Goal: Information Seeking & Learning: Learn about a topic

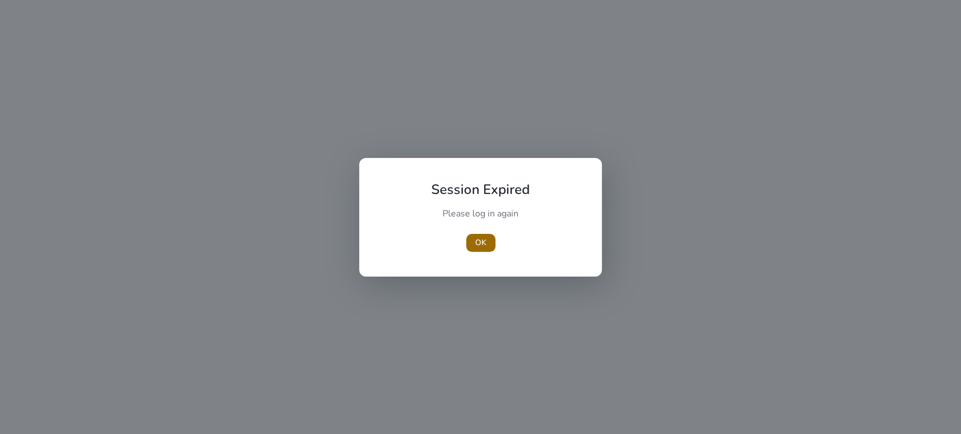
click at [473, 241] on span "button" at bounding box center [480, 243] width 29 height 27
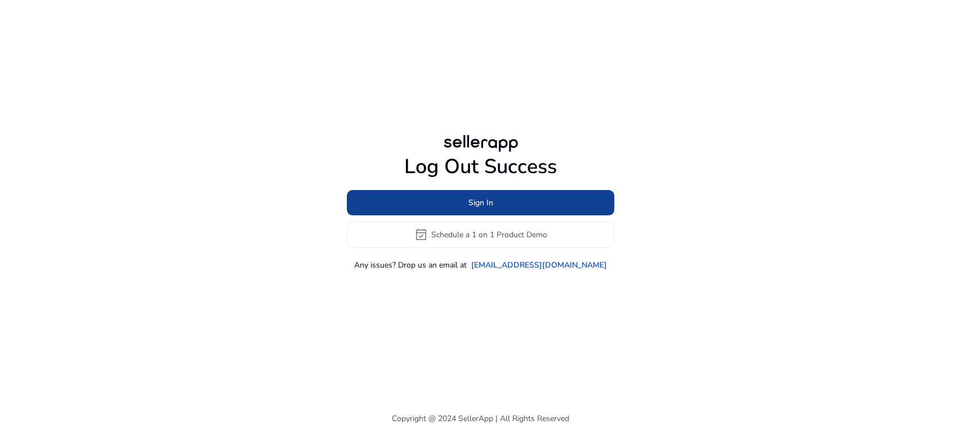
click at [481, 208] on span "Sign In" at bounding box center [480, 203] width 25 height 12
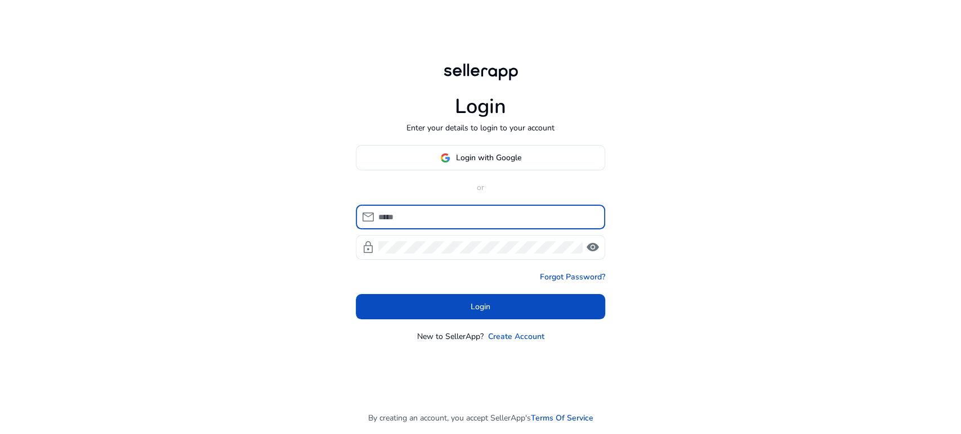
type input "**********"
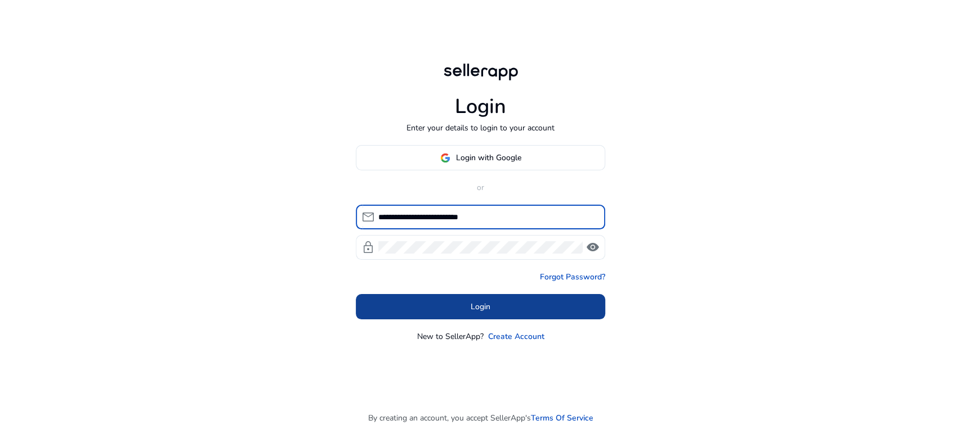
click at [466, 308] on span at bounding box center [480, 307] width 249 height 27
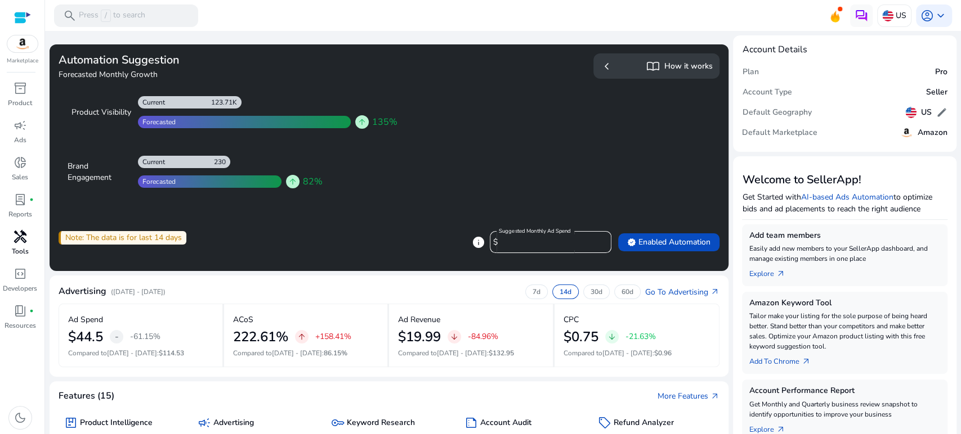
click at [20, 248] on p "Tools" at bounding box center [20, 251] width 17 height 10
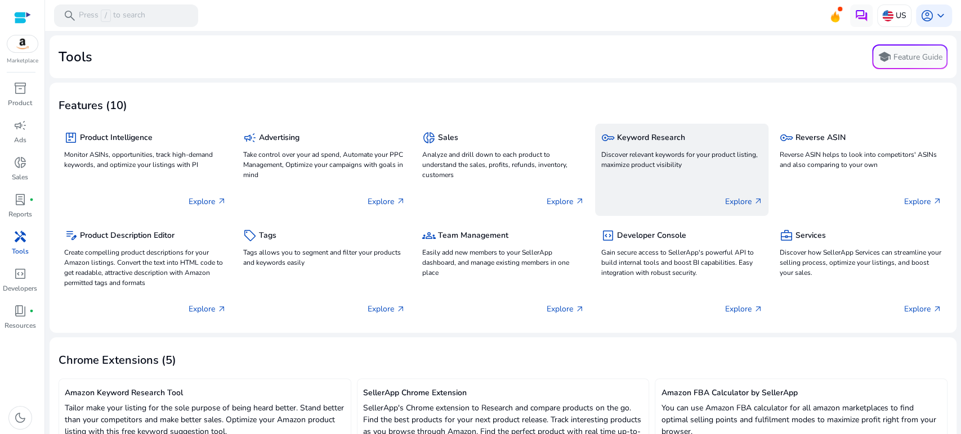
click at [663, 146] on div "key Keyword Research" at bounding box center [681, 137] width 162 height 16
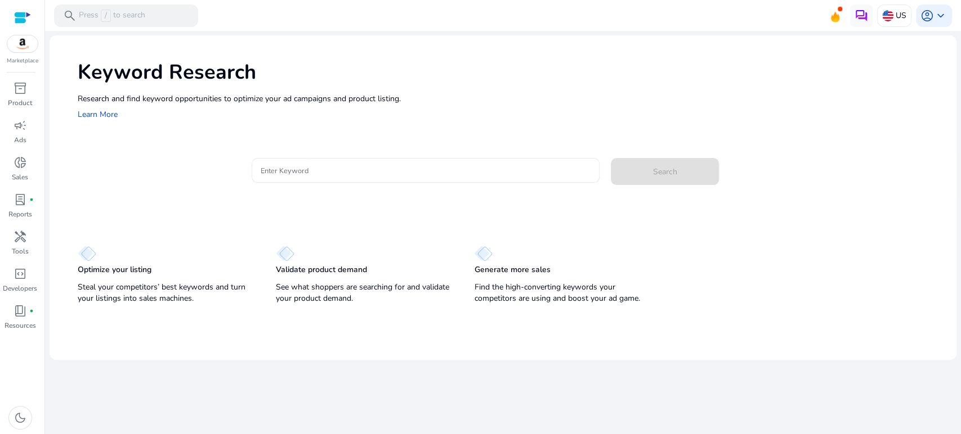
click at [485, 162] on div at bounding box center [426, 170] width 330 height 25
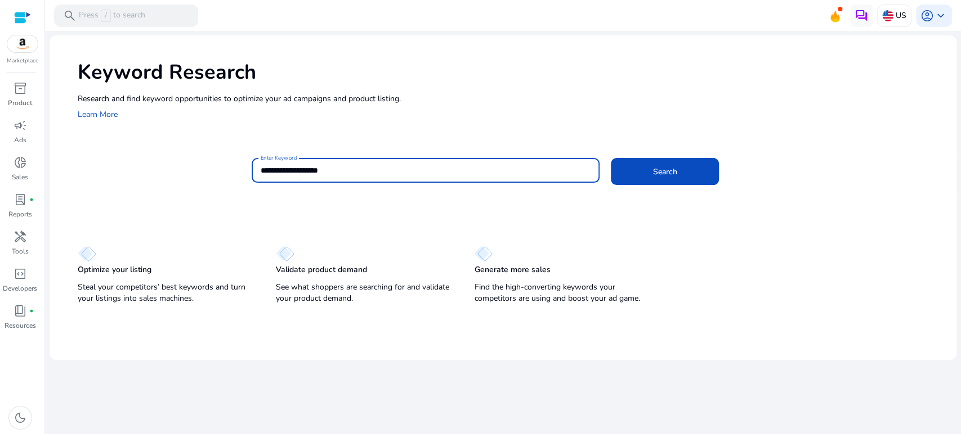
click at [611, 158] on button "Search" at bounding box center [665, 171] width 108 height 27
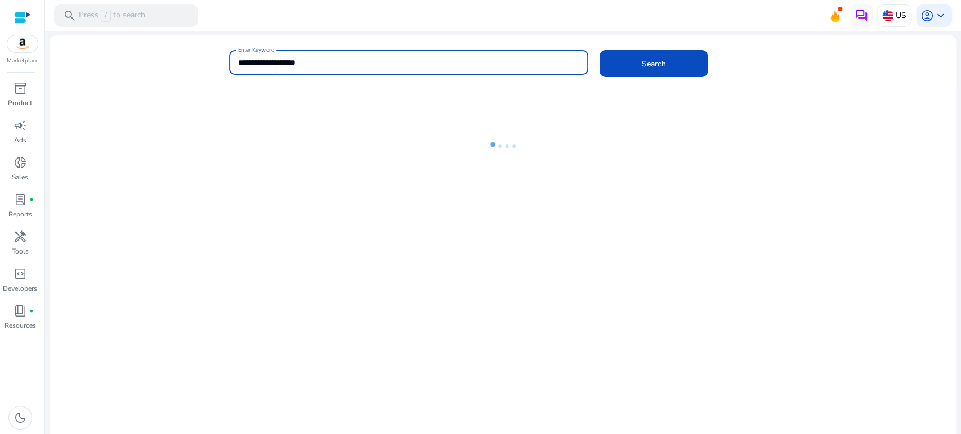
click at [236, 60] on div "**********" at bounding box center [408, 62] width 359 height 25
click at [238, 61] on input "**********" at bounding box center [408, 62] width 341 height 12
type input "**********"
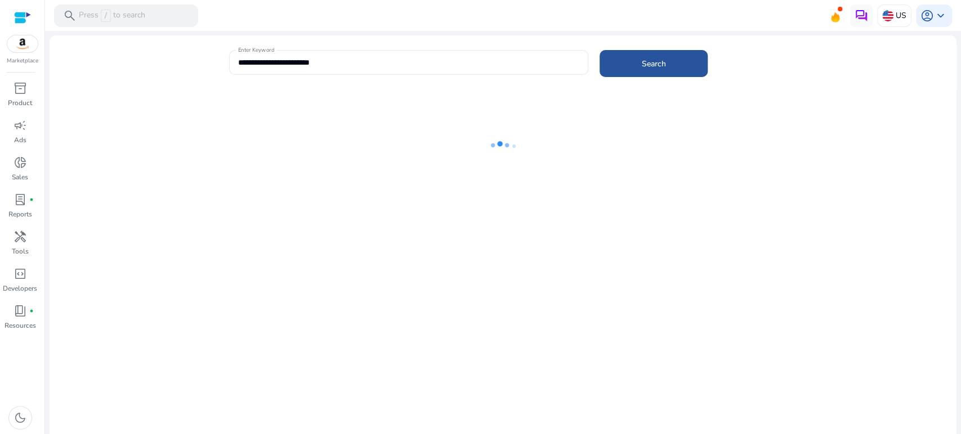
click at [641, 64] on span "Search" at bounding box center [653, 64] width 24 height 12
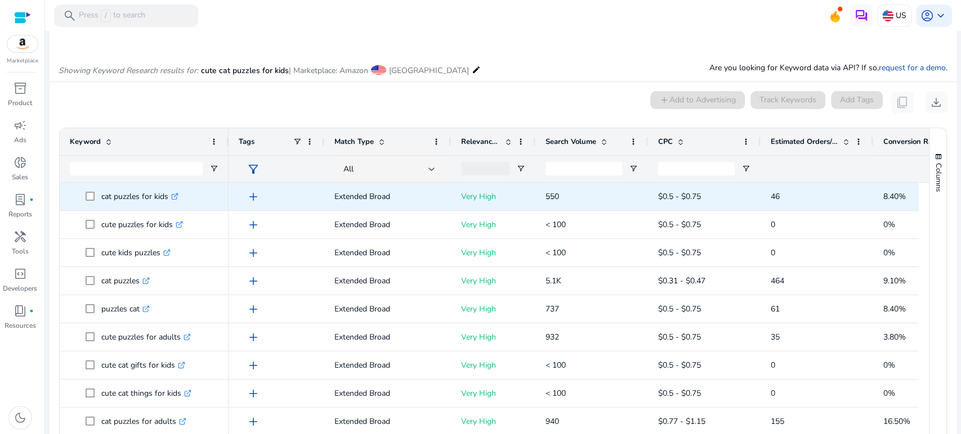
scroll to position [96, 0]
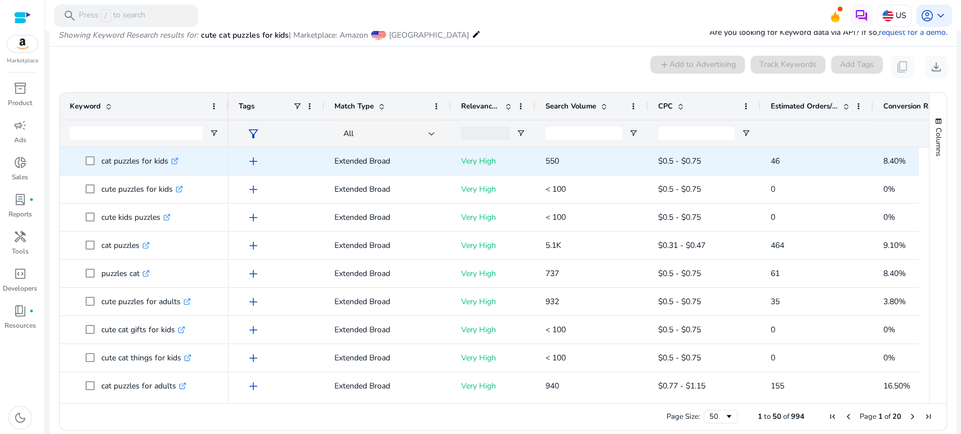
click at [250, 159] on span "add" at bounding box center [253, 162] width 14 height 14
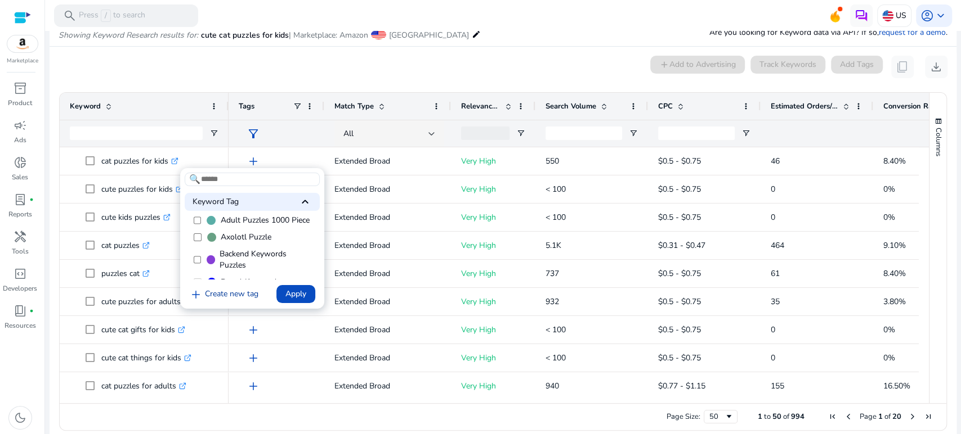
click at [225, 295] on link "add Create new tag" at bounding box center [224, 295] width 78 height 14
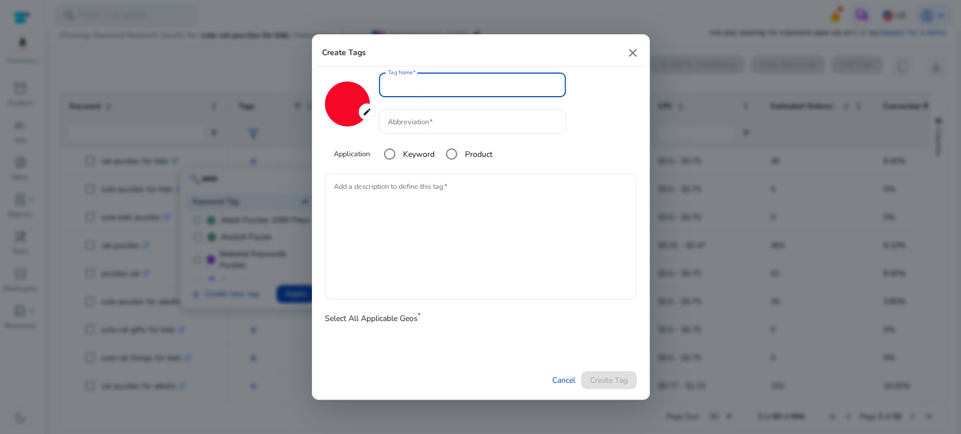
type input "*******"
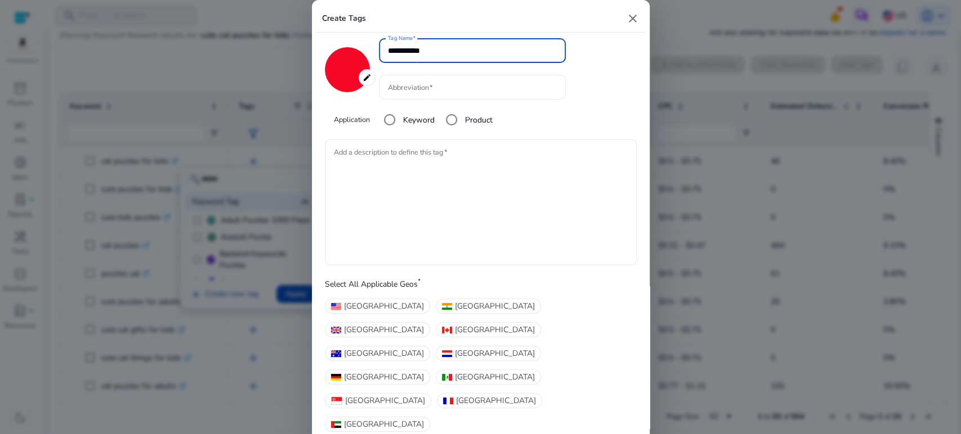
type input "**********"
click at [405, 93] on input "Abbreviation" at bounding box center [472, 87] width 169 height 12
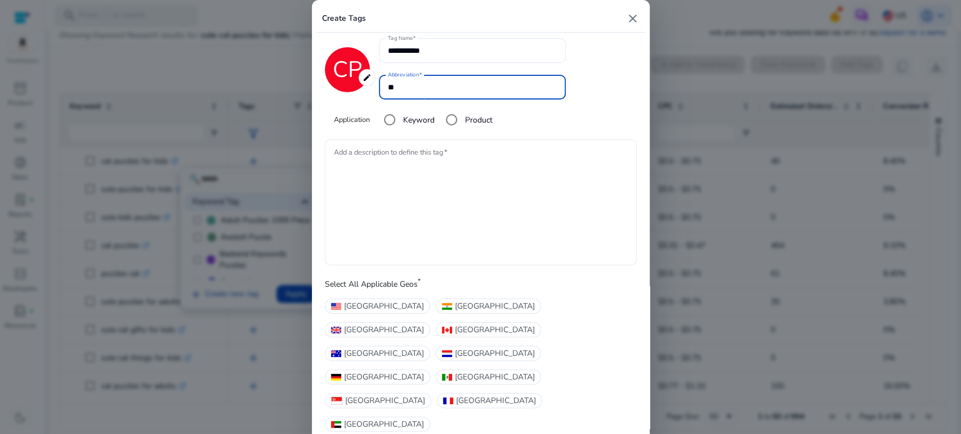
type input "**"
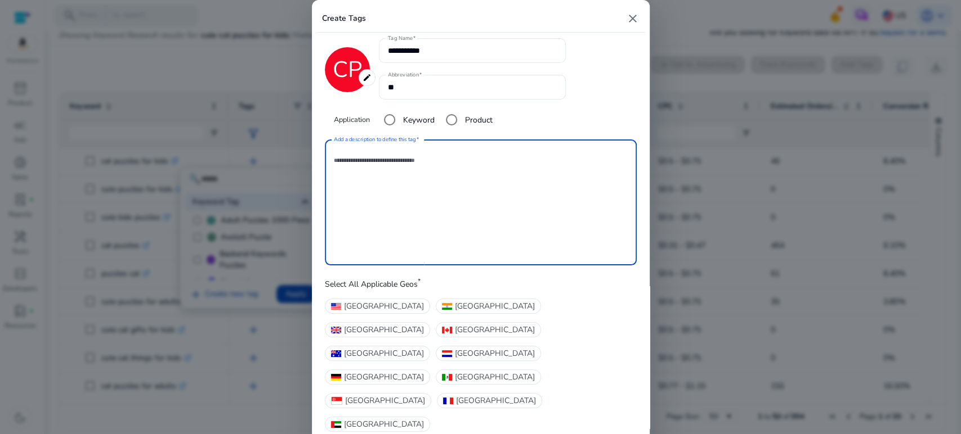
click at [429, 203] on textarea "Add a description to define this tag" at bounding box center [481, 202] width 294 height 115
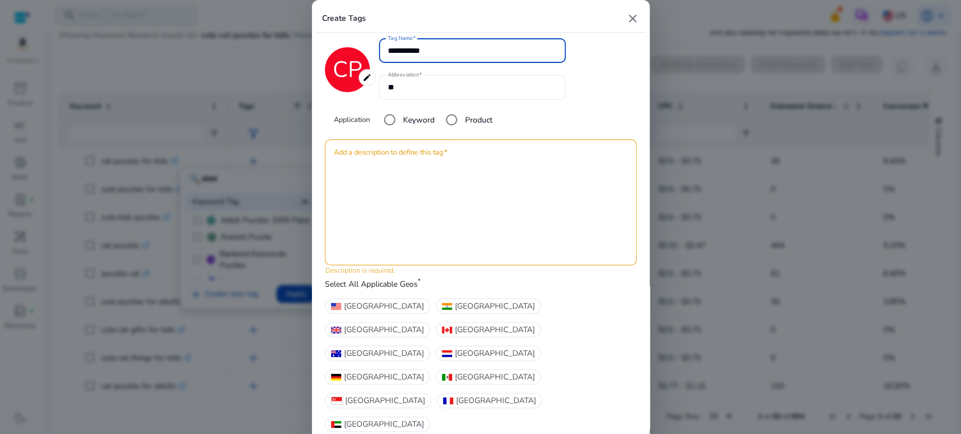
drag, startPoint x: 430, startPoint y: 66, endPoint x: 378, endPoint y: 66, distance: 52.3
click at [378, 66] on div "**********" at bounding box center [481, 86] width 312 height 96
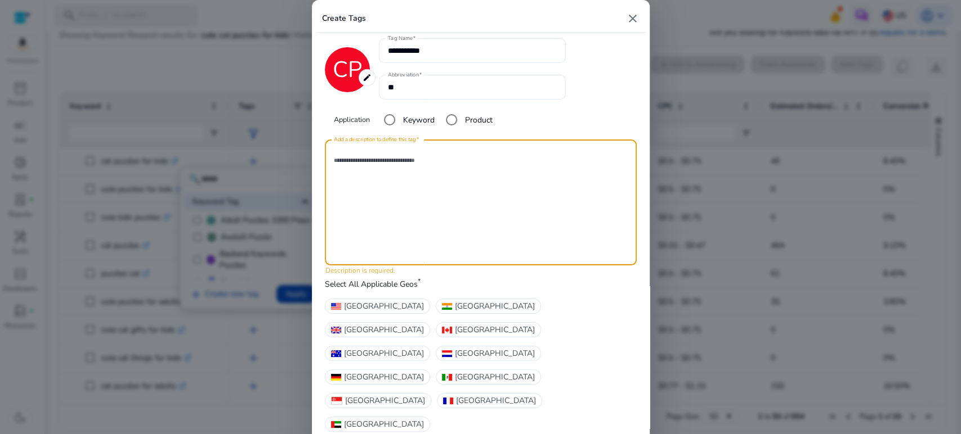
click at [425, 177] on textarea "Add a description to define this tag" at bounding box center [481, 202] width 294 height 115
paste textarea "**********"
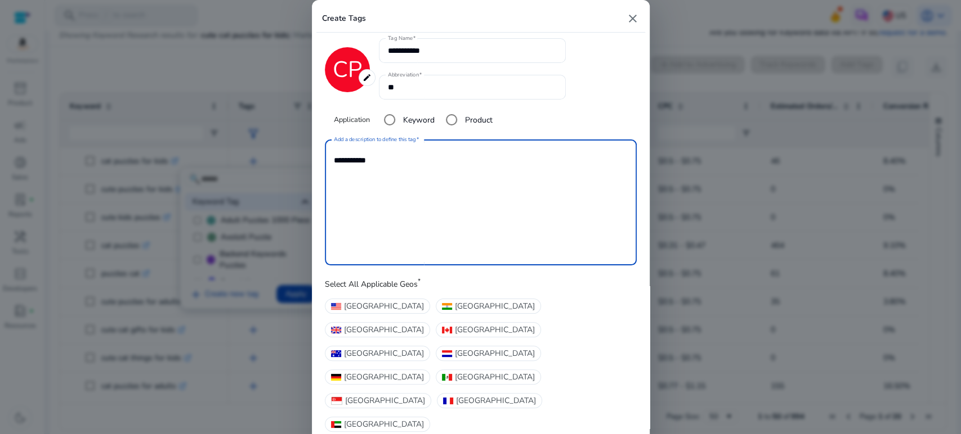
click at [432, 228] on textarea "**********" at bounding box center [481, 202] width 294 height 115
type textarea "**********"
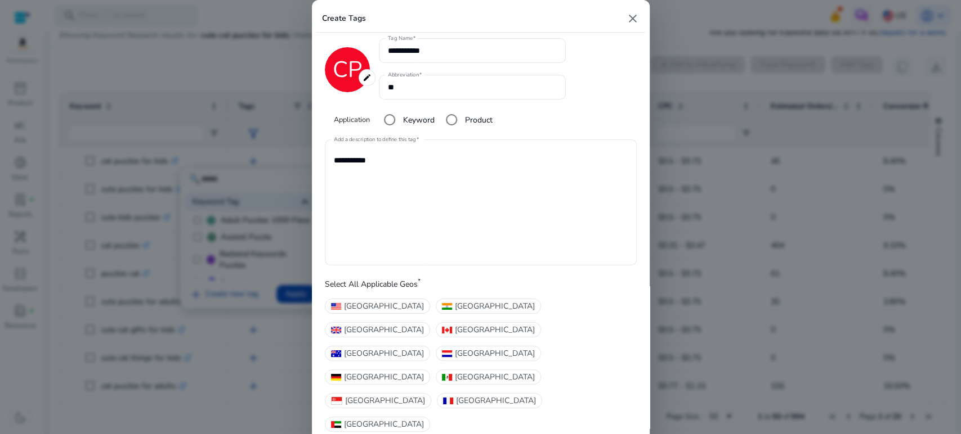
click at [369, 312] on span "[GEOGRAPHIC_DATA]" at bounding box center [384, 306] width 80 height 12
type input "*******"
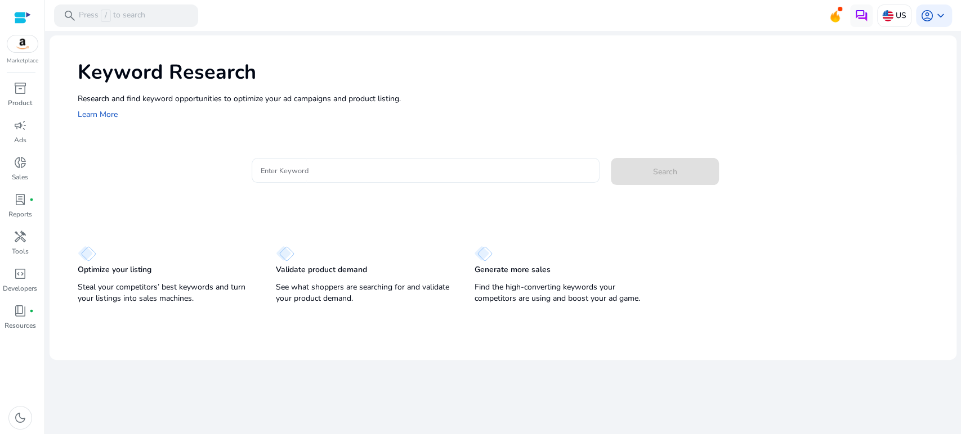
click at [359, 167] on input "Enter Keyword" at bounding box center [426, 170] width 330 height 12
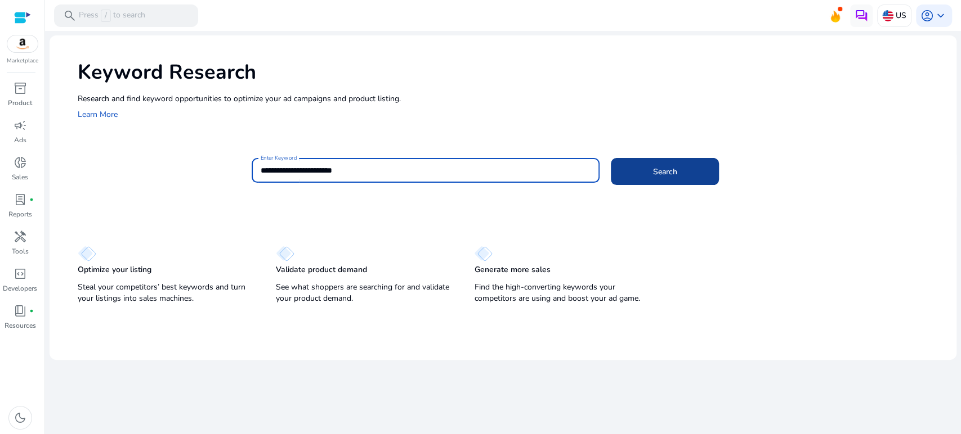
type input "**********"
click at [675, 184] on span at bounding box center [665, 171] width 108 height 27
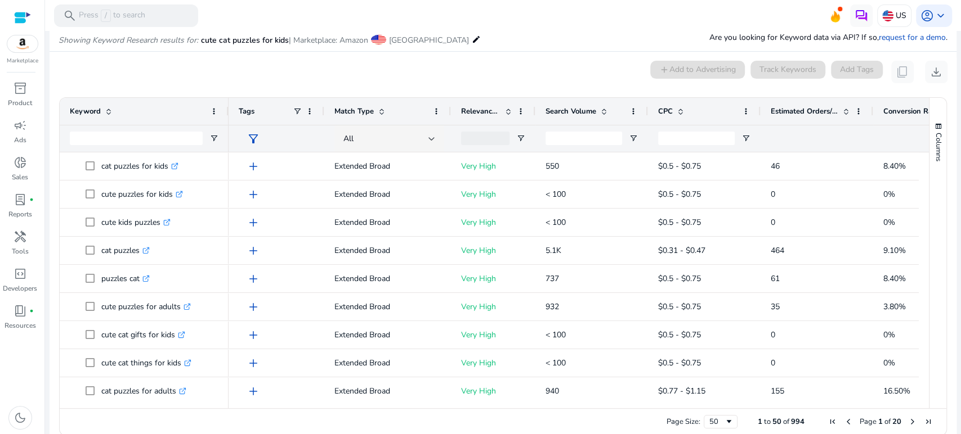
scroll to position [106, 0]
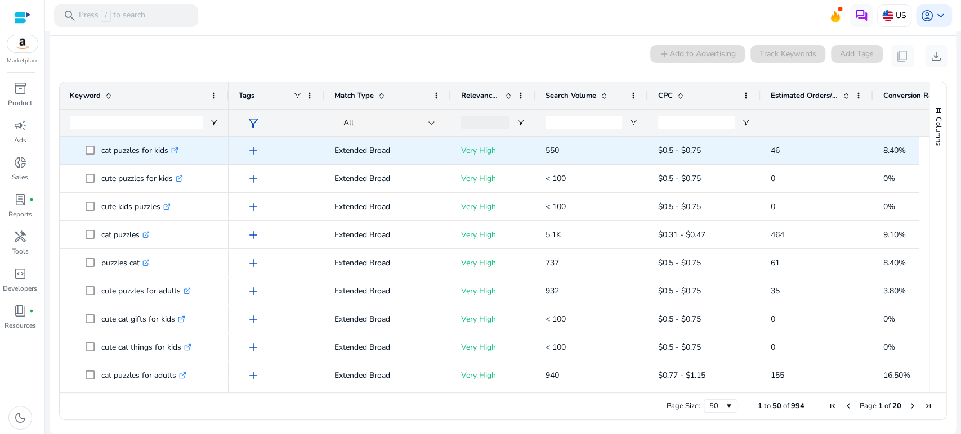
click at [254, 149] on span "add" at bounding box center [253, 151] width 14 height 14
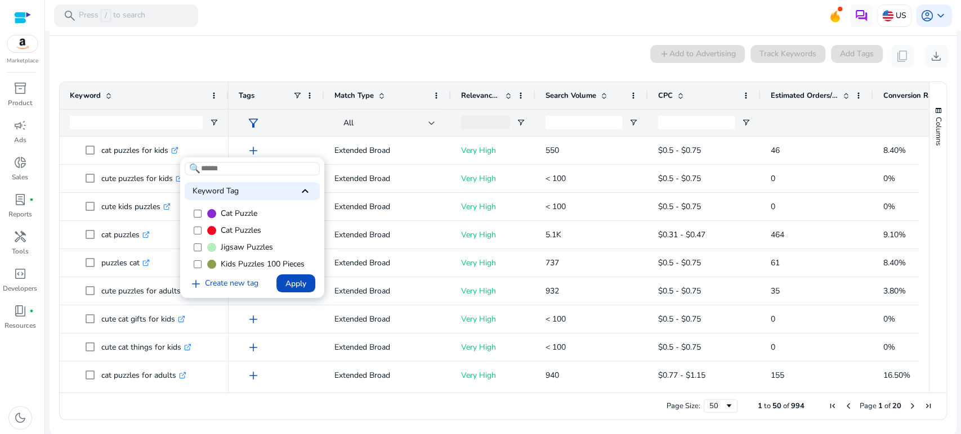
scroll to position [55, 0]
click at [236, 37] on div at bounding box center [480, 217] width 961 height 434
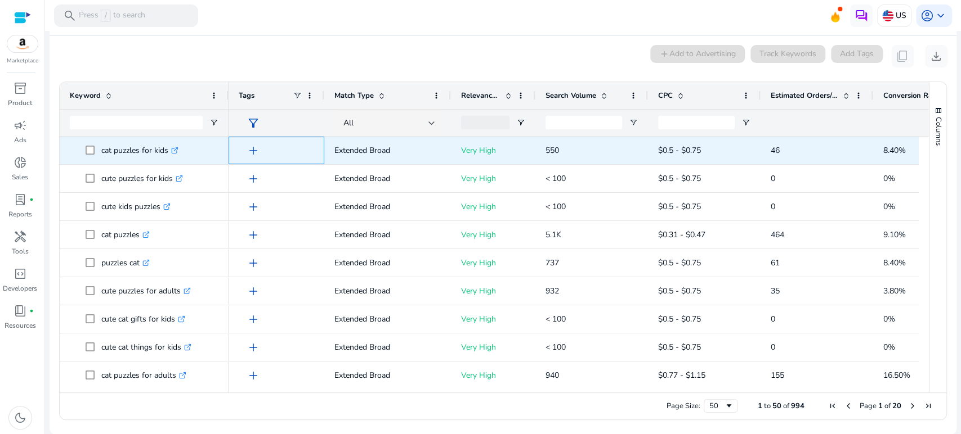
click at [254, 150] on span "add" at bounding box center [253, 151] width 14 height 14
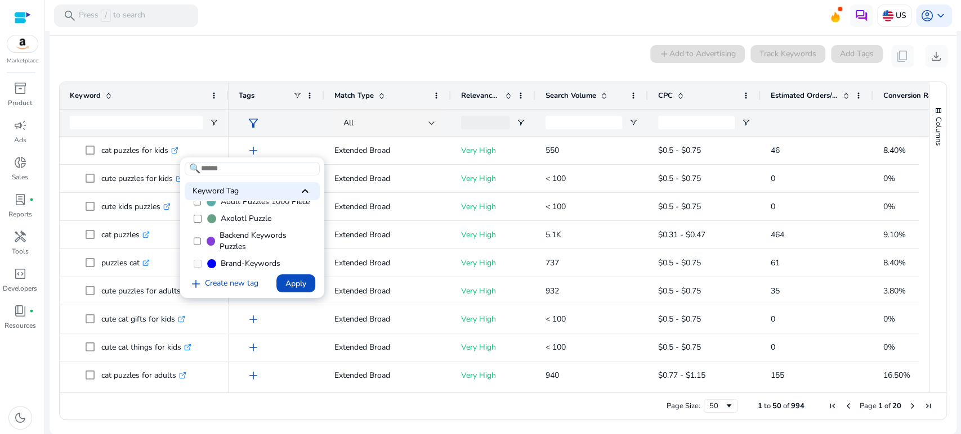
scroll to position [0, 0]
click at [285, 38] on div at bounding box center [480, 217] width 961 height 434
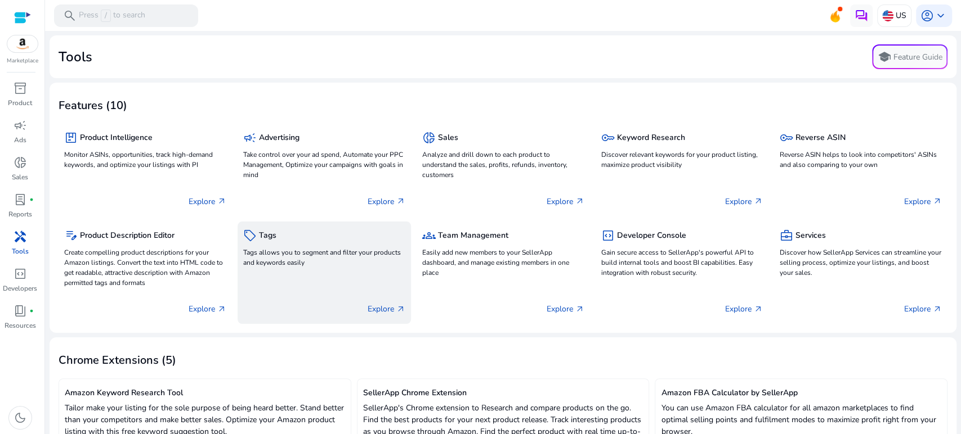
click at [338, 261] on p "Tags allows you to segment and filter your products and keywords easily" at bounding box center [324, 258] width 162 height 20
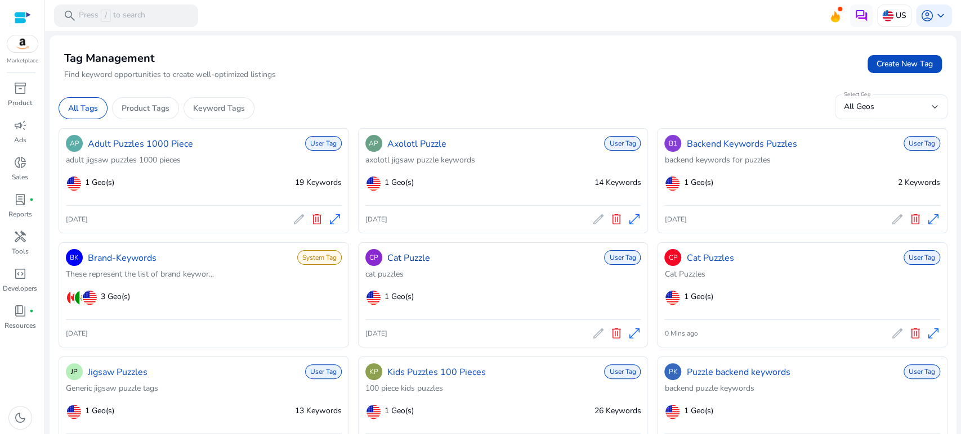
click at [421, 260] on link "Cat Puzzle" at bounding box center [408, 259] width 43 height 14
click at [720, 258] on link "Cat Puzzles" at bounding box center [709, 259] width 47 height 14
click at [611, 333] on span "delete" at bounding box center [616, 334] width 14 height 14
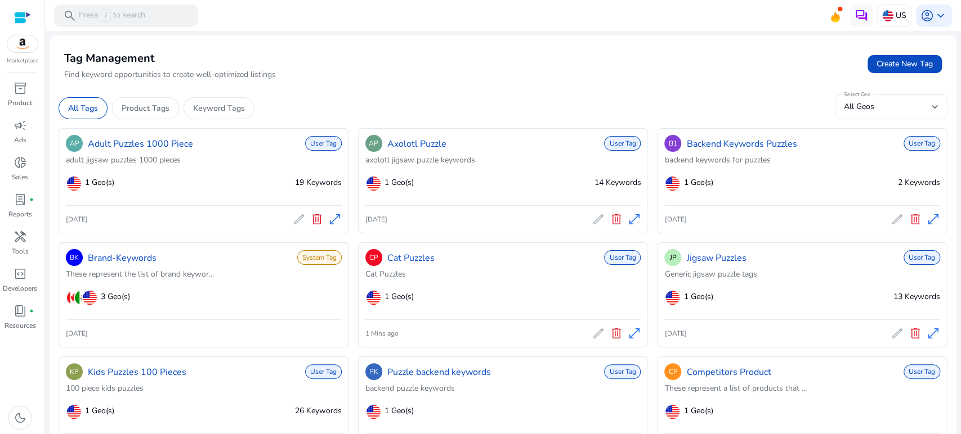
click at [591, 334] on span "edit" at bounding box center [598, 334] width 14 height 14
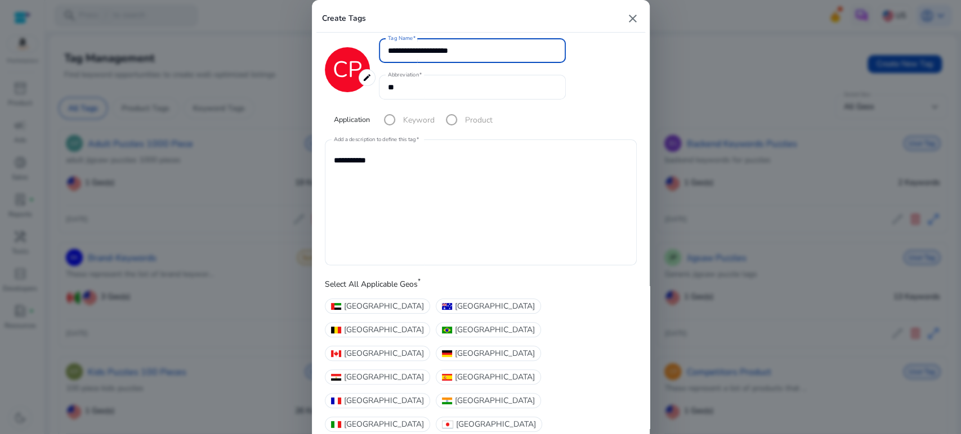
type input "**********"
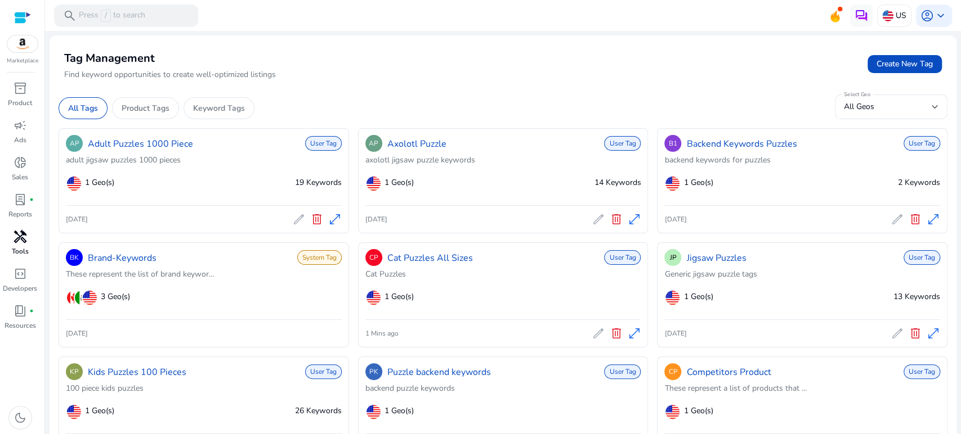
click at [27, 240] on div "handyman" at bounding box center [21, 237] width 32 height 18
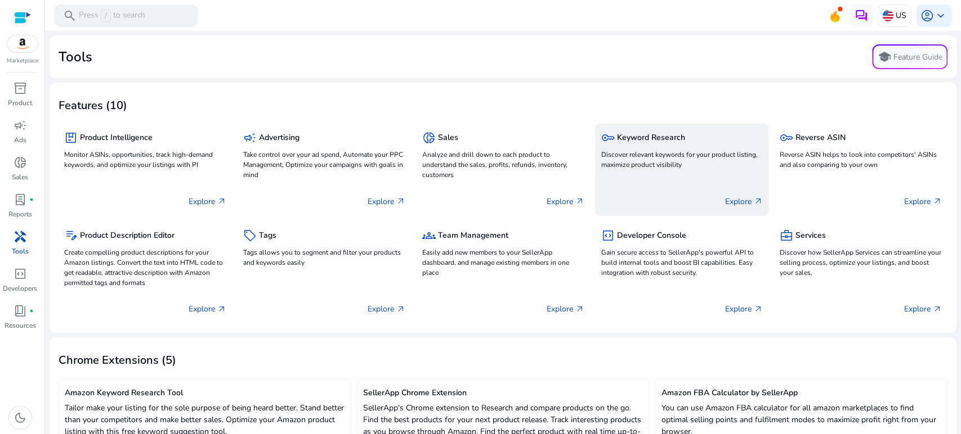
click at [652, 152] on p "Discover relevant keywords for your product listing, maximize product visibility" at bounding box center [681, 160] width 162 height 20
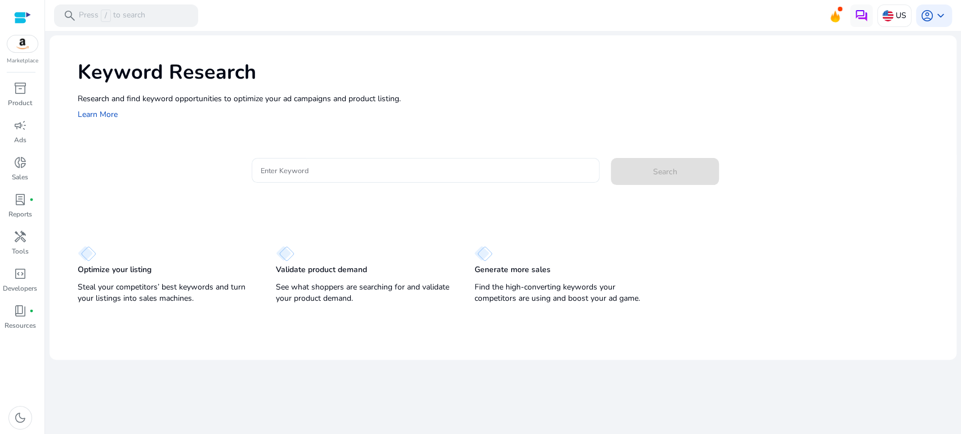
click at [366, 173] on input "Enter Keyword" at bounding box center [426, 170] width 330 height 12
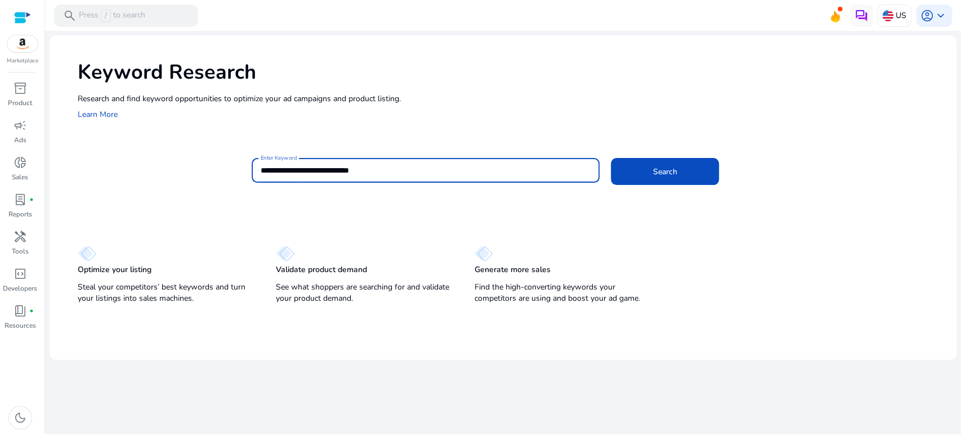
type input "**********"
click at [611, 158] on button "Search" at bounding box center [665, 171] width 108 height 27
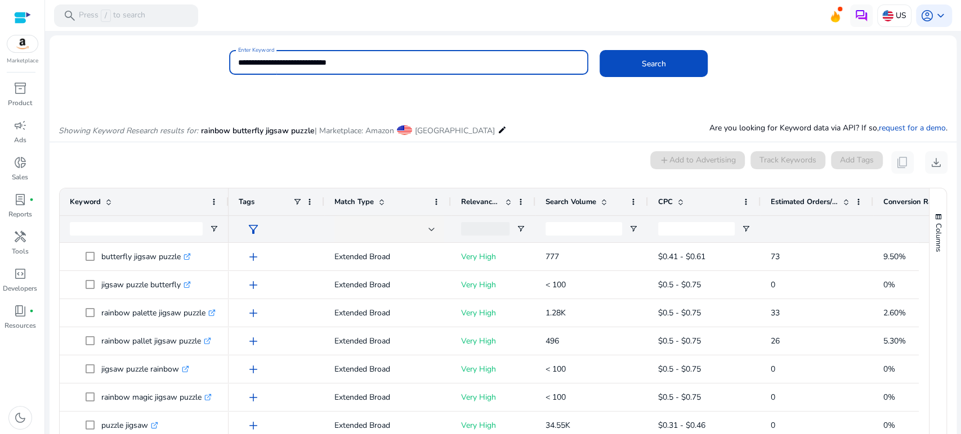
scroll to position [96, 0]
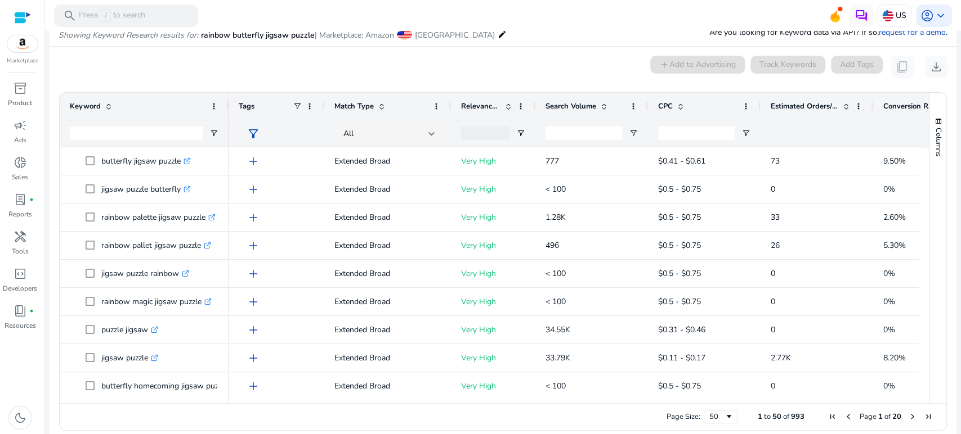
click at [254, 65] on div "0 keyword(s) selected add Add to Advertising Track Keywords Add Tags content_co…" at bounding box center [503, 67] width 889 height 23
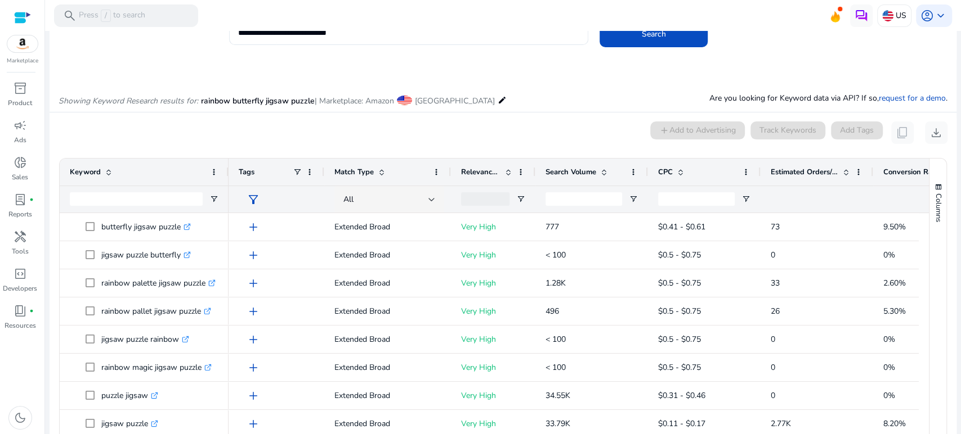
scroll to position [0, 0]
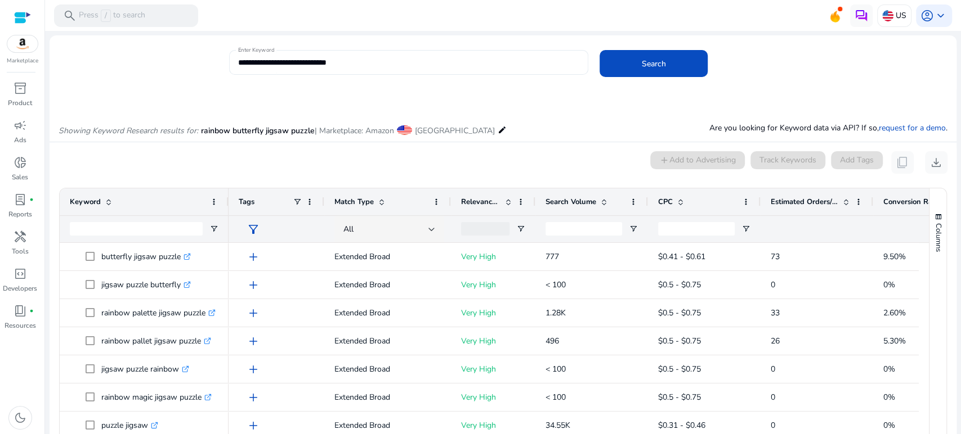
click at [349, 62] on input "**********" at bounding box center [408, 62] width 341 height 12
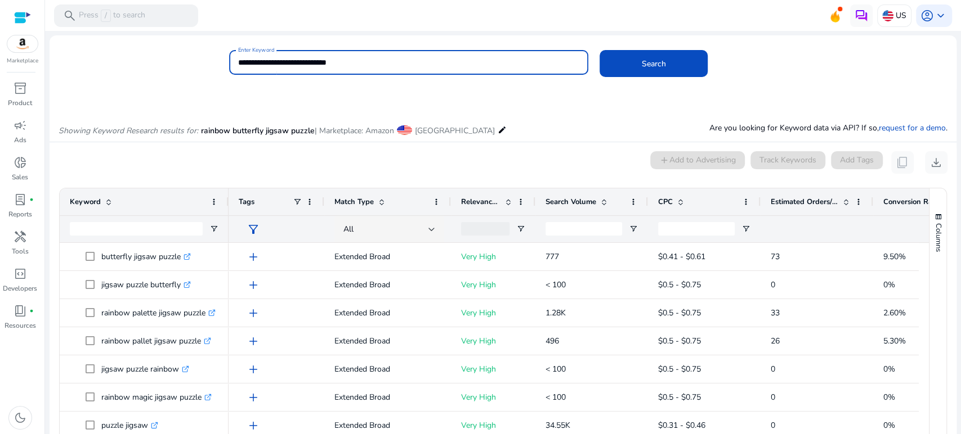
click at [349, 62] on input "**********" at bounding box center [408, 62] width 341 height 12
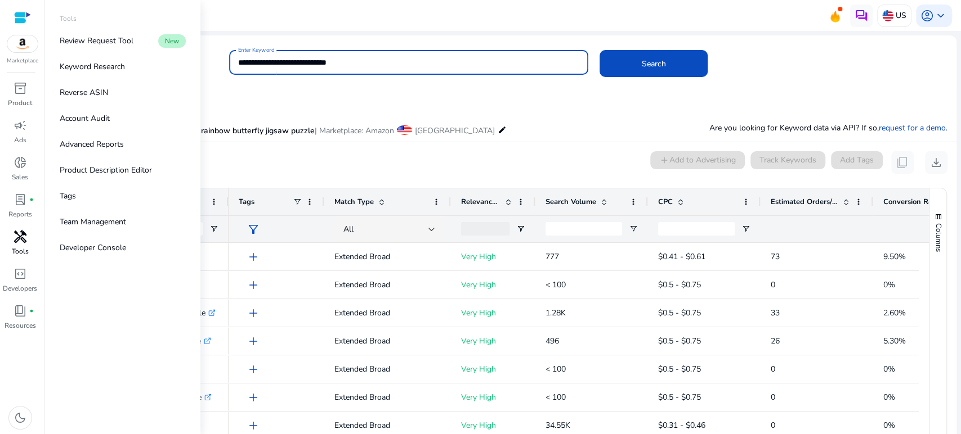
click at [24, 235] on span "handyman" at bounding box center [21, 237] width 14 height 14
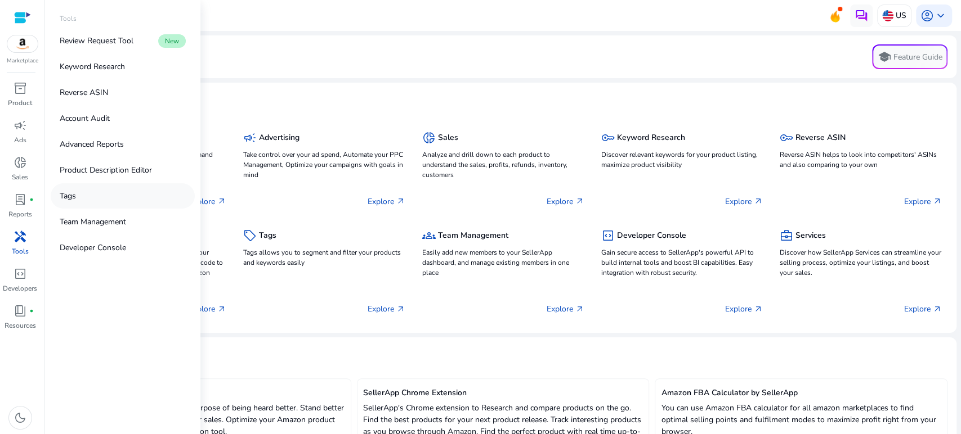
click at [88, 195] on link "Tags" at bounding box center [123, 195] width 144 height 25
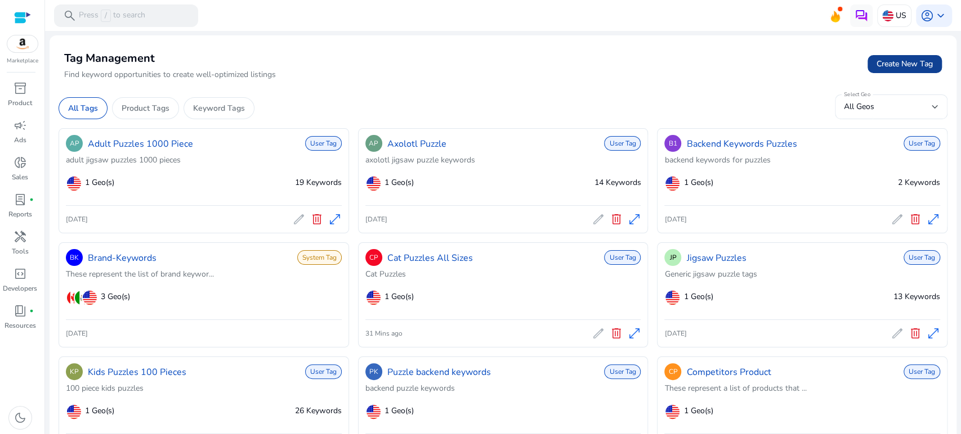
click at [869, 62] on span at bounding box center [904, 64] width 74 height 27
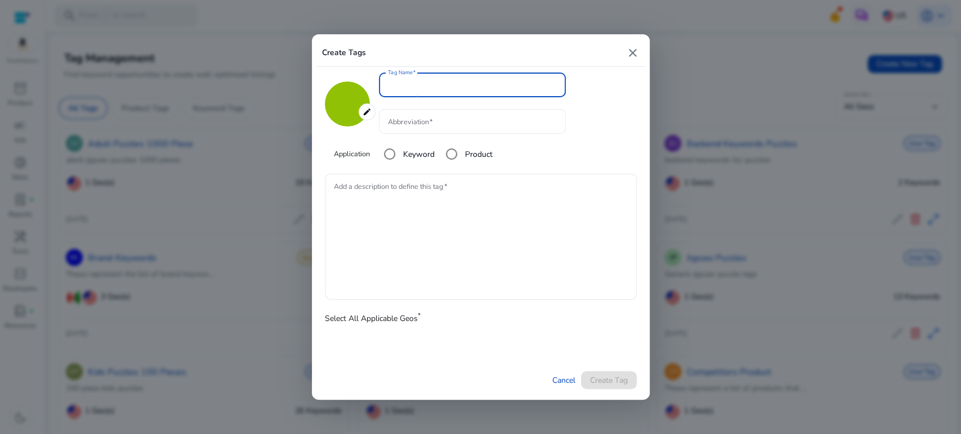
type input "*******"
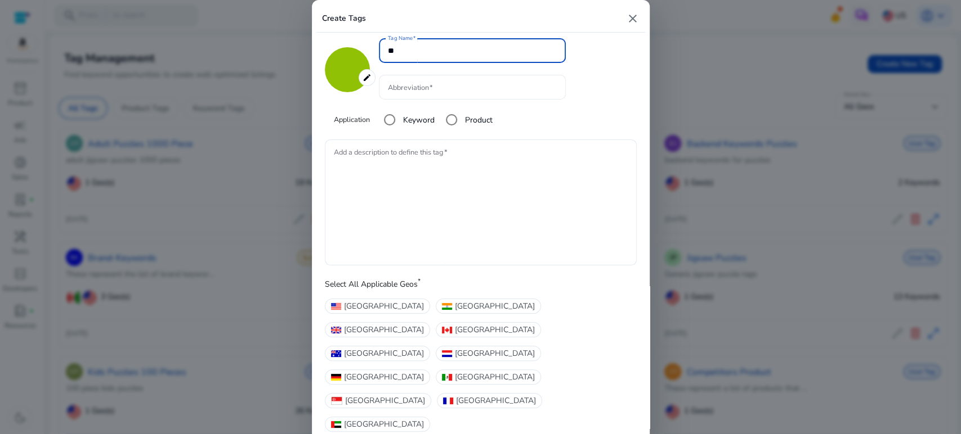
type input "**"
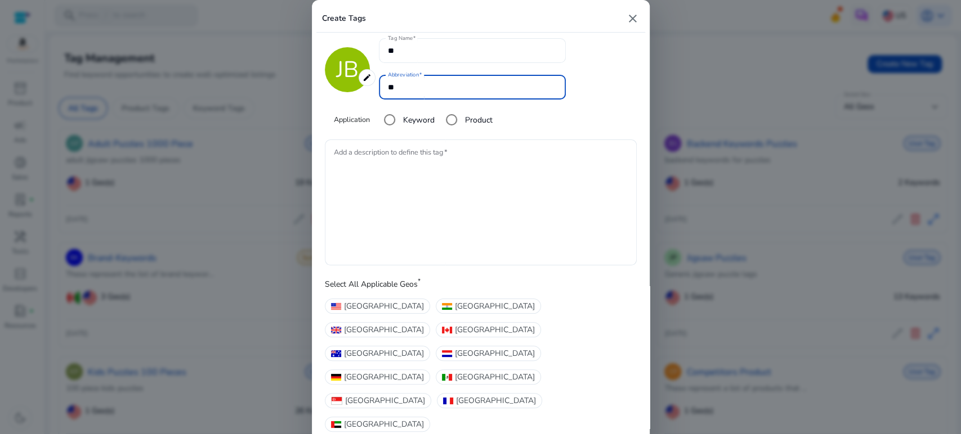
type input "**"
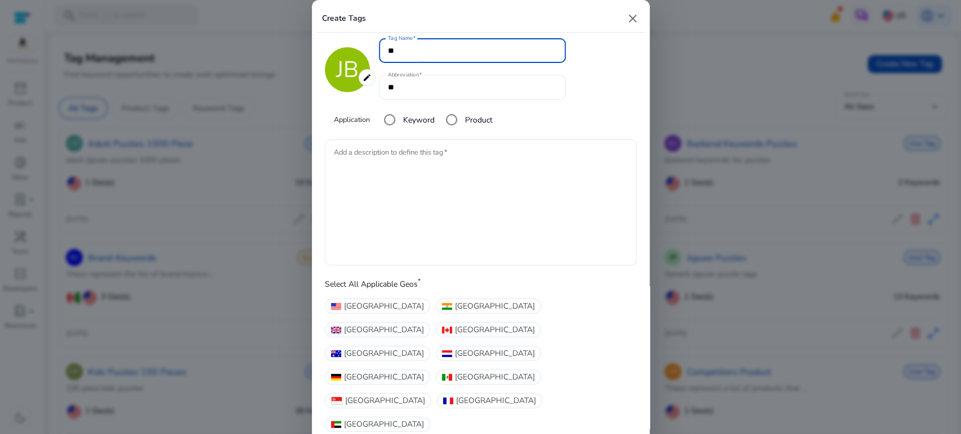
drag, startPoint x: 381, startPoint y: 66, endPoint x: 374, endPoint y: 66, distance: 7.3
click at [374, 66] on div "JB edit ******* Tag Name ** Abbreviation ** Application Keyword Product" at bounding box center [481, 86] width 312 height 96
type input "*"
type input "**********"
click at [369, 187] on textarea "Add a description to define this tag" at bounding box center [481, 202] width 294 height 115
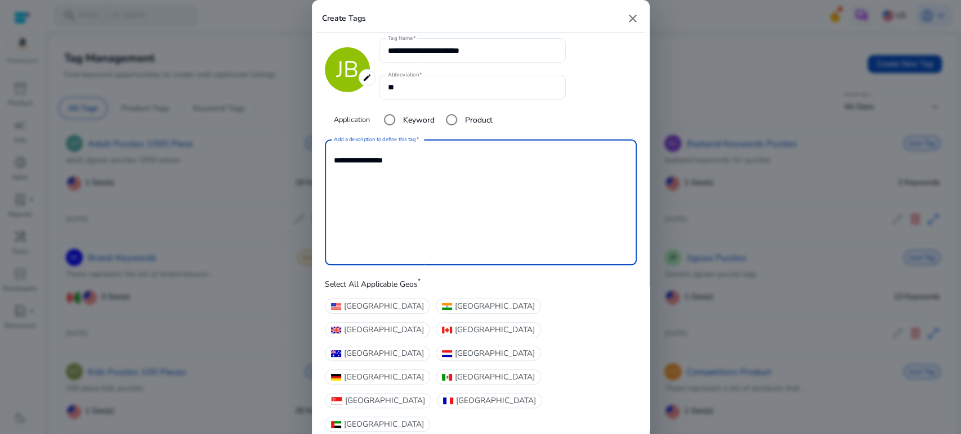
type textarea "**********"
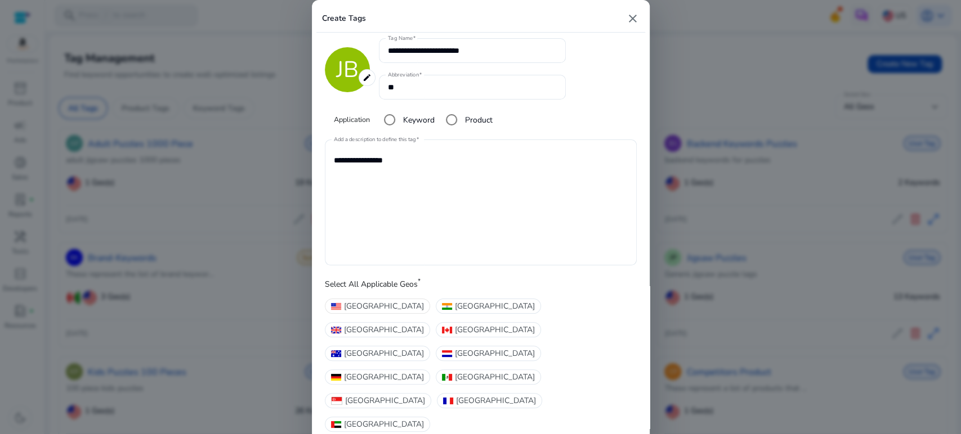
click at [351, 312] on span "[GEOGRAPHIC_DATA]" at bounding box center [384, 306] width 80 height 12
type input "*******"
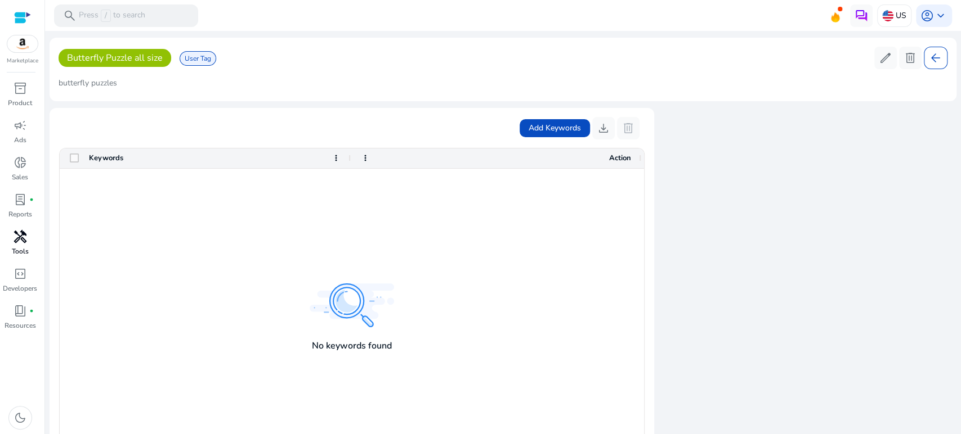
click at [23, 246] on p "Tools" at bounding box center [20, 251] width 17 height 10
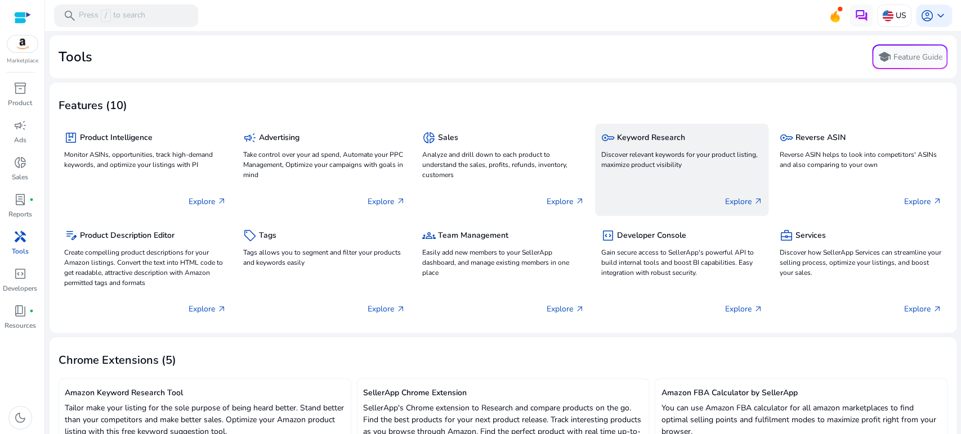
click at [640, 156] on p "Discover relevant keywords for your product listing, maximize product visibility" at bounding box center [681, 160] width 162 height 20
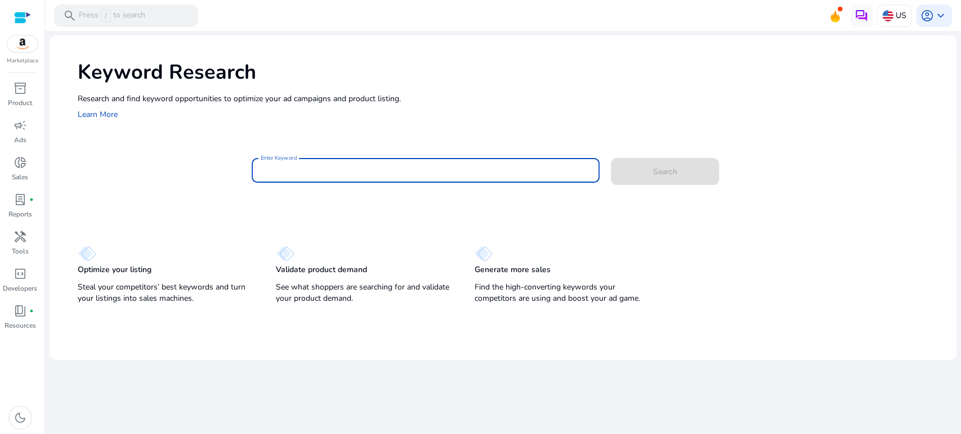
click at [431, 168] on input "Enter Keyword" at bounding box center [426, 170] width 330 height 12
paste input "**********"
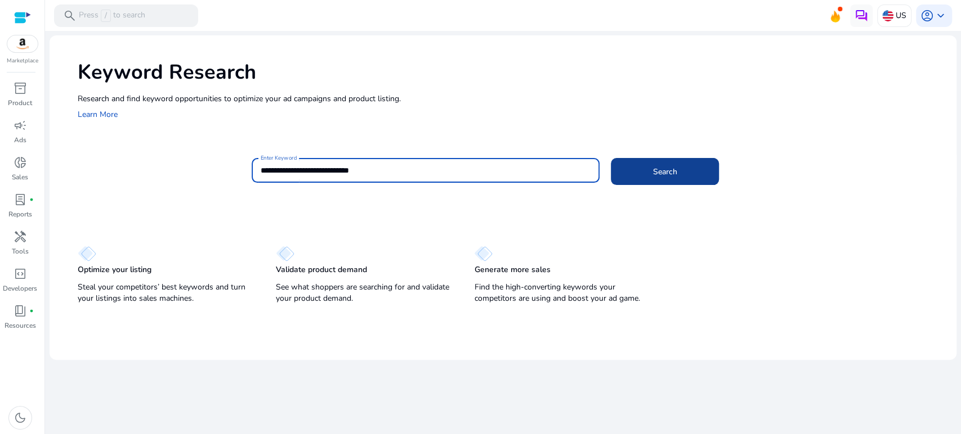
type input "**********"
click at [654, 166] on span "Search" at bounding box center [665, 172] width 24 height 12
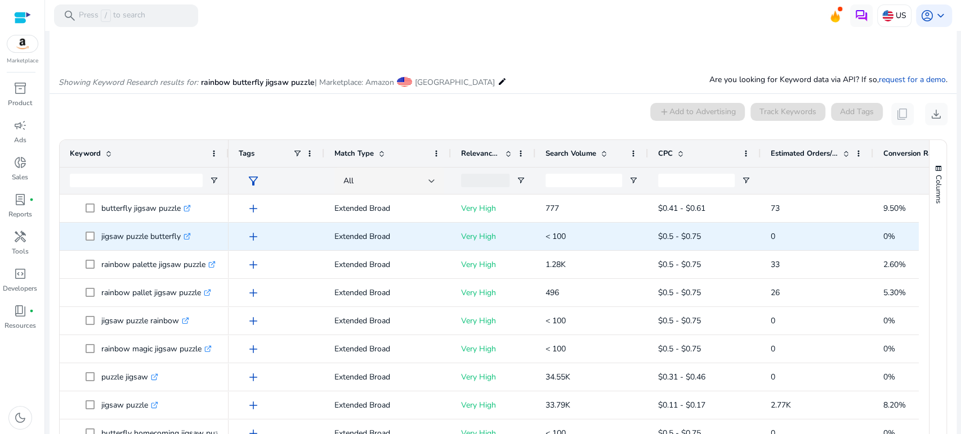
scroll to position [96, 0]
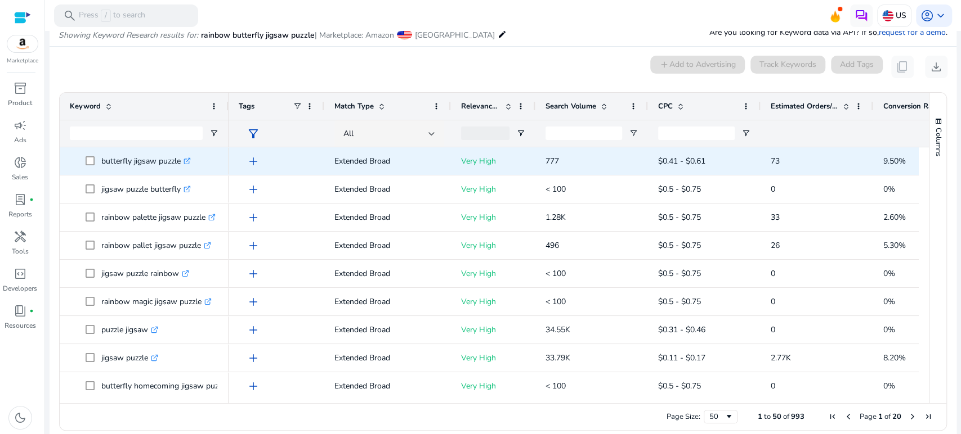
click at [252, 160] on span "add" at bounding box center [253, 162] width 14 height 14
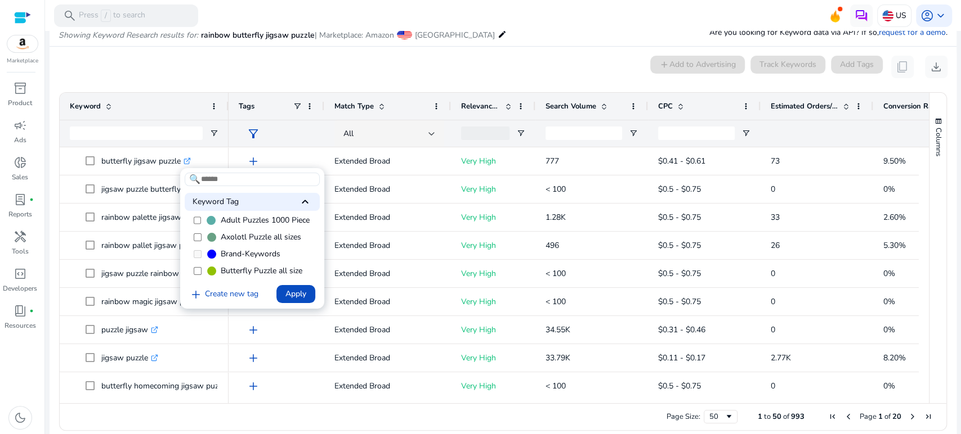
scroll to position [45, 0]
click at [205, 237] on label "Butterfly Puzzle all size" at bounding box center [252, 237] width 135 height 17
click at [297, 296] on span "Apply" at bounding box center [295, 294] width 21 height 12
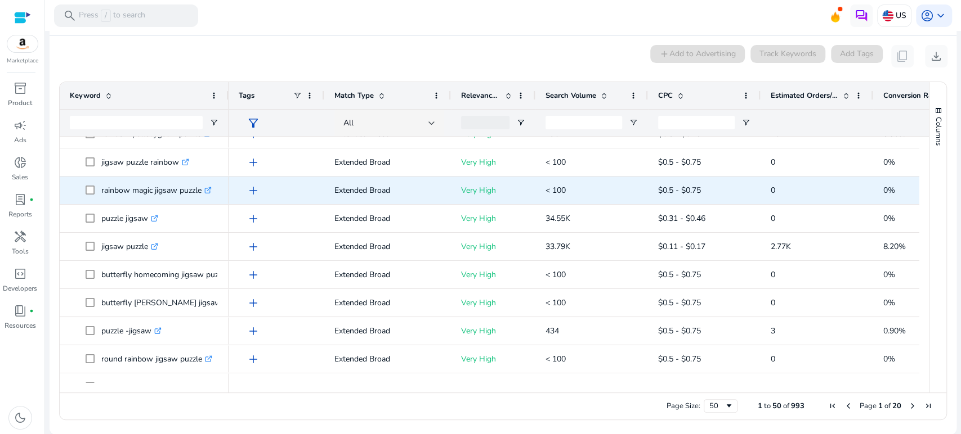
scroll to position [0, 0]
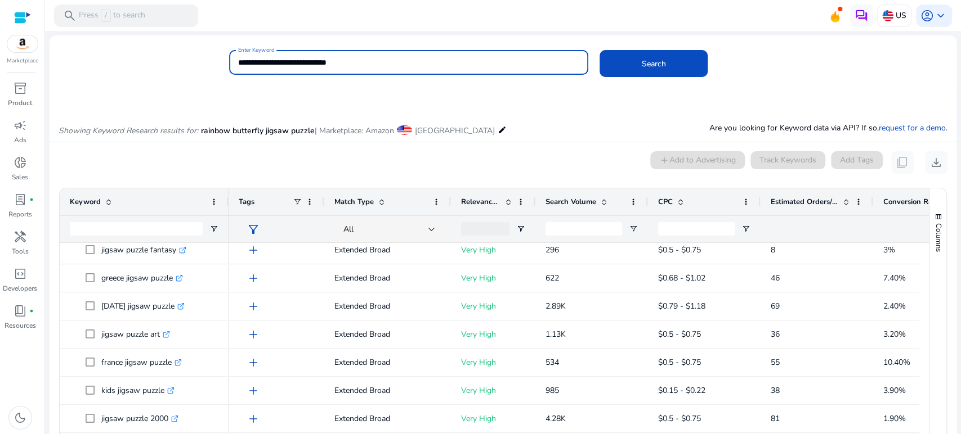
click at [260, 65] on input "**********" at bounding box center [408, 62] width 341 height 12
click at [599, 50] on button "Search" at bounding box center [653, 63] width 108 height 27
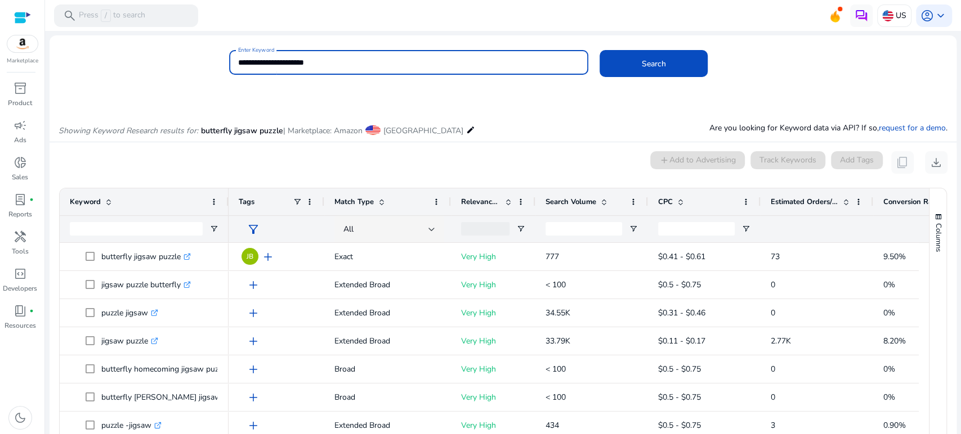
click at [278, 63] on input "**********" at bounding box center [408, 62] width 341 height 12
click at [324, 64] on input "**********" at bounding box center [408, 62] width 341 height 12
type input "**********"
click at [599, 50] on button "Search" at bounding box center [653, 63] width 108 height 27
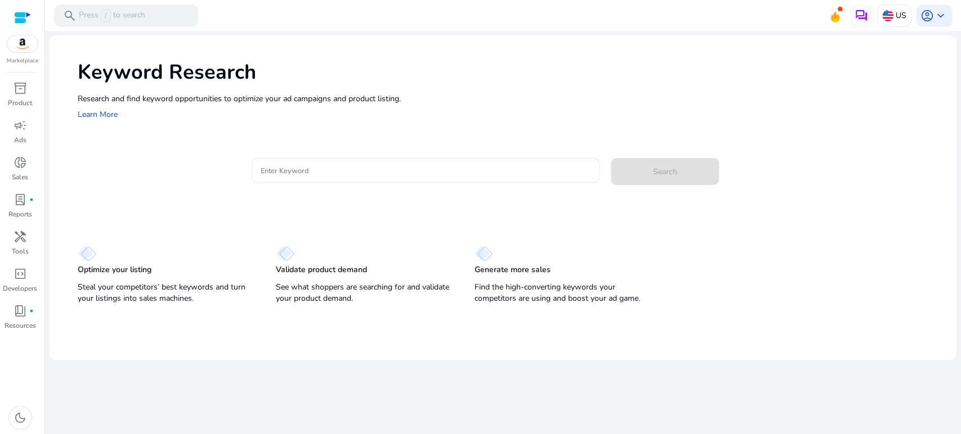
click at [423, 168] on input "Enter Keyword" at bounding box center [426, 170] width 330 height 12
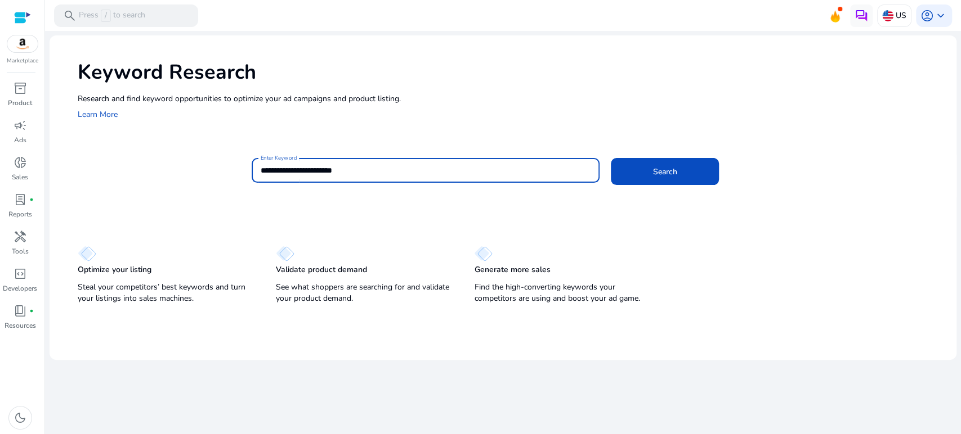
click at [611, 158] on button "Search" at bounding box center [665, 171] width 108 height 27
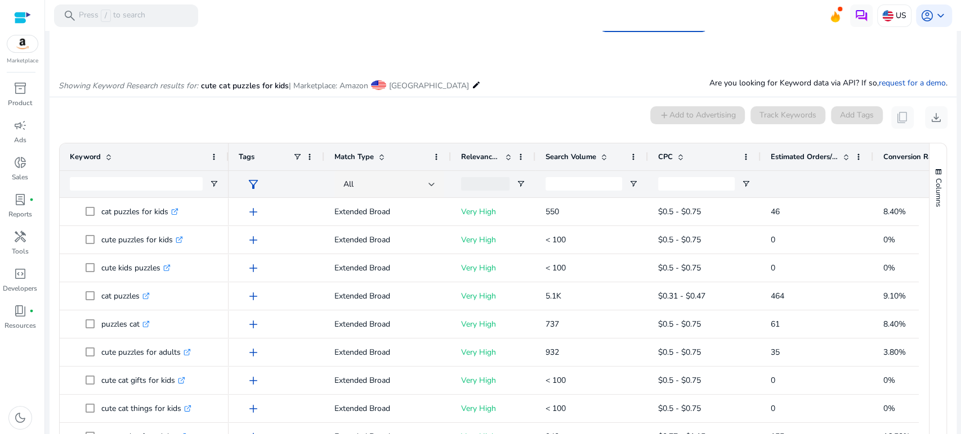
scroll to position [33, 0]
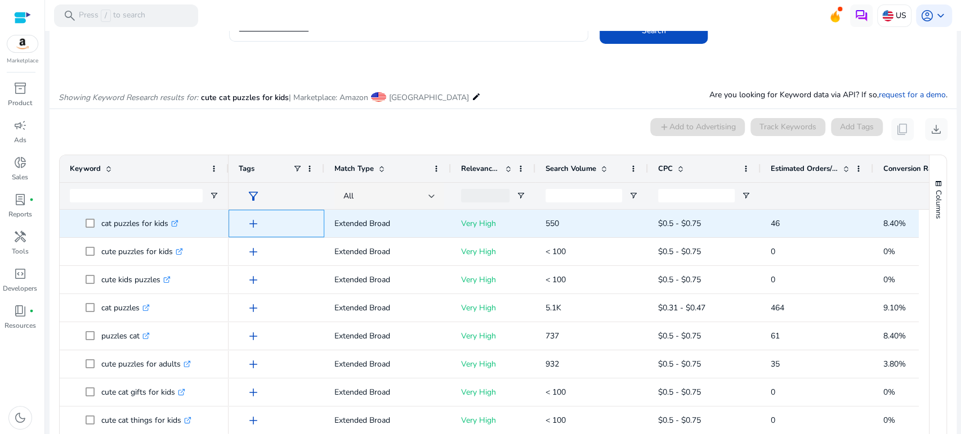
click at [252, 223] on span "add" at bounding box center [253, 224] width 14 height 14
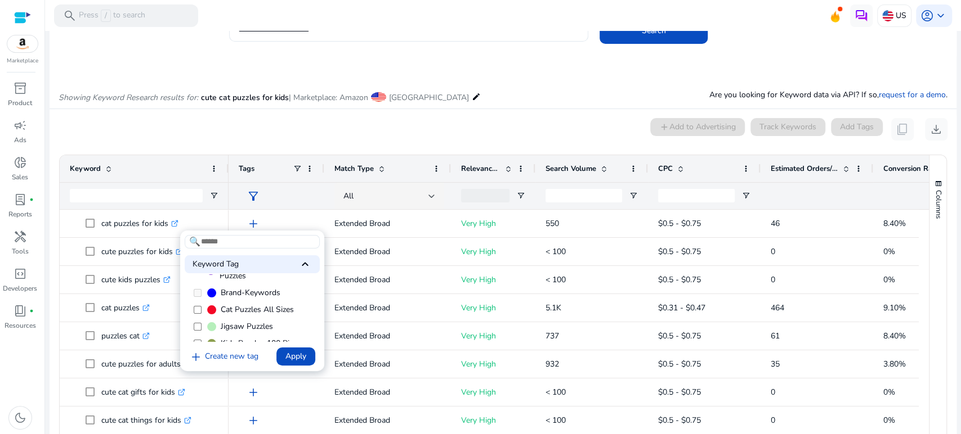
scroll to position [38, 0]
click at [288, 355] on span "Apply" at bounding box center [295, 357] width 21 height 12
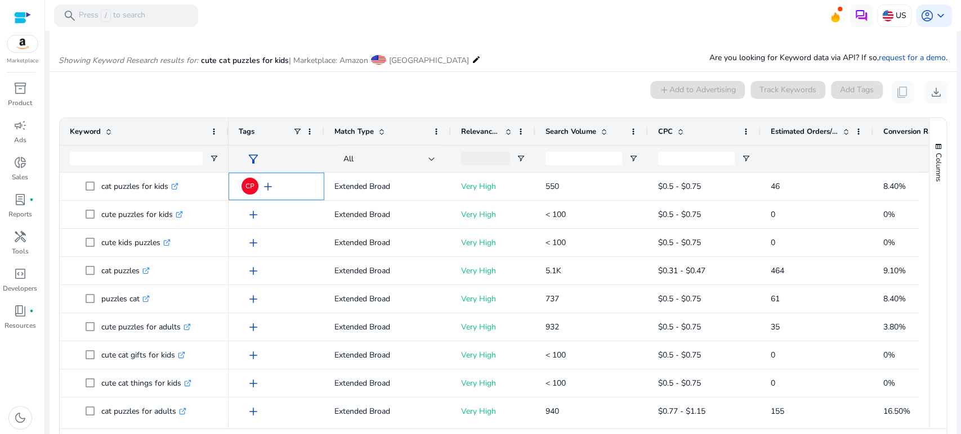
scroll to position [96, 0]
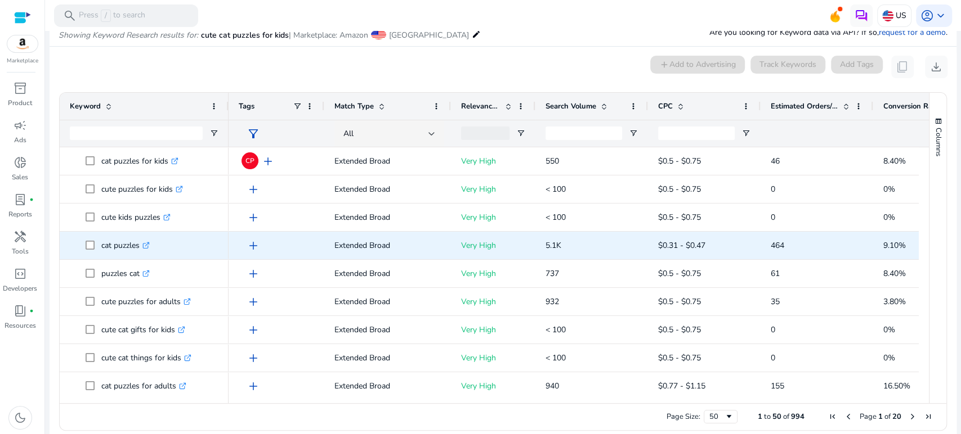
click at [252, 245] on span "add" at bounding box center [253, 246] width 14 height 14
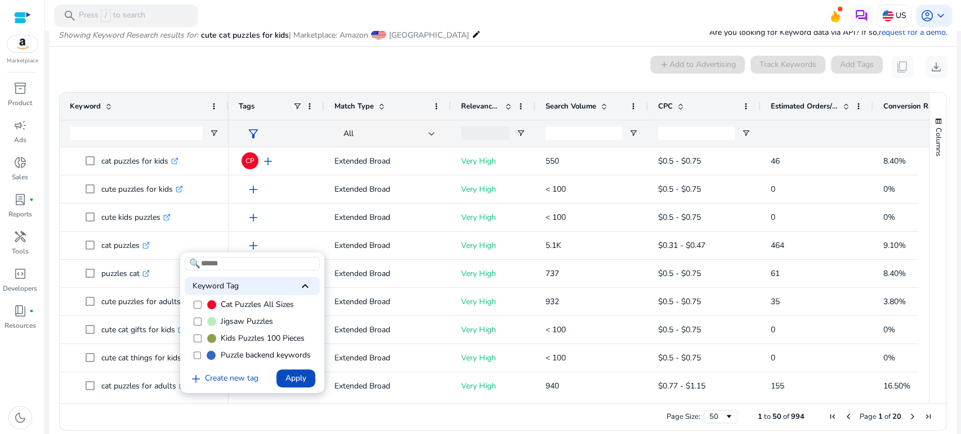
scroll to position [39, 0]
click at [190, 353] on label "Cat Puzzles All Sizes" at bounding box center [252, 345] width 135 height 17
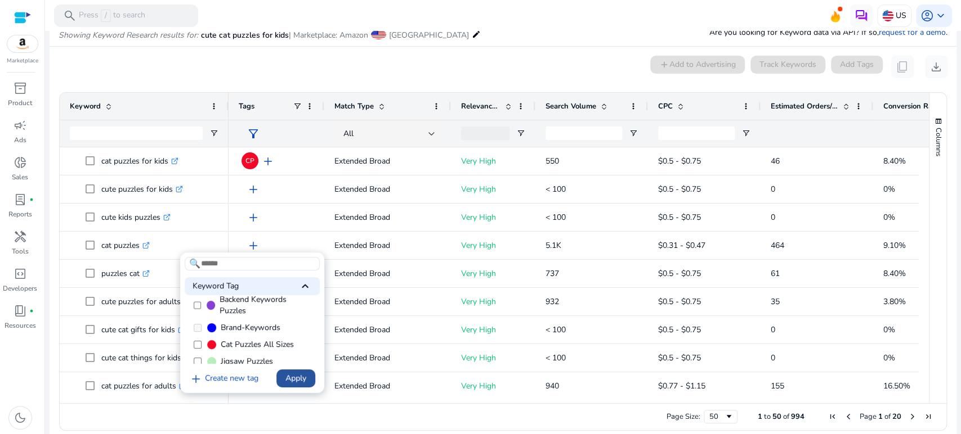
click at [303, 380] on span "Apply" at bounding box center [295, 379] width 21 height 12
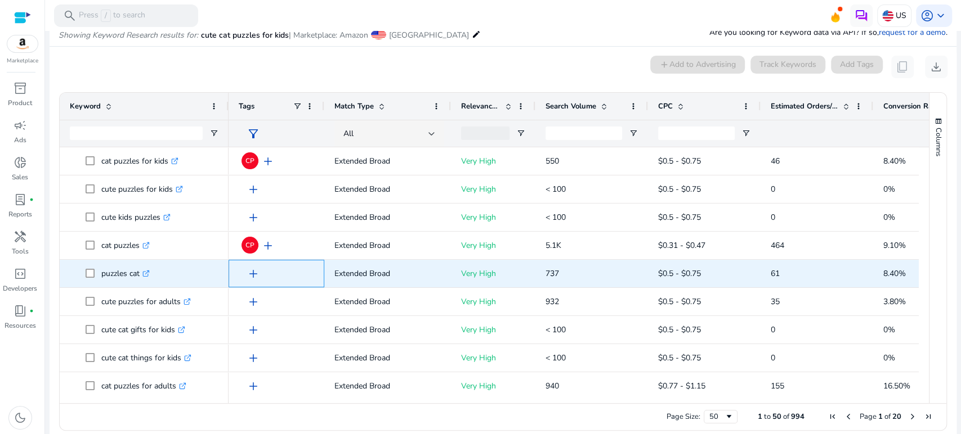
click at [252, 271] on span "add" at bounding box center [253, 274] width 14 height 14
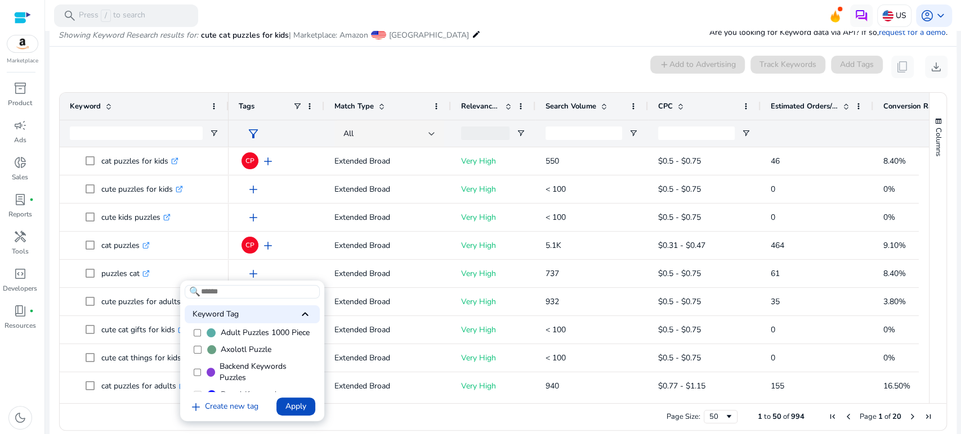
scroll to position [62, 0]
click at [211, 354] on span at bounding box center [211, 349] width 9 height 9
click at [289, 402] on span "Apply" at bounding box center [295, 407] width 21 height 12
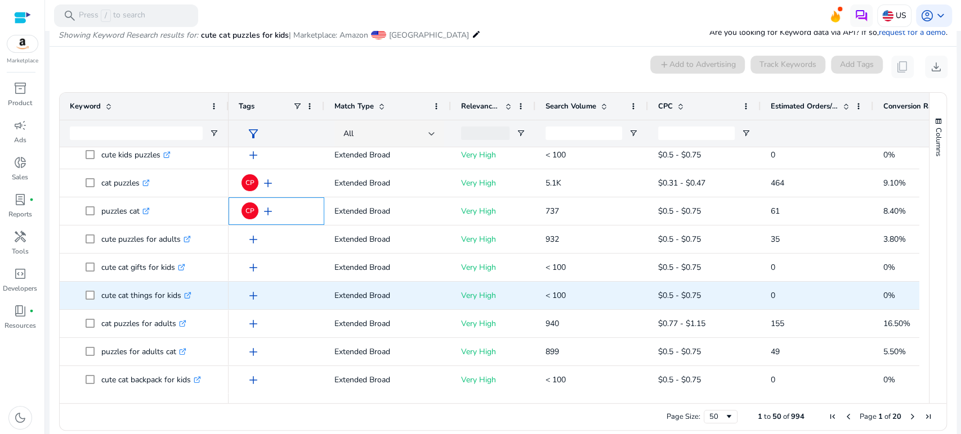
scroll to position [125, 0]
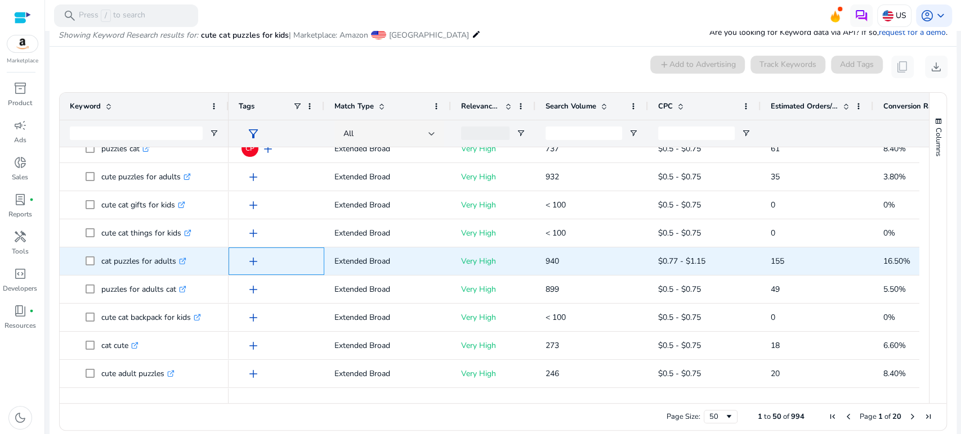
click at [250, 260] on span "add" at bounding box center [253, 262] width 14 height 14
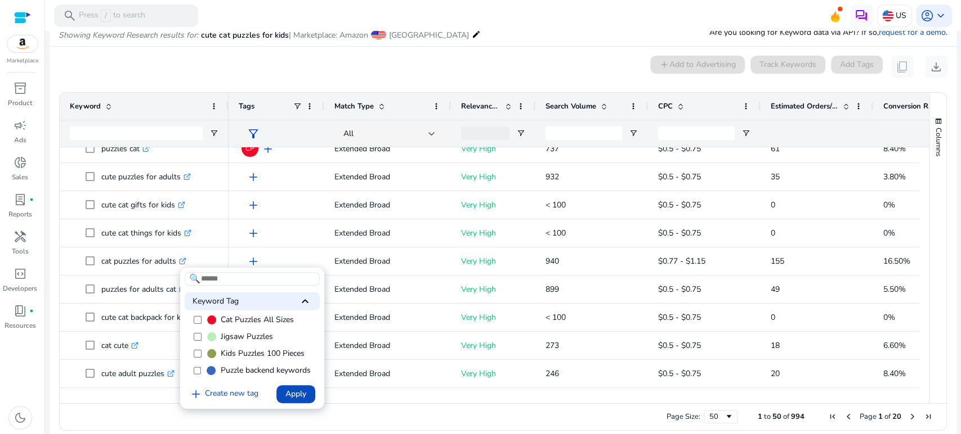
scroll to position [38, 0]
click at [219, 368] on label "Cat Puzzles All Sizes" at bounding box center [252, 360] width 135 height 17
click at [302, 393] on span "Apply" at bounding box center [295, 394] width 21 height 12
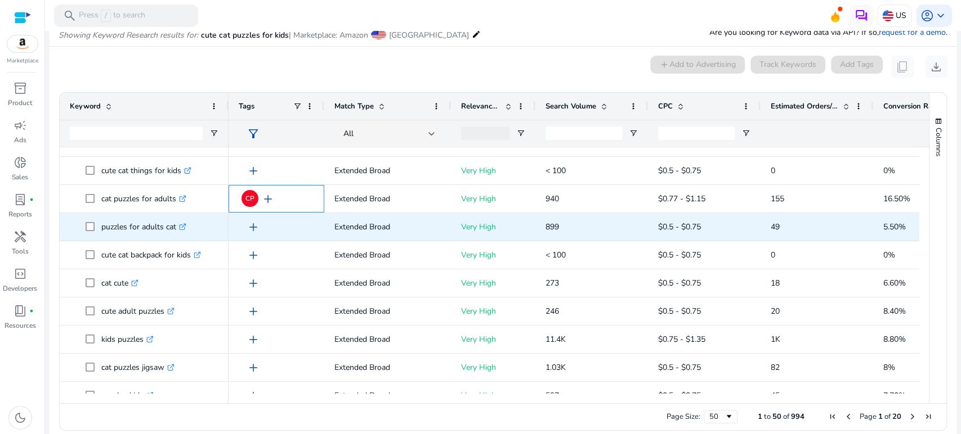
scroll to position [250, 0]
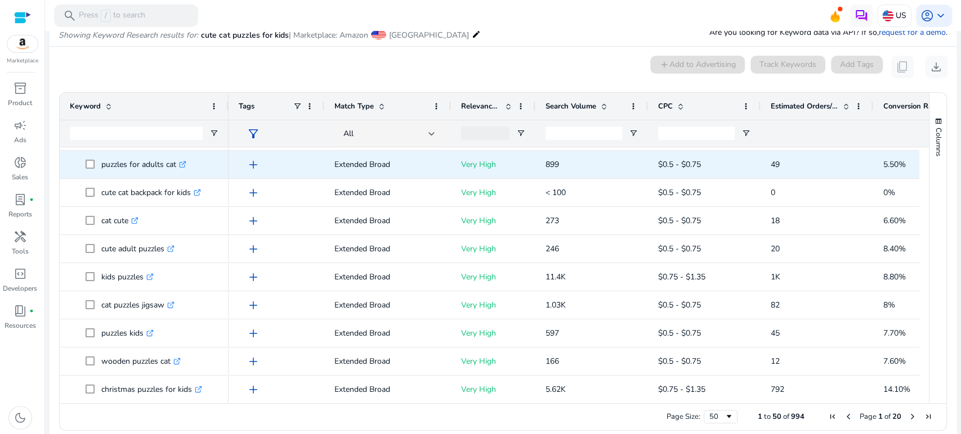
click at [250, 165] on span "add" at bounding box center [253, 165] width 14 height 14
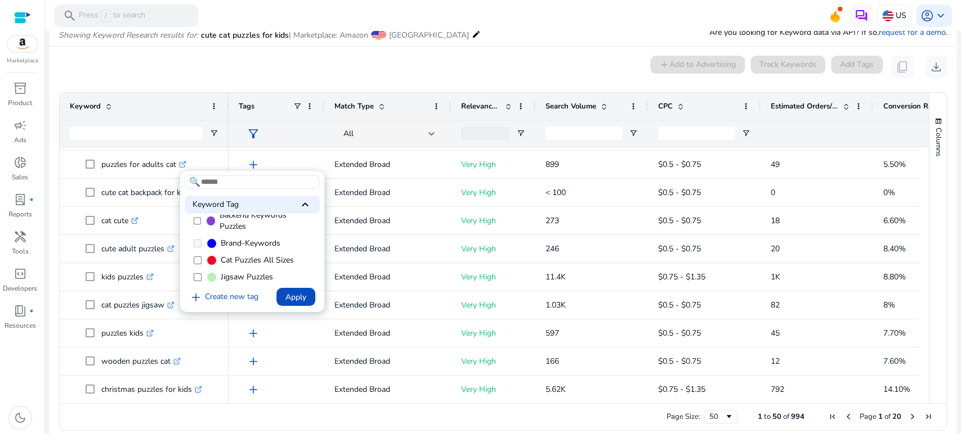
scroll to position [62, 0]
click at [241, 245] on span "Cat Puzzles All Sizes" at bounding box center [257, 239] width 73 height 11
click at [296, 300] on span "Apply" at bounding box center [295, 297] width 21 height 12
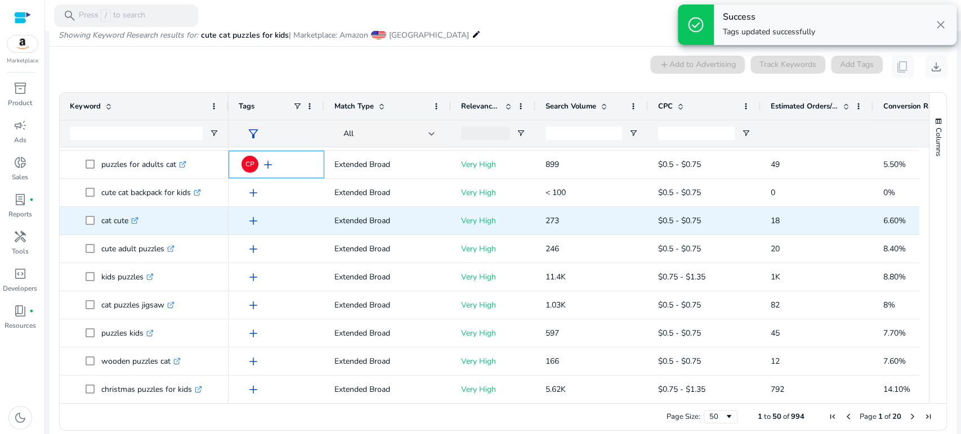
scroll to position [312, 0]
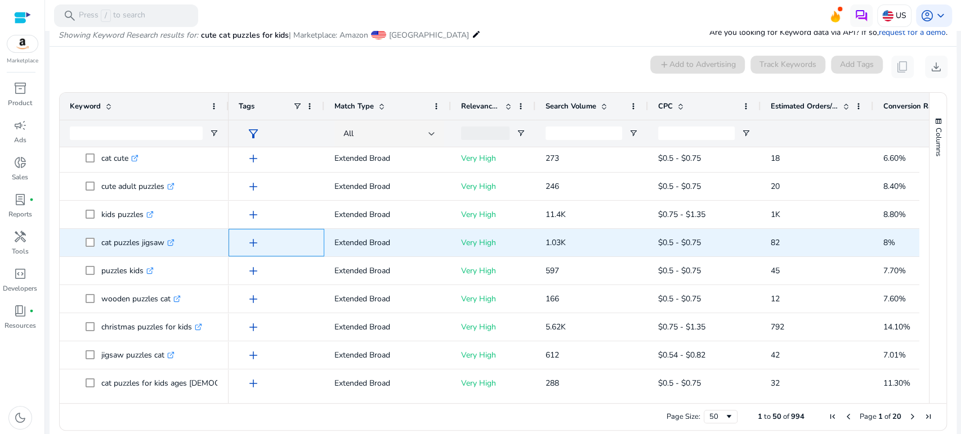
click at [250, 241] on span "add" at bounding box center [253, 243] width 14 height 14
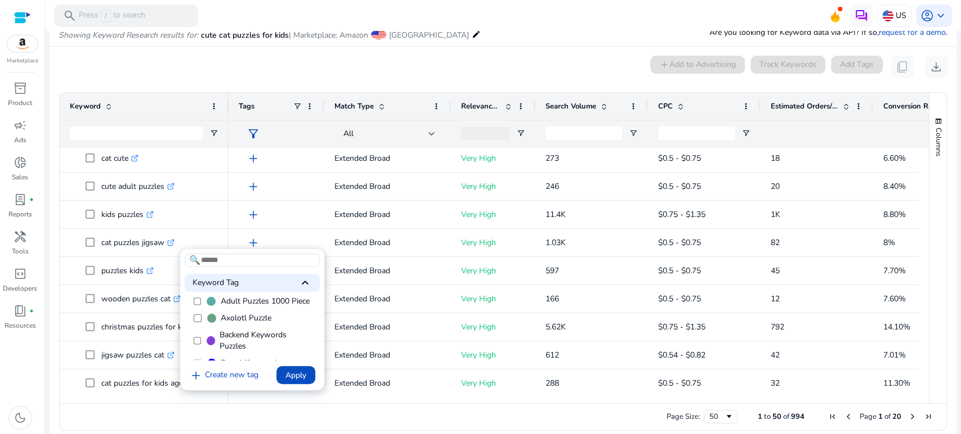
scroll to position [62, 0]
click at [230, 324] on span "Cat Puzzles All Sizes" at bounding box center [257, 317] width 73 height 11
click at [296, 373] on span "Apply" at bounding box center [295, 376] width 21 height 12
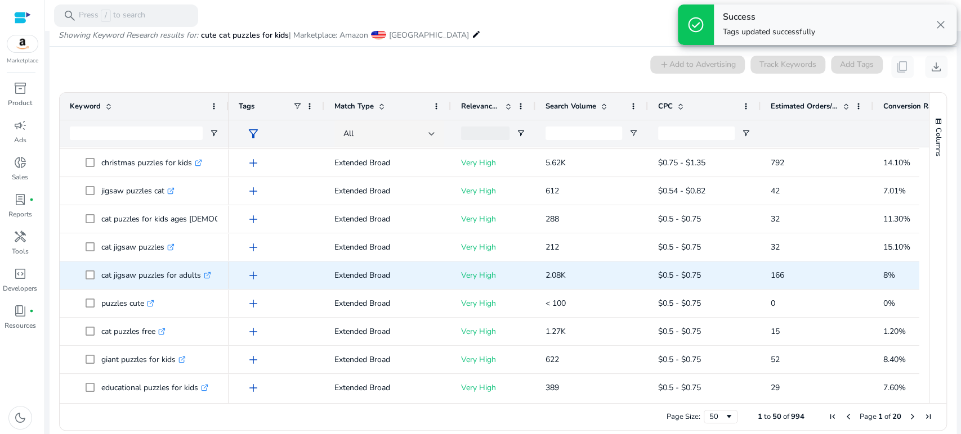
scroll to position [0, 0]
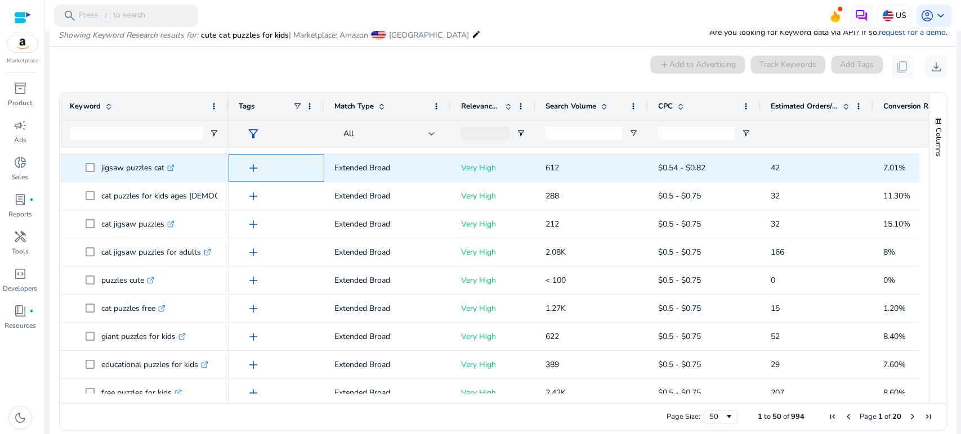
click at [252, 168] on span "add" at bounding box center [253, 169] width 14 height 14
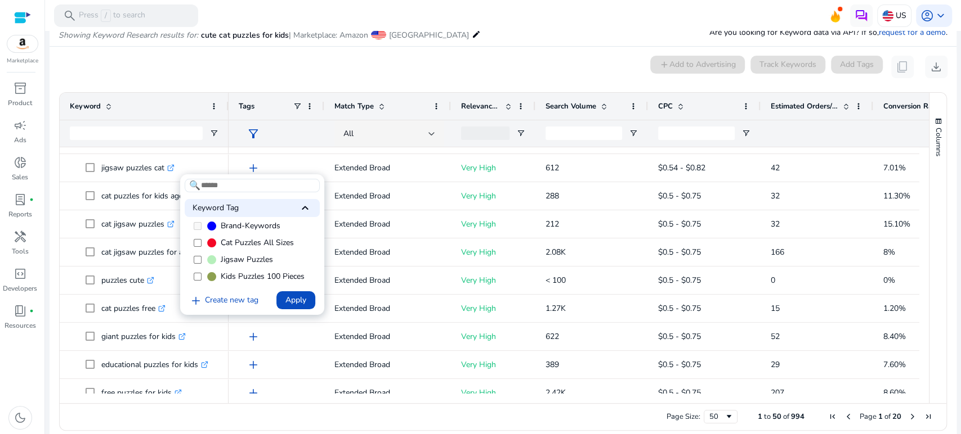
click at [240, 249] on span "Cat Puzzles All Sizes" at bounding box center [257, 242] width 73 height 11
click at [288, 295] on span "Apply" at bounding box center [295, 300] width 21 height 12
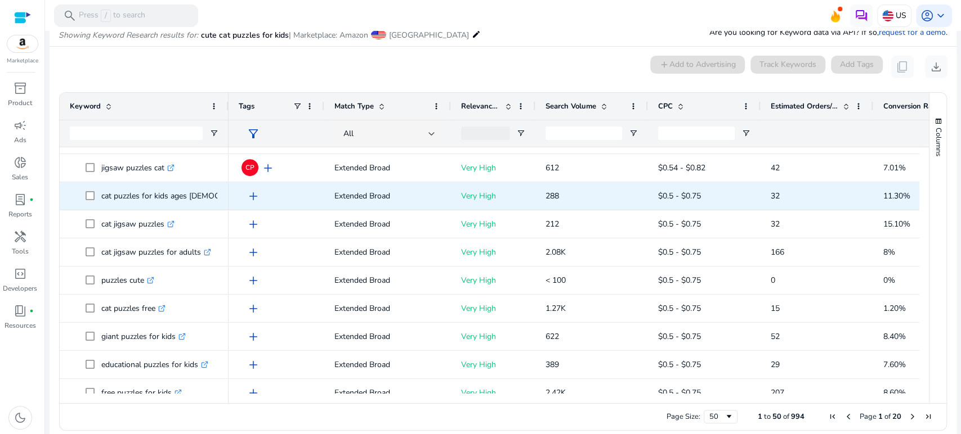
click at [255, 194] on span "add" at bounding box center [253, 197] width 14 height 14
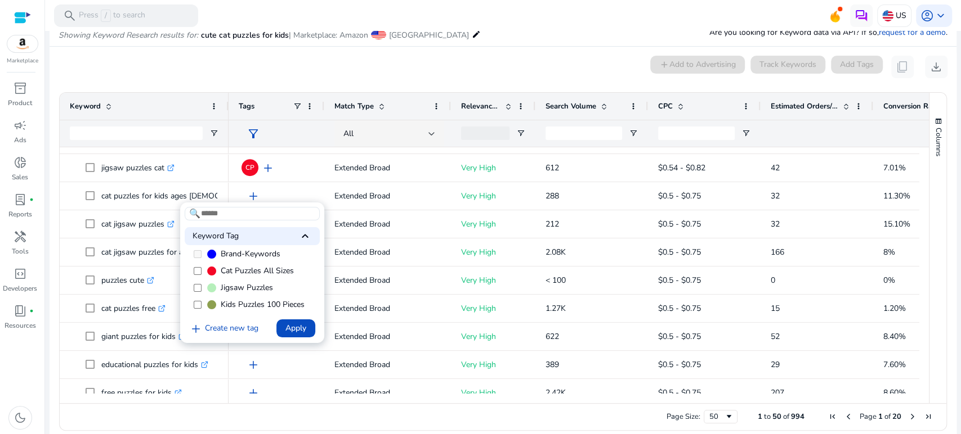
click at [237, 277] on span "Cat Puzzles All Sizes" at bounding box center [257, 271] width 73 height 11
click at [297, 329] on span "Apply" at bounding box center [295, 328] width 21 height 12
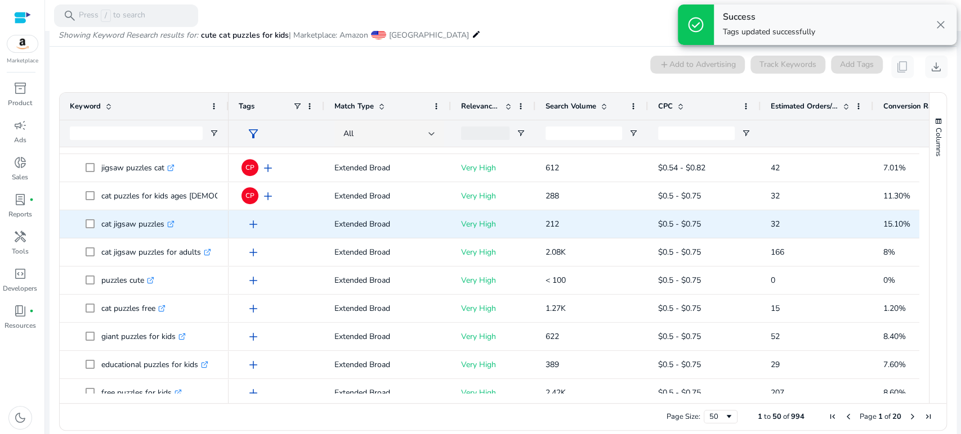
click at [254, 226] on span "add" at bounding box center [253, 225] width 14 height 14
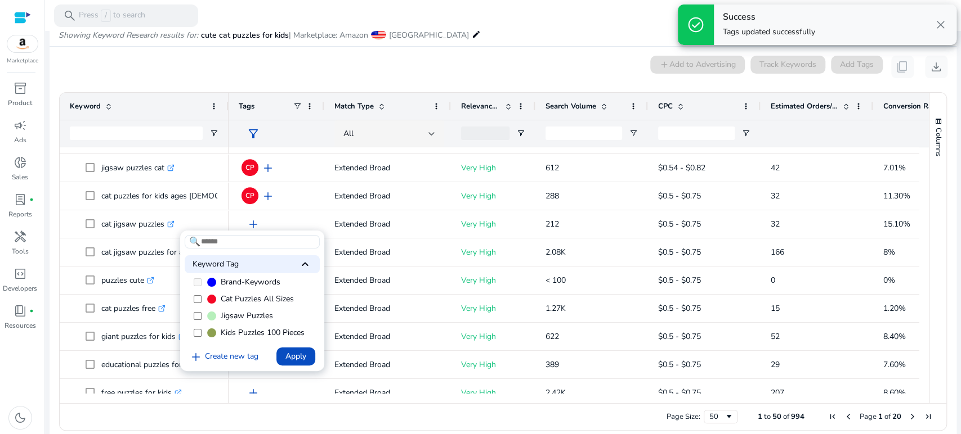
click at [243, 305] on span "Cat Puzzles All Sizes" at bounding box center [257, 299] width 73 height 11
click at [293, 355] on span "Apply" at bounding box center [295, 357] width 21 height 12
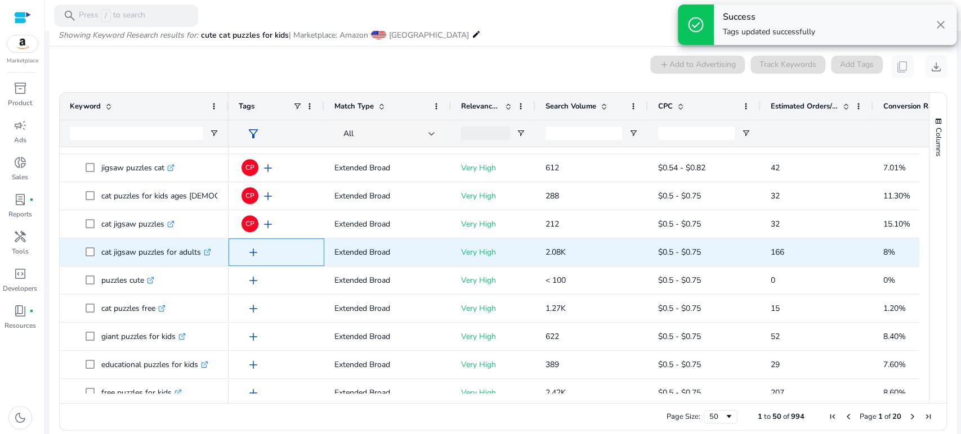
click at [252, 250] on span "add" at bounding box center [253, 253] width 14 height 14
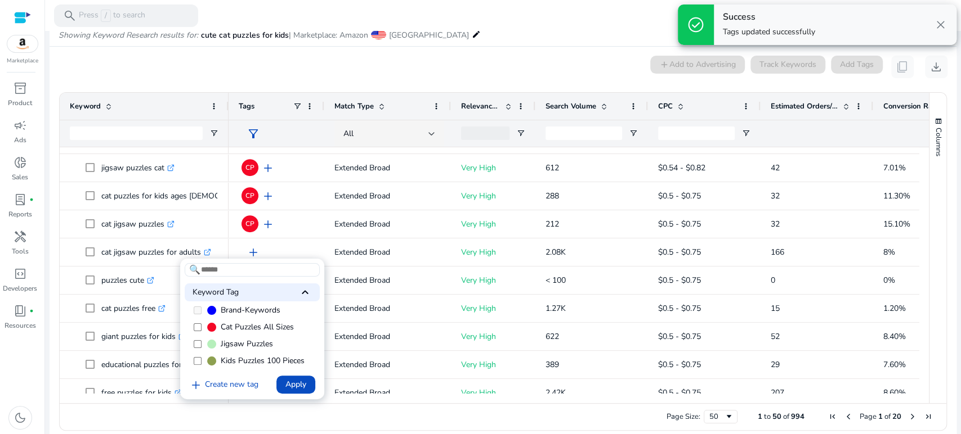
click at [247, 333] on span "Cat Puzzles All Sizes" at bounding box center [257, 327] width 73 height 11
click at [291, 383] on span "Apply" at bounding box center [295, 385] width 21 height 12
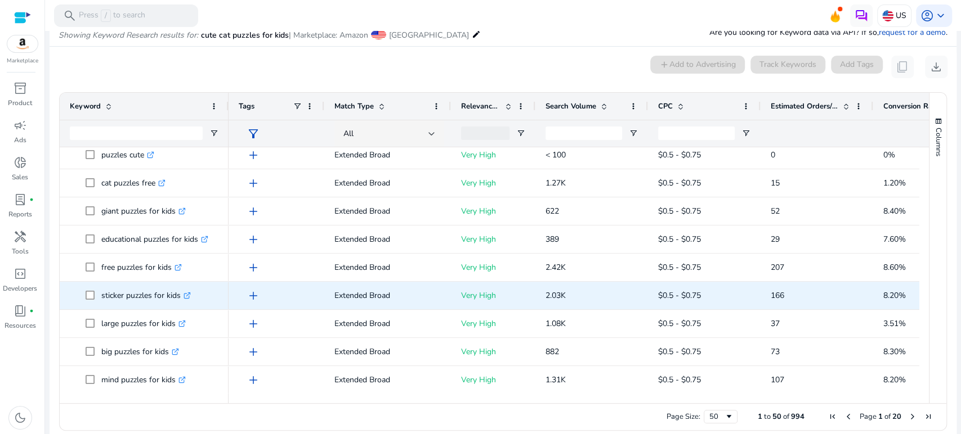
scroll to position [688, 0]
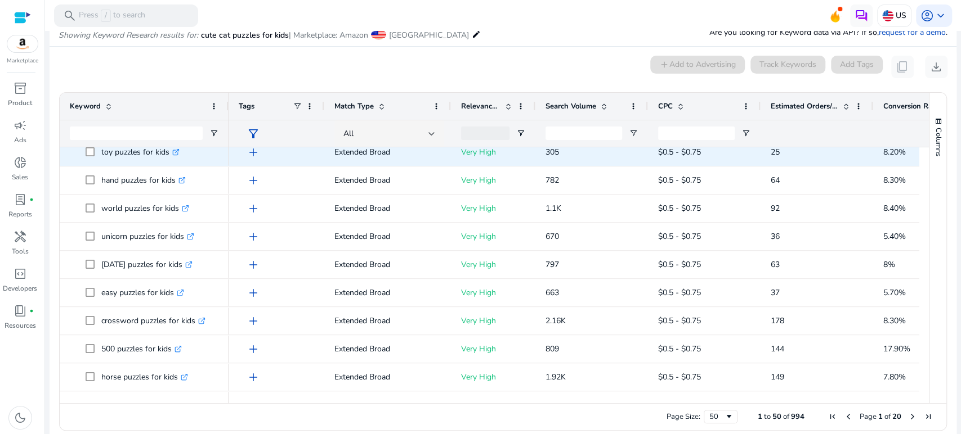
click at [252, 149] on span "add" at bounding box center [253, 153] width 14 height 14
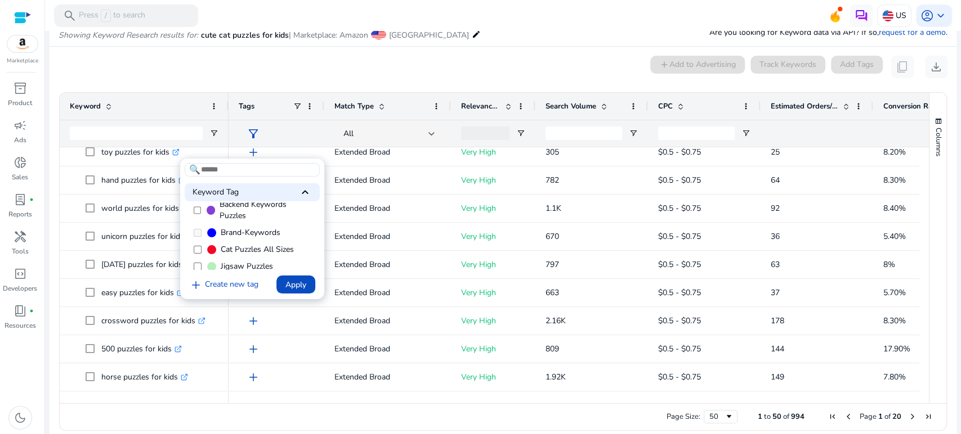
scroll to position [62, 0]
click at [227, 233] on span "Cat Puzzles All Sizes" at bounding box center [257, 227] width 73 height 11
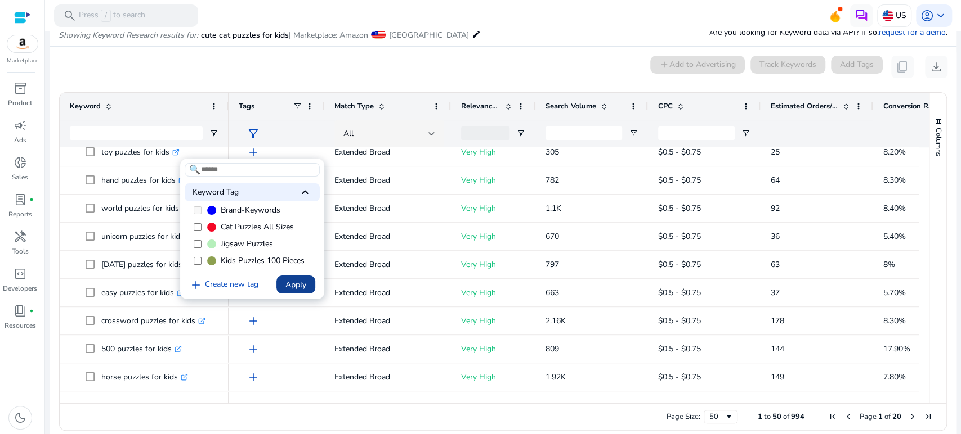
click at [296, 284] on span "Apply" at bounding box center [295, 285] width 21 height 12
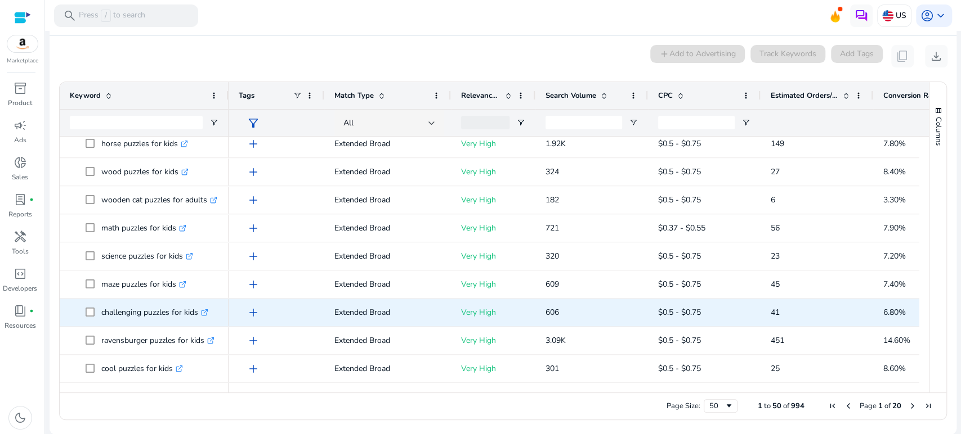
scroll to position [1071, 0]
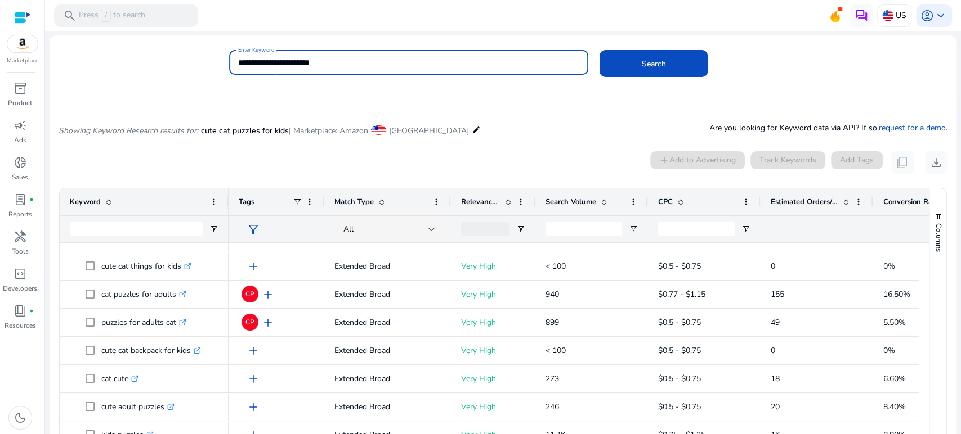
drag, startPoint x: 264, startPoint y: 61, endPoint x: 210, endPoint y: 59, distance: 54.1
click at [213, 62] on div "**********" at bounding box center [499, 68] width 898 height 37
click at [599, 50] on button "Search" at bounding box center [653, 63] width 108 height 27
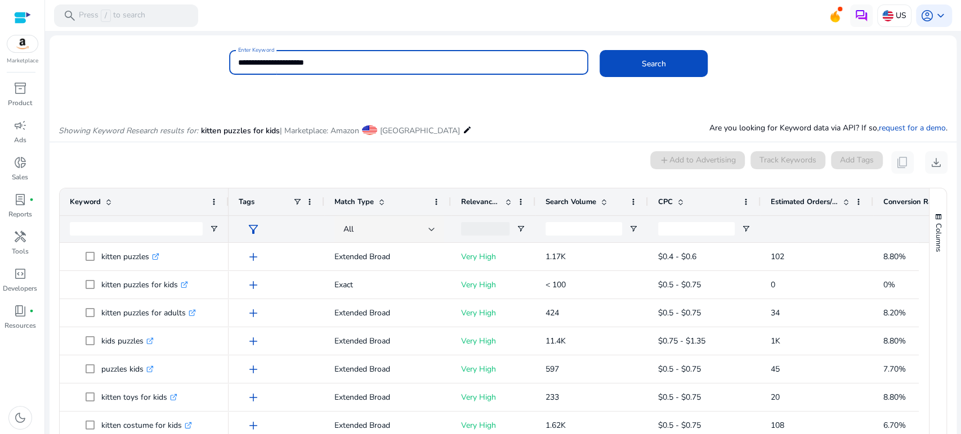
click at [329, 64] on input "**********" at bounding box center [408, 62] width 341 height 12
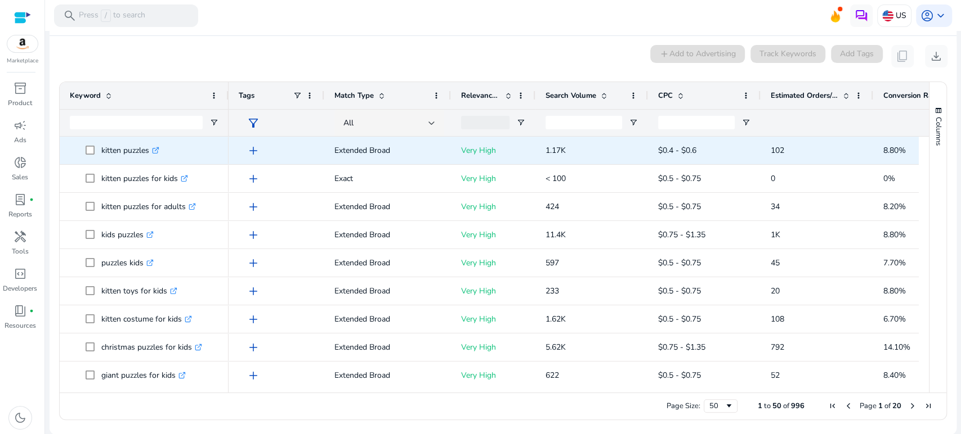
click at [252, 151] on span "add" at bounding box center [253, 151] width 14 height 14
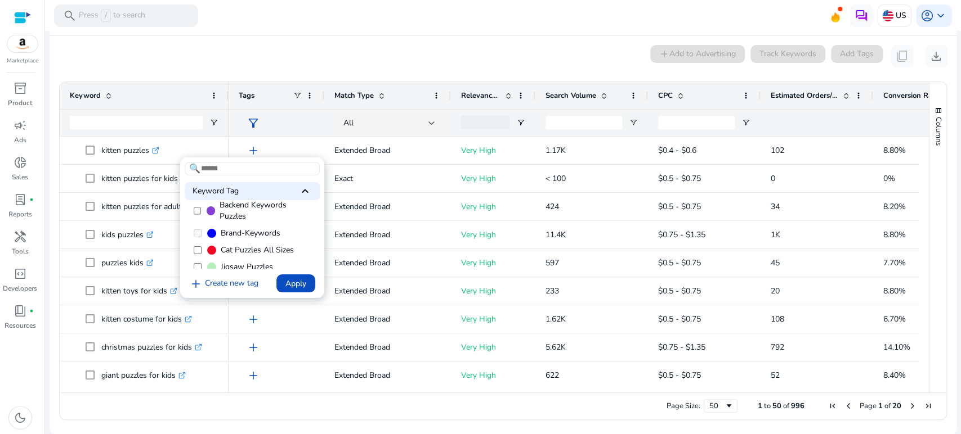
click at [216, 255] on span at bounding box center [211, 250] width 9 height 9
click at [294, 284] on span "Apply" at bounding box center [295, 284] width 21 height 12
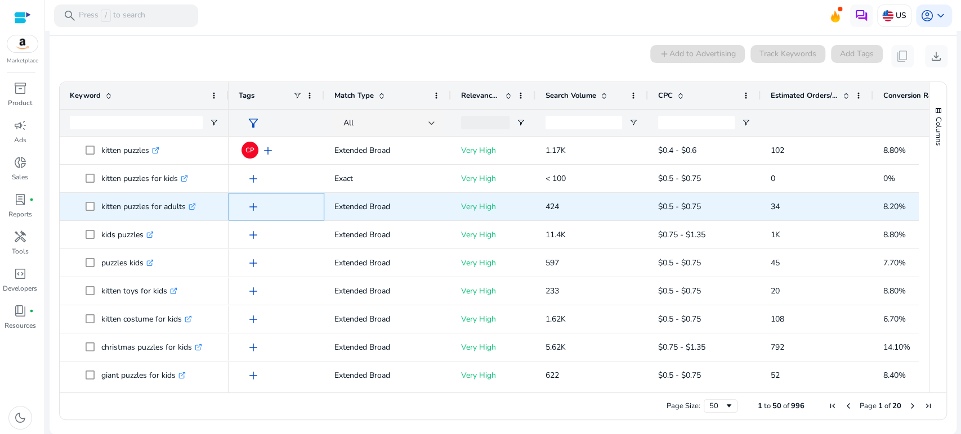
click at [250, 206] on span "add" at bounding box center [253, 207] width 14 height 14
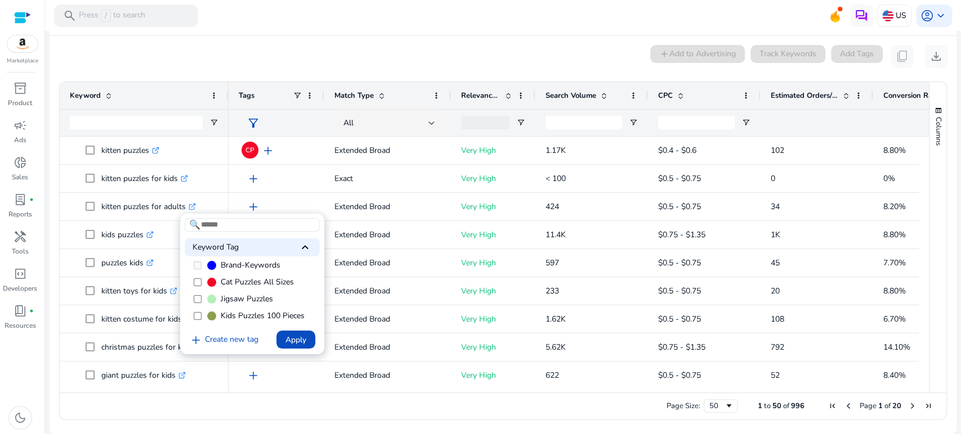
click at [233, 288] on span "Cat Puzzles All Sizes" at bounding box center [257, 282] width 73 height 11
click at [290, 337] on span "Apply" at bounding box center [295, 340] width 21 height 12
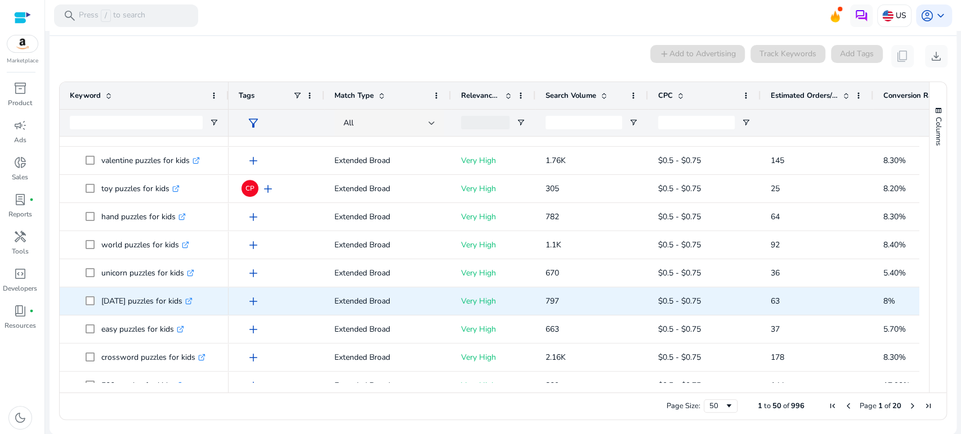
scroll to position [585, 0]
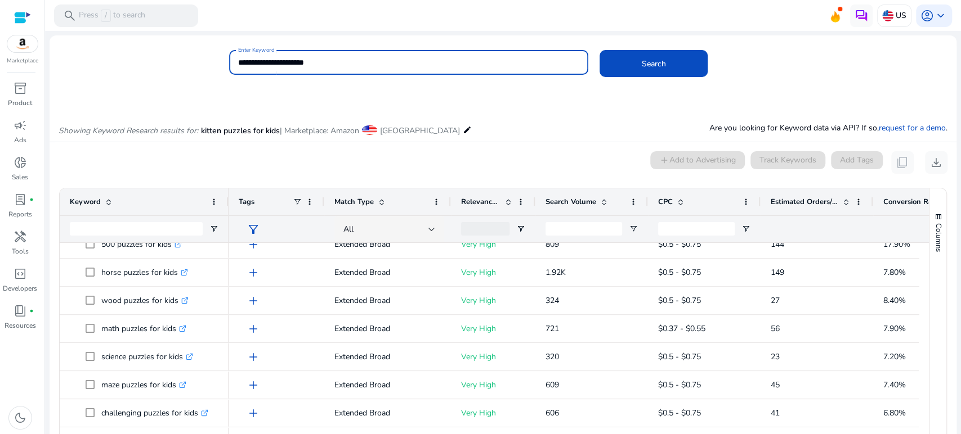
drag, startPoint x: 295, startPoint y: 60, endPoint x: 227, endPoint y: 62, distance: 68.7
click at [229, 62] on div "**********" at bounding box center [408, 62] width 359 height 25
click at [599, 50] on button "Search" at bounding box center [653, 63] width 108 height 27
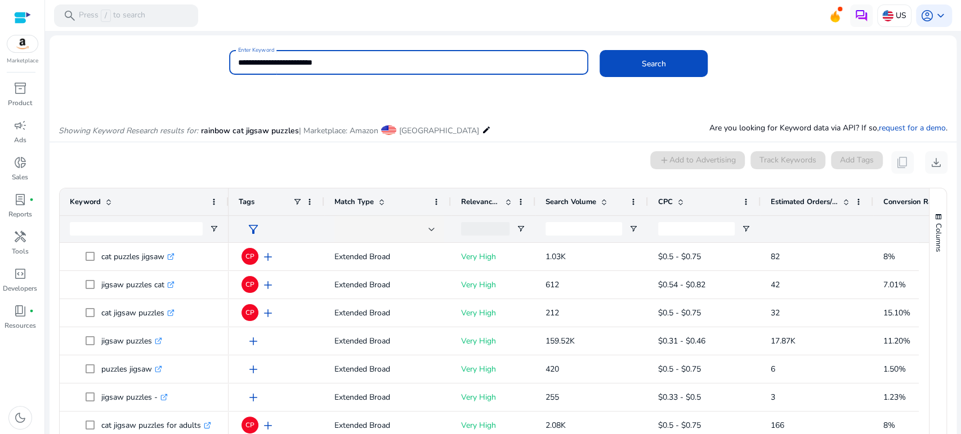
click at [236, 61] on div "**********" at bounding box center [408, 62] width 359 height 25
click at [239, 62] on input "**********" at bounding box center [408, 62] width 341 height 12
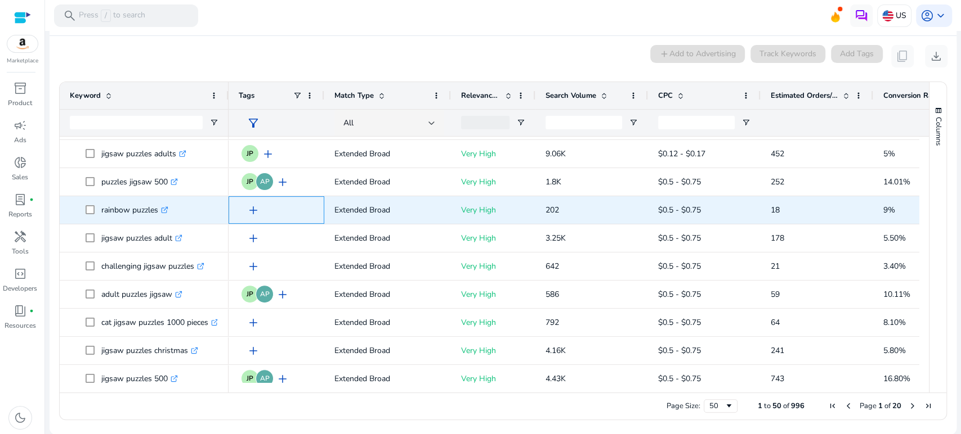
click at [254, 210] on span "add" at bounding box center [253, 211] width 14 height 14
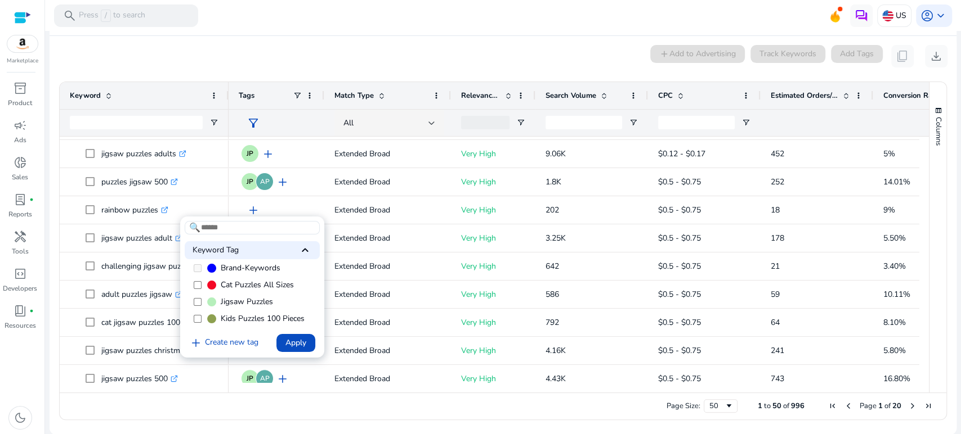
click at [241, 291] on span "Cat Puzzles All Sizes" at bounding box center [257, 285] width 73 height 11
click at [298, 350] on span at bounding box center [295, 343] width 39 height 27
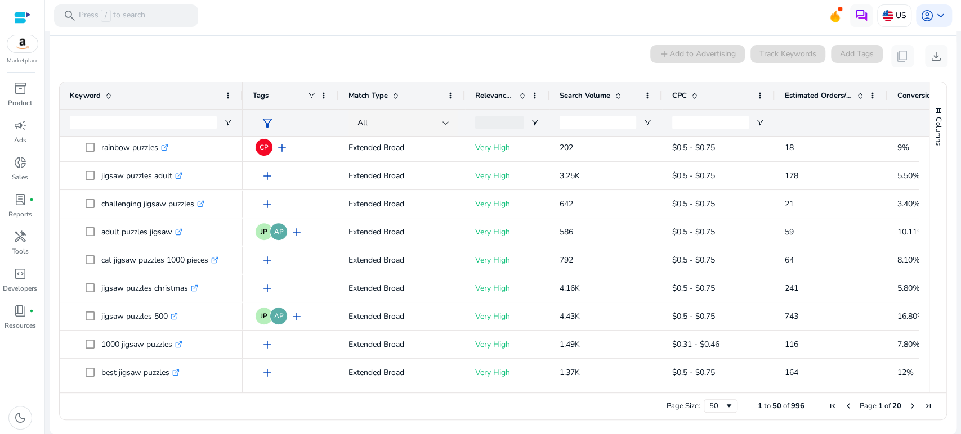
drag, startPoint x: 226, startPoint y: 98, endPoint x: 240, endPoint y: 95, distance: 14.5
click at [240, 95] on div at bounding box center [242, 95] width 5 height 27
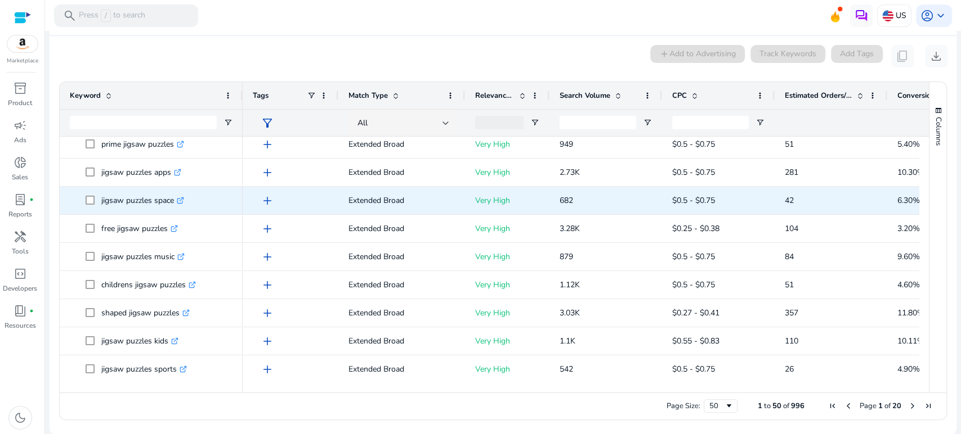
scroll to position [663, 0]
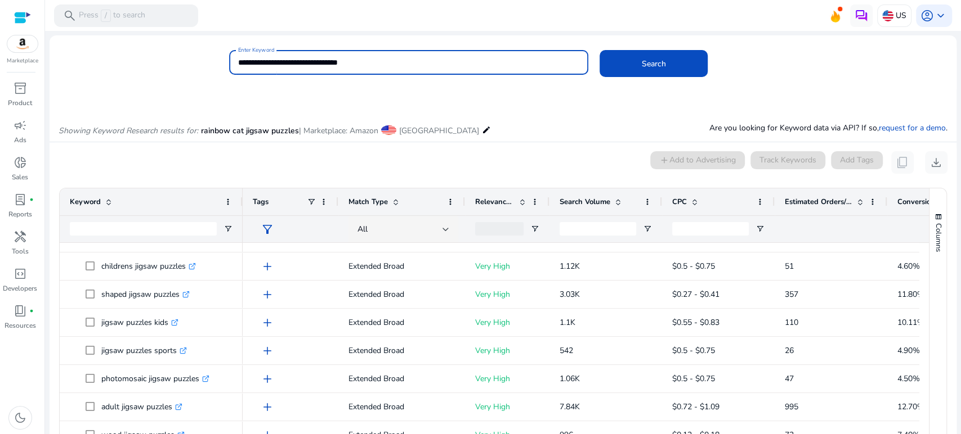
drag, startPoint x: 380, startPoint y: 62, endPoint x: 344, endPoint y: 64, distance: 35.5
click at [344, 64] on input "**********" at bounding box center [408, 62] width 341 height 12
click at [324, 61] on input "**********" at bounding box center [408, 62] width 341 height 12
click at [276, 57] on input "**********" at bounding box center [408, 62] width 341 height 12
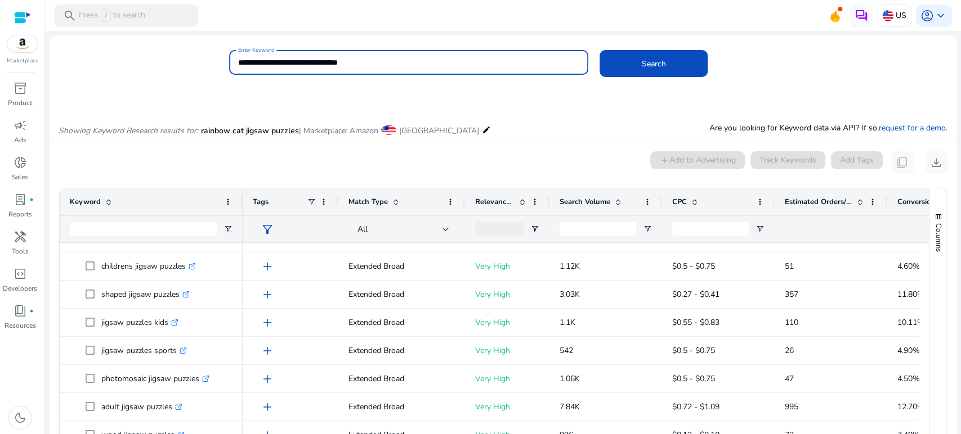
drag, startPoint x: 266, startPoint y: 66, endPoint x: 412, endPoint y: 74, distance: 146.5
click at [412, 74] on div "**********" at bounding box center [408, 62] width 341 height 25
type input "**********"
click at [599, 50] on button "Search" at bounding box center [653, 63] width 108 height 27
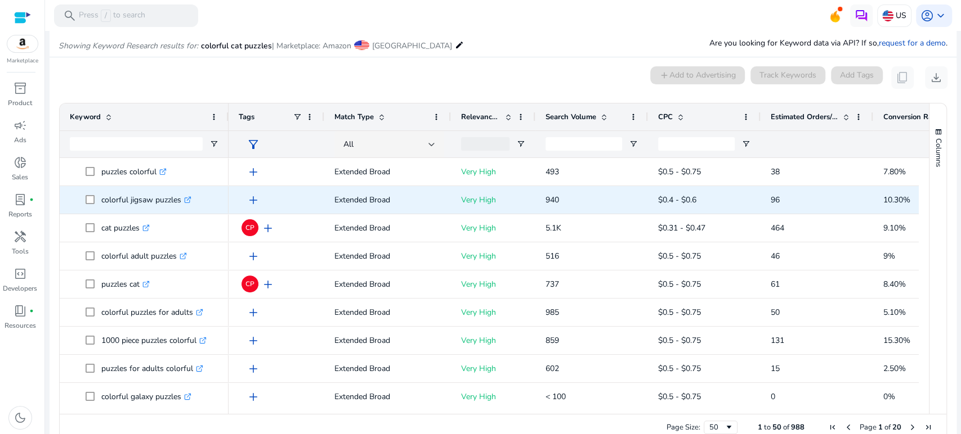
scroll to position [96, 0]
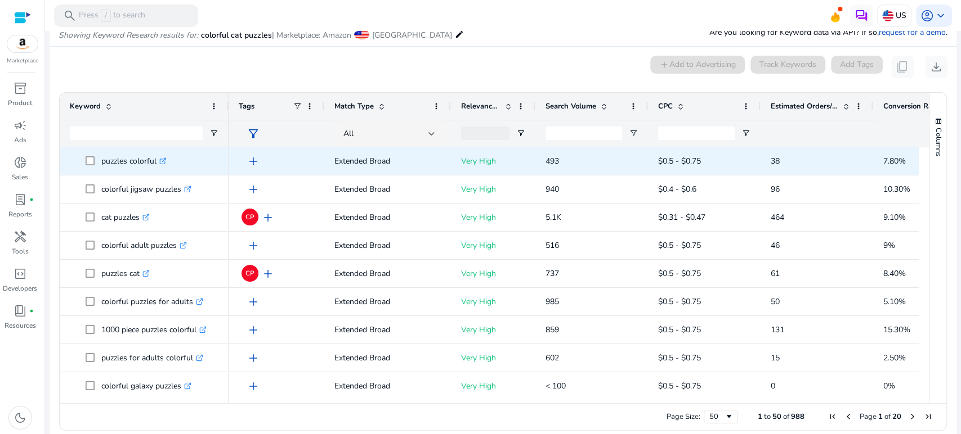
click at [252, 159] on span "add" at bounding box center [253, 162] width 14 height 14
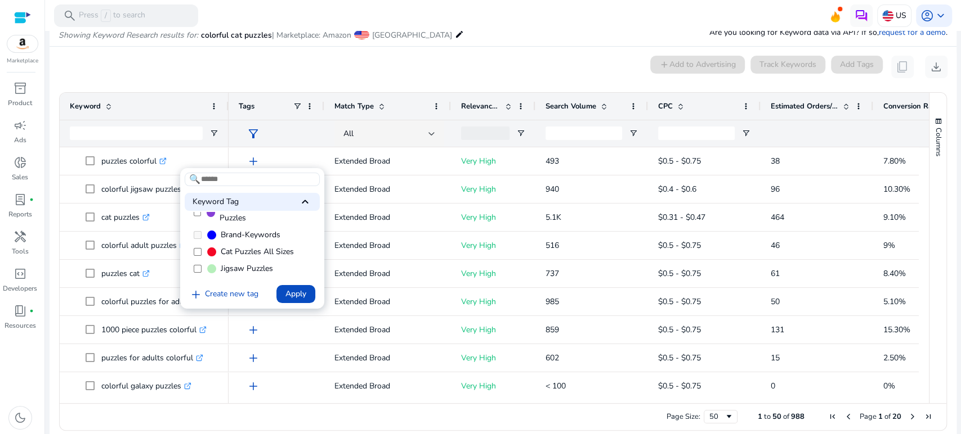
scroll to position [62, 0]
click at [225, 243] on span "Cat Puzzles All Sizes" at bounding box center [257, 236] width 73 height 11
click at [293, 294] on span "Apply" at bounding box center [295, 294] width 21 height 12
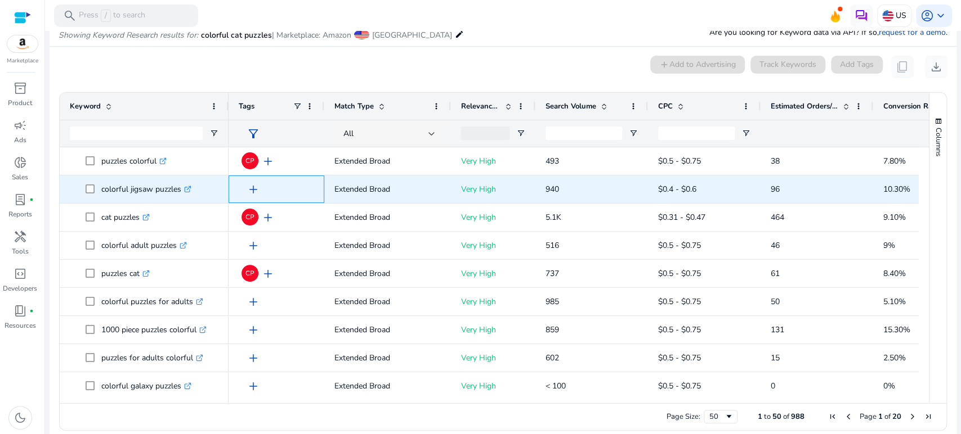
click at [254, 187] on span "add" at bounding box center [253, 190] width 14 height 14
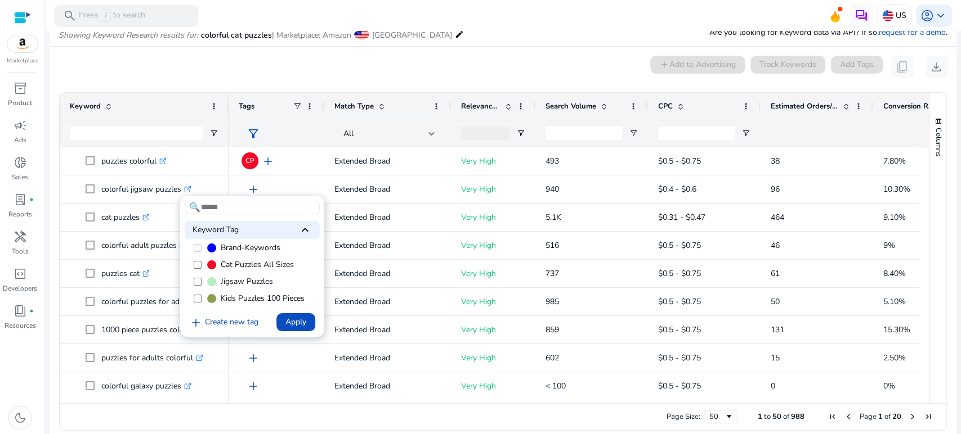
click at [232, 271] on span "Cat Puzzles All Sizes" at bounding box center [257, 264] width 73 height 11
click at [294, 322] on span "Apply" at bounding box center [295, 322] width 21 height 12
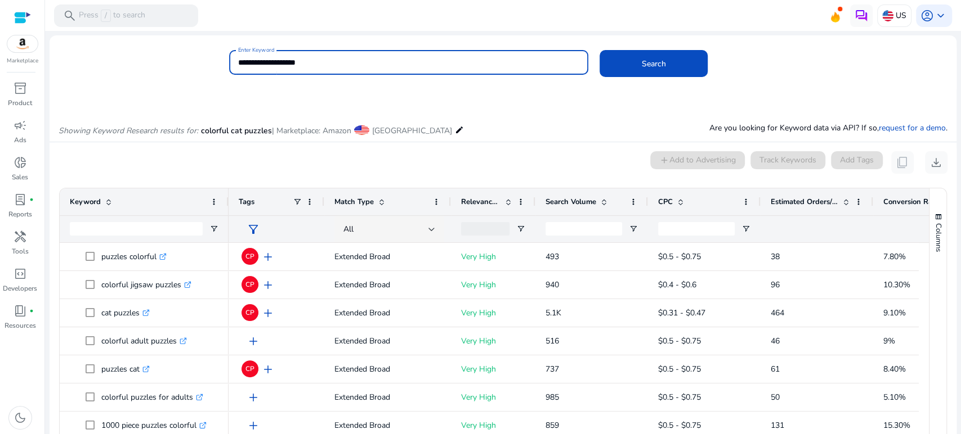
drag, startPoint x: 322, startPoint y: 63, endPoint x: 208, endPoint y: 66, distance: 114.3
click at [208, 66] on div "**********" at bounding box center [499, 68] width 898 height 37
click at [599, 50] on button "Search" at bounding box center [653, 63] width 108 height 27
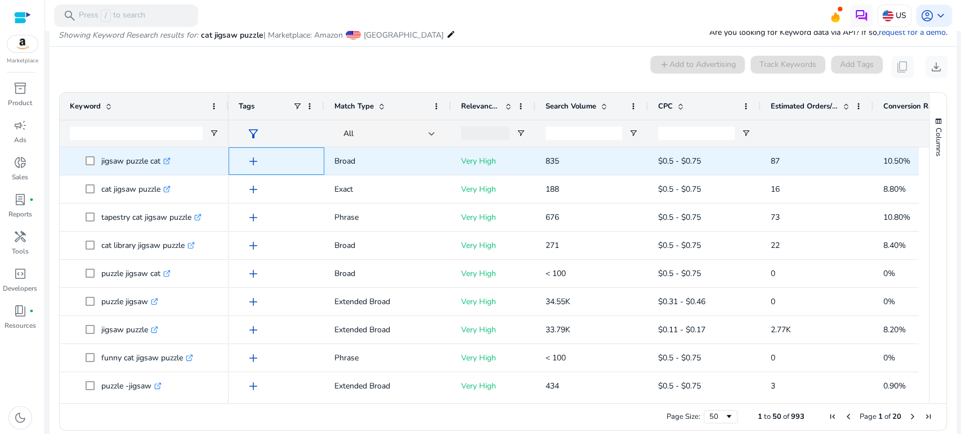
click at [254, 159] on span "add" at bounding box center [253, 162] width 14 height 14
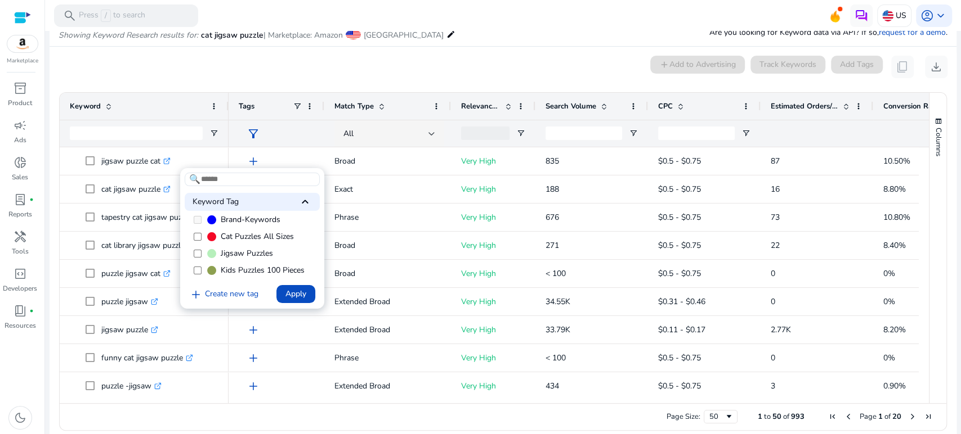
click at [201, 243] on label "Cat Puzzles All Sizes" at bounding box center [252, 236] width 135 height 17
click at [297, 289] on span "Apply" at bounding box center [295, 294] width 21 height 12
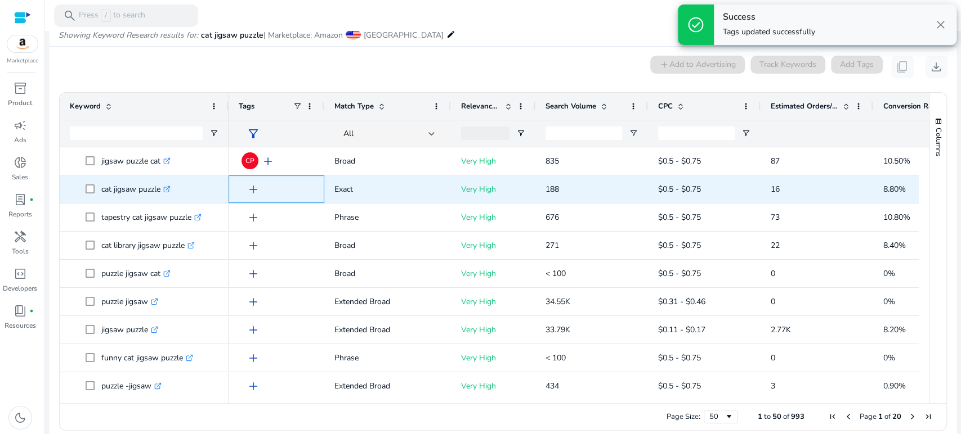
click at [252, 187] on span "add" at bounding box center [253, 190] width 14 height 14
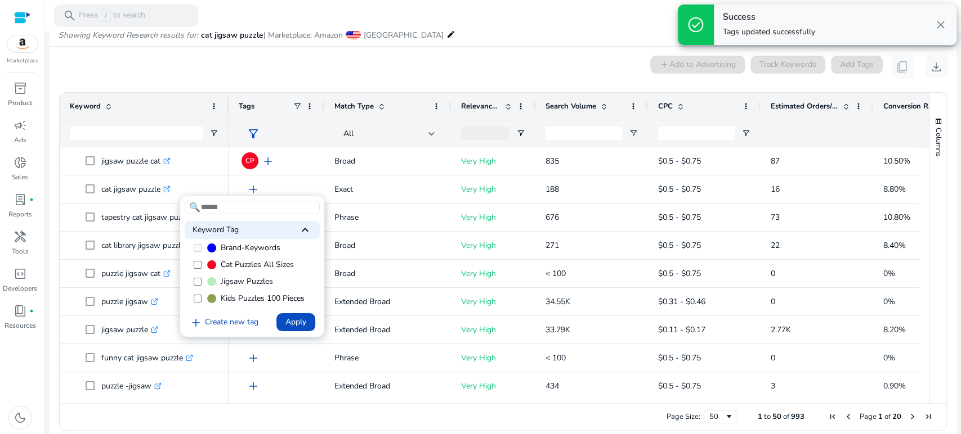
click at [230, 271] on span "Cat Puzzles All Sizes" at bounding box center [257, 264] width 73 height 11
click at [298, 319] on span "Apply" at bounding box center [295, 322] width 21 height 12
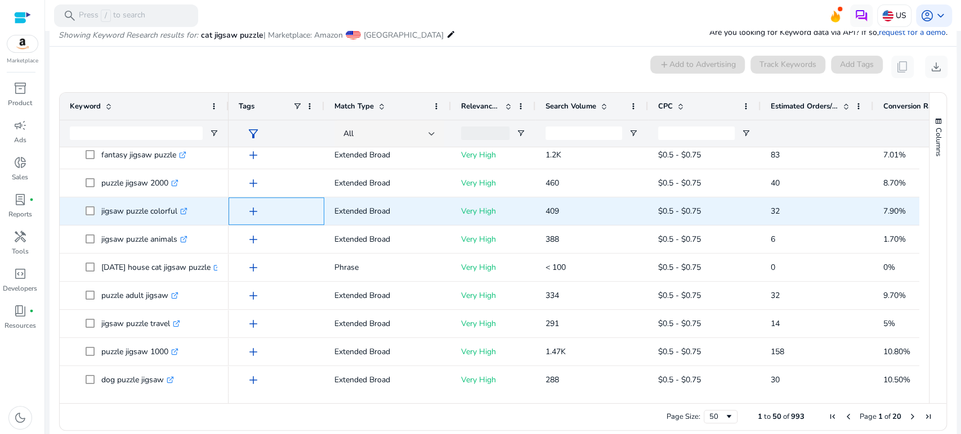
click at [252, 206] on span "add" at bounding box center [253, 212] width 14 height 14
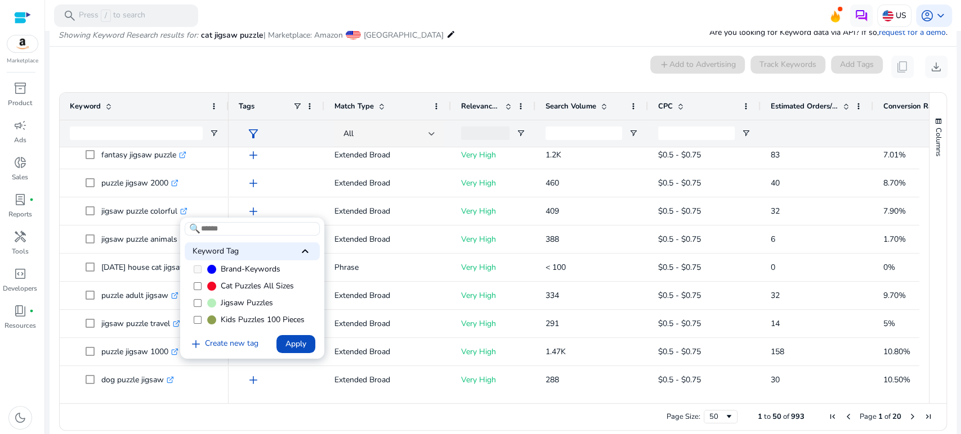
click at [240, 292] on span "Cat Puzzles All Sizes" at bounding box center [257, 286] width 73 height 11
click at [290, 347] on span "Apply" at bounding box center [295, 344] width 21 height 12
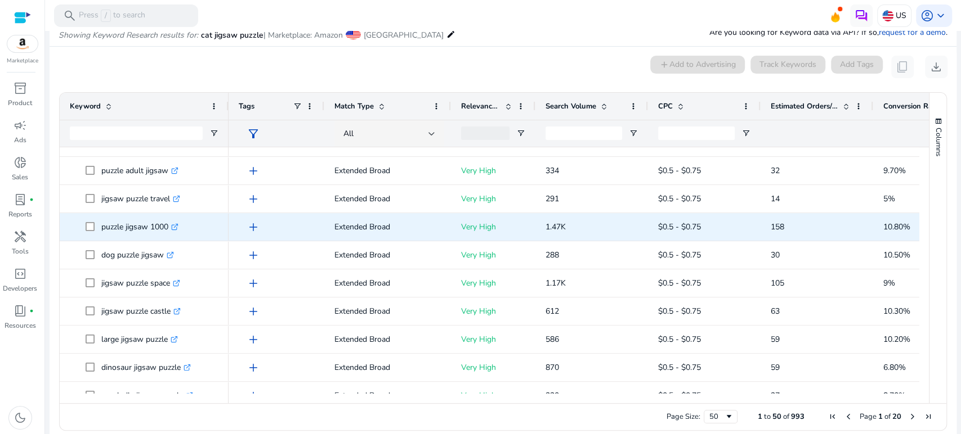
click at [254, 225] on span "add" at bounding box center [253, 228] width 14 height 14
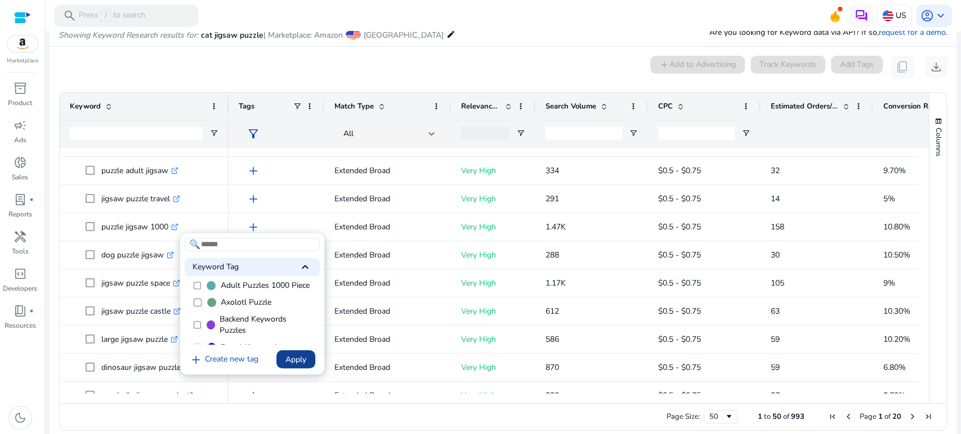
click at [295, 360] on span "Apply" at bounding box center [295, 360] width 21 height 12
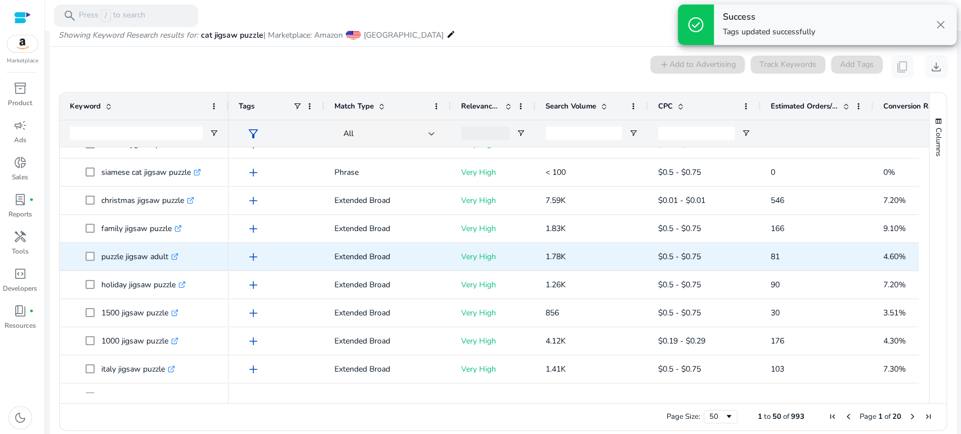
scroll to position [312, 0]
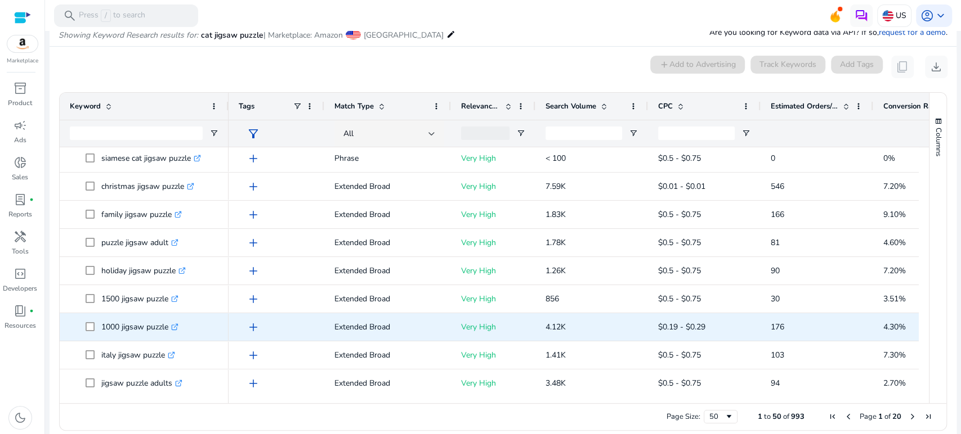
click at [252, 326] on span "add" at bounding box center [253, 328] width 14 height 14
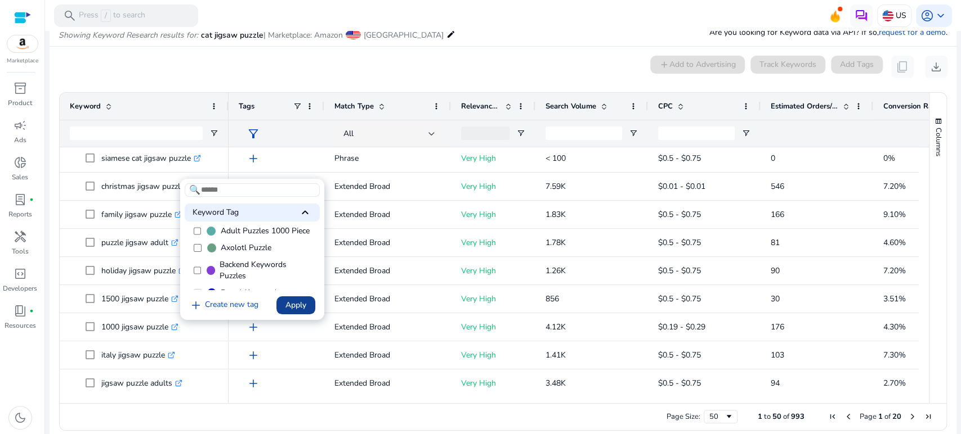
click at [293, 303] on span "Apply" at bounding box center [295, 305] width 21 height 12
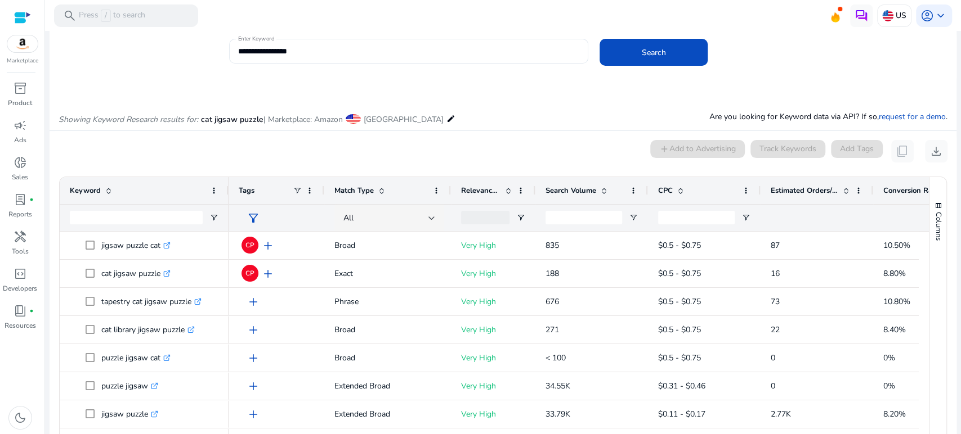
scroll to position [0, 0]
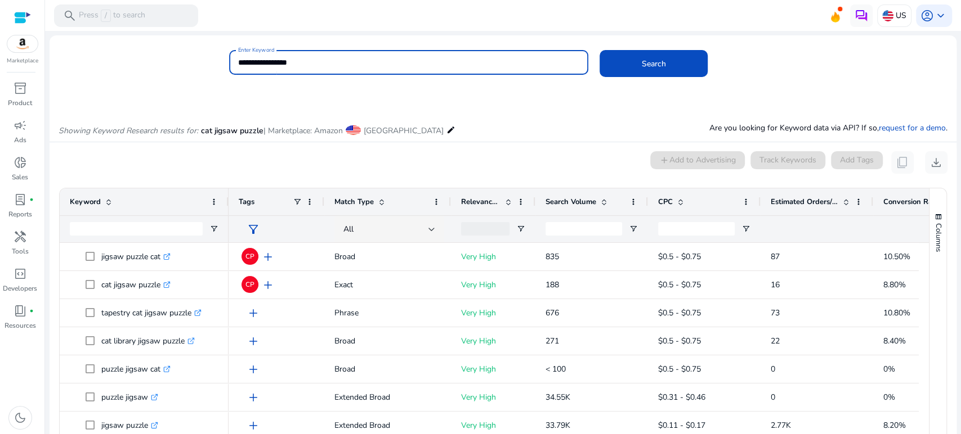
click at [246, 63] on input "**********" at bounding box center [408, 62] width 341 height 12
type input "**********"
click at [599, 50] on button "Search" at bounding box center [653, 63] width 108 height 27
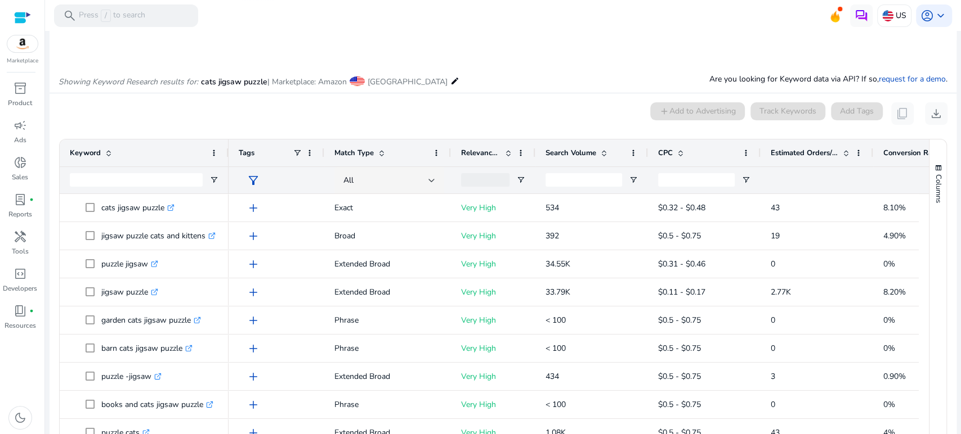
scroll to position [96, 0]
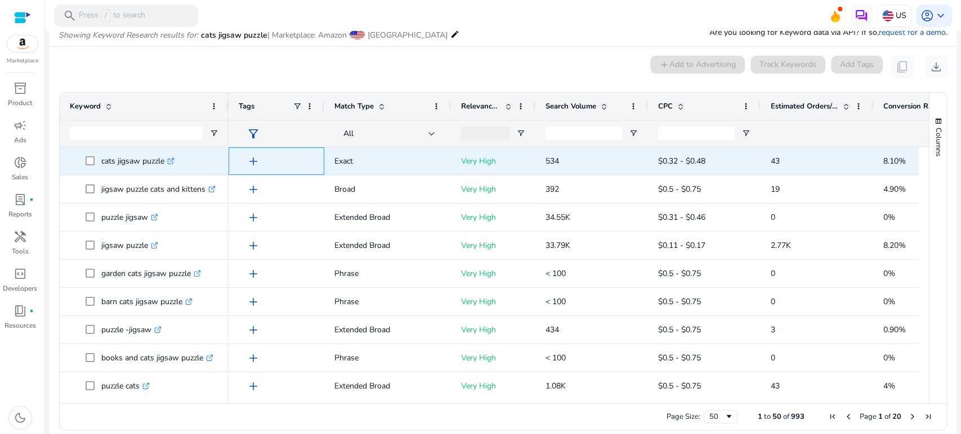
click at [253, 159] on span "add" at bounding box center [253, 162] width 14 height 14
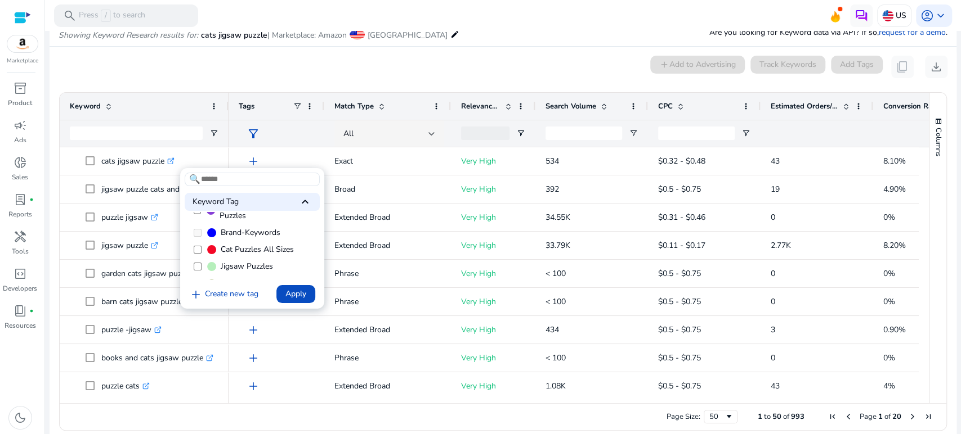
scroll to position [62, 0]
click at [226, 243] on span "Cat Puzzles All Sizes" at bounding box center [257, 236] width 73 height 11
click at [304, 296] on span "Apply" at bounding box center [295, 294] width 21 height 12
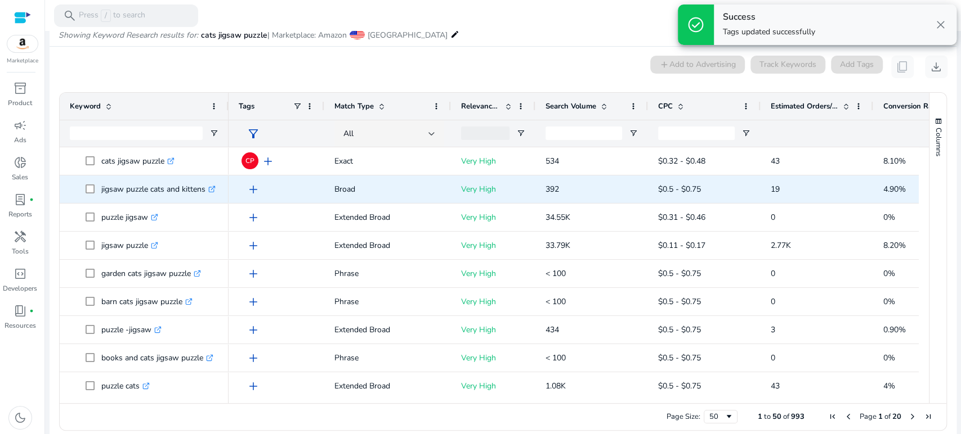
click at [250, 188] on span "add" at bounding box center [253, 190] width 14 height 14
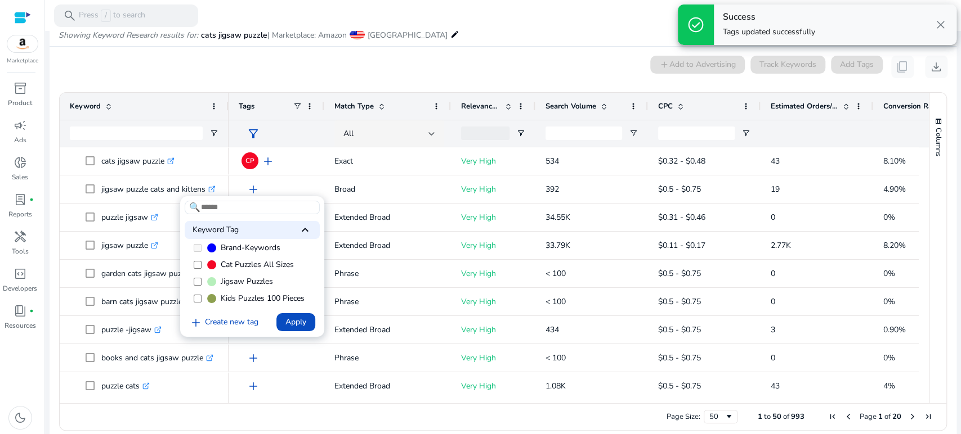
click at [240, 271] on span "Cat Puzzles All Sizes" at bounding box center [257, 264] width 73 height 11
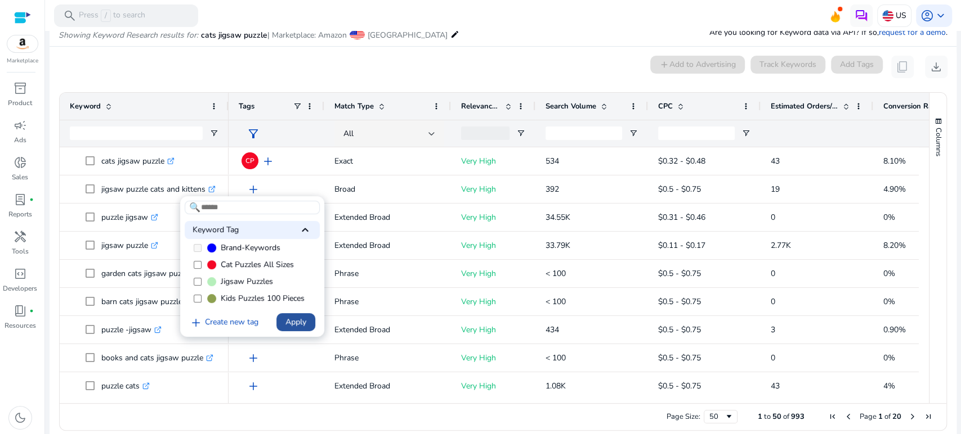
click at [287, 323] on span "Apply" at bounding box center [295, 322] width 21 height 12
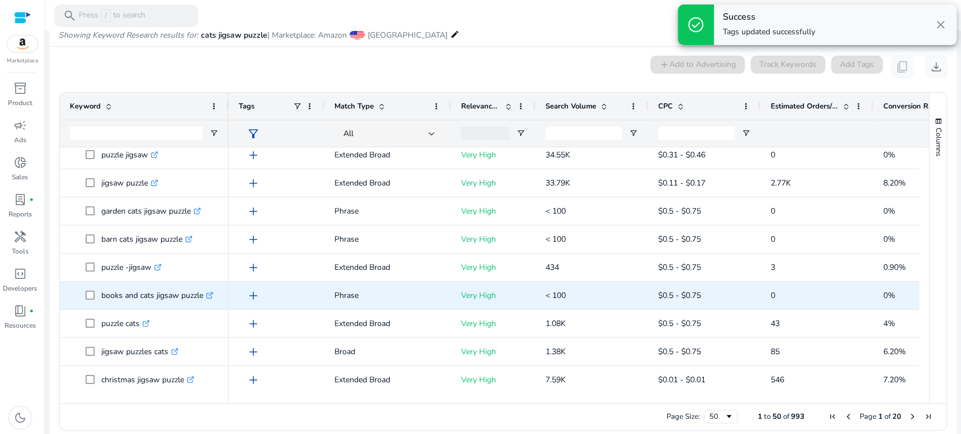
scroll to position [125, 0]
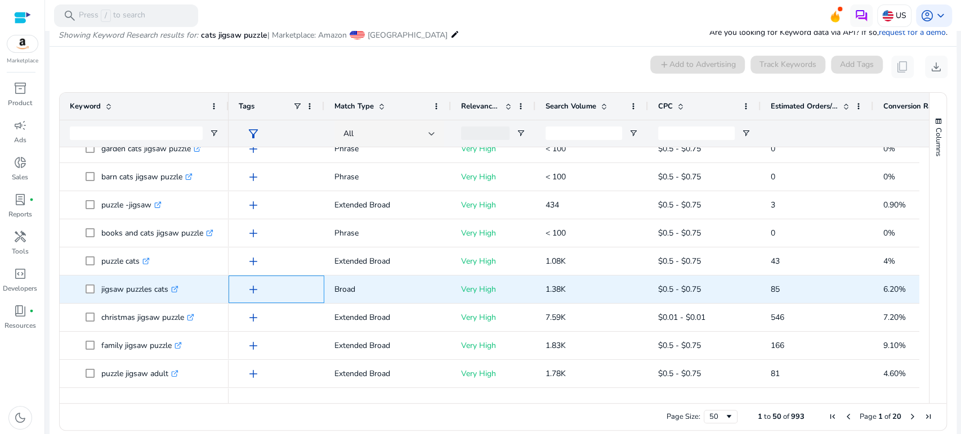
click at [250, 289] on span "add" at bounding box center [253, 290] width 14 height 14
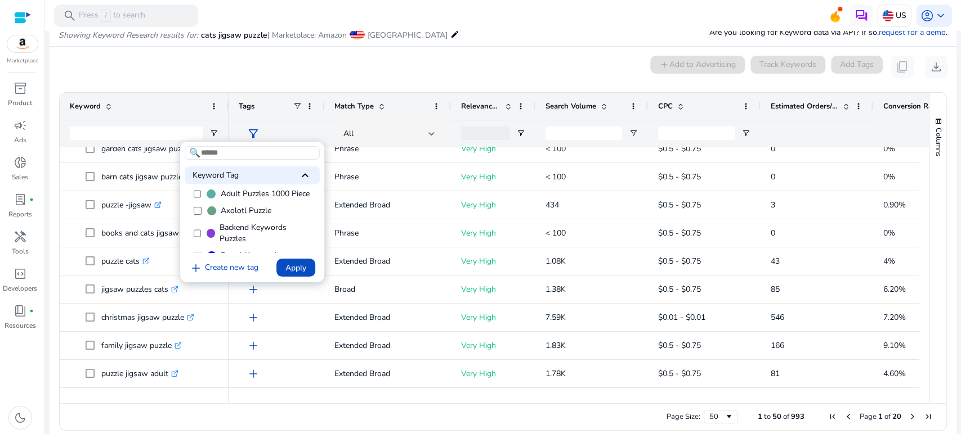
scroll to position [62, 0]
click at [228, 216] on span "Cat Puzzles All Sizes" at bounding box center [257, 210] width 73 height 11
click at [285, 268] on span "Apply" at bounding box center [295, 268] width 21 height 12
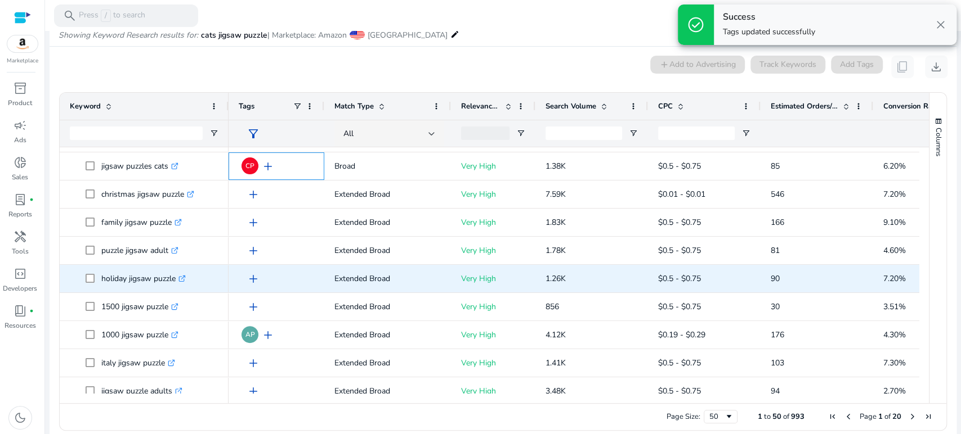
scroll to position [250, 0]
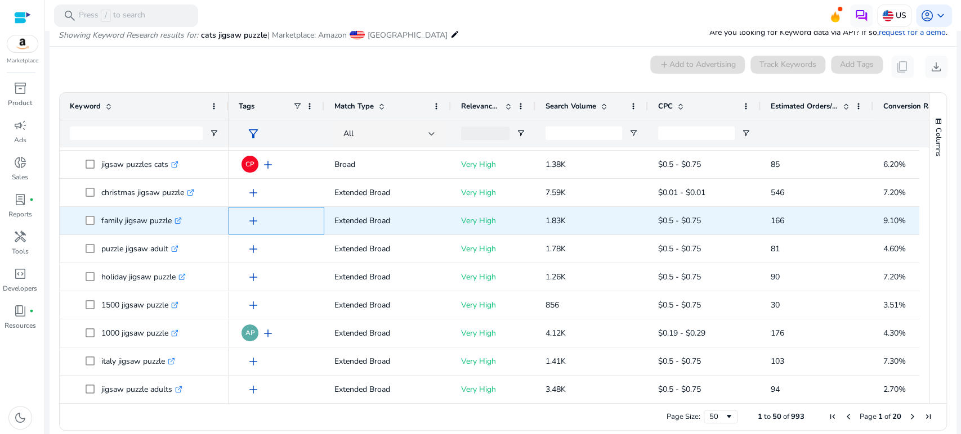
click at [252, 219] on span "add" at bounding box center [253, 221] width 14 height 14
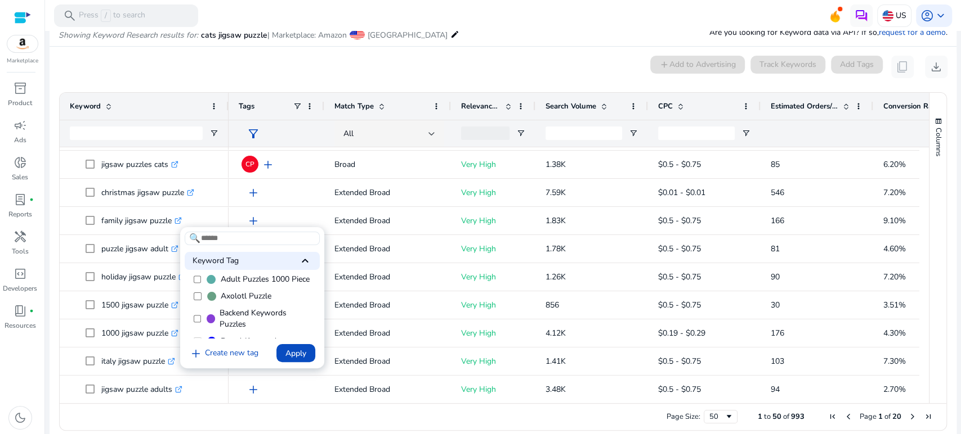
scroll to position [62, 0]
click at [243, 302] on span "Cat Puzzles All Sizes" at bounding box center [257, 295] width 73 height 11
click at [292, 351] on span "Apply" at bounding box center [295, 354] width 21 height 12
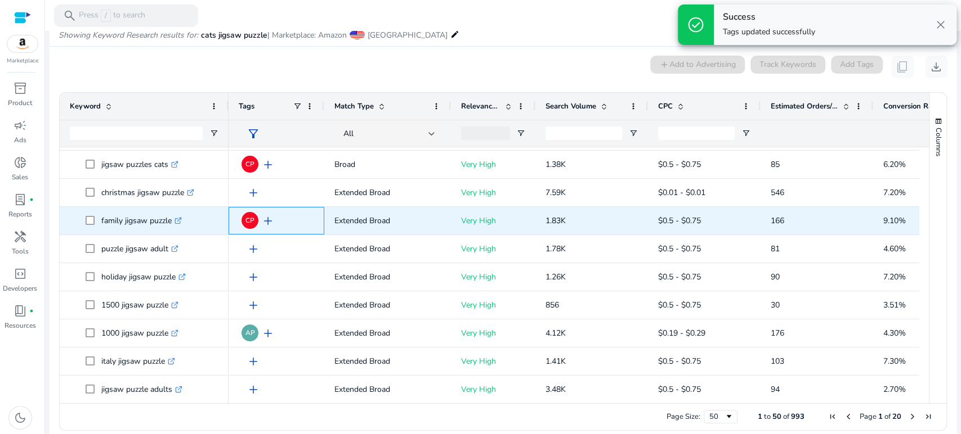
click at [266, 222] on span "add" at bounding box center [268, 221] width 14 height 14
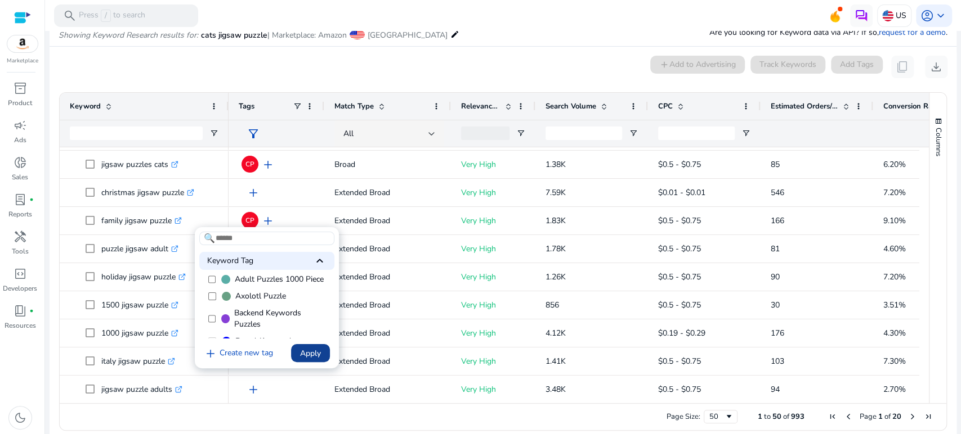
click at [304, 353] on span "Apply" at bounding box center [310, 354] width 21 height 12
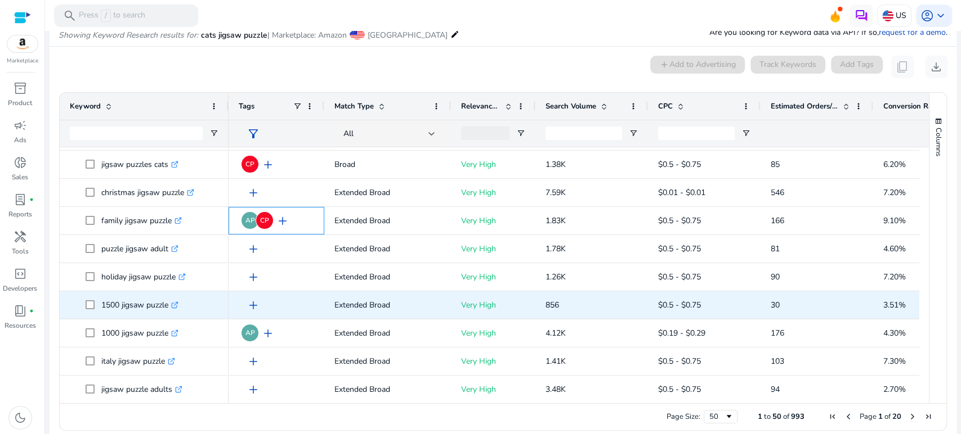
scroll to position [312, 0]
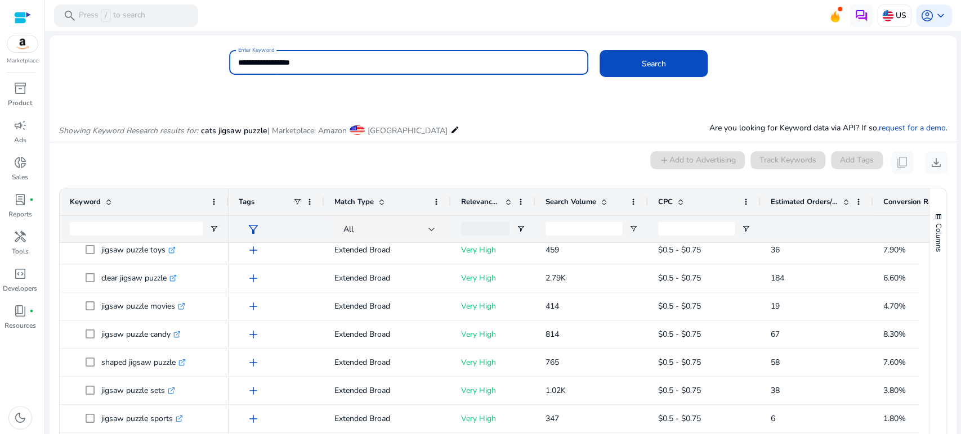
drag, startPoint x: 310, startPoint y: 64, endPoint x: 205, endPoint y: 69, distance: 104.8
click at [205, 69] on div "**********" at bounding box center [499, 68] width 898 height 37
click at [599, 50] on button "Search" at bounding box center [653, 63] width 108 height 27
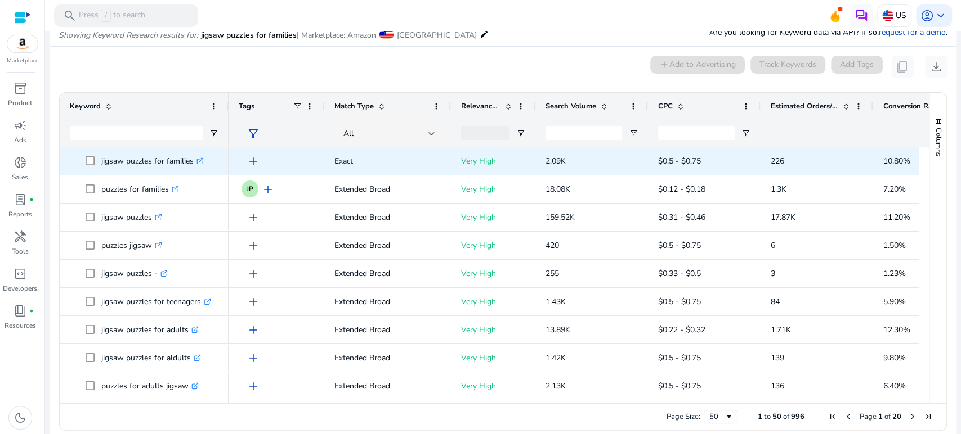
click at [253, 160] on span "add" at bounding box center [253, 162] width 14 height 14
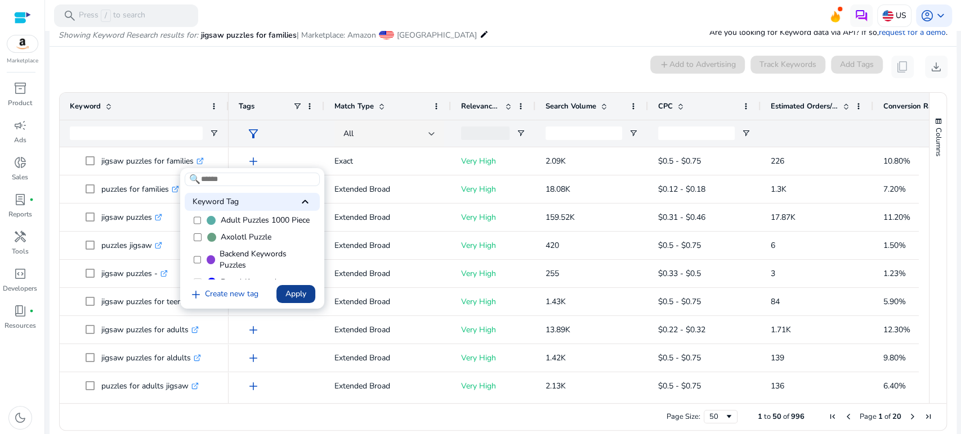
click at [303, 287] on span at bounding box center [295, 294] width 39 height 27
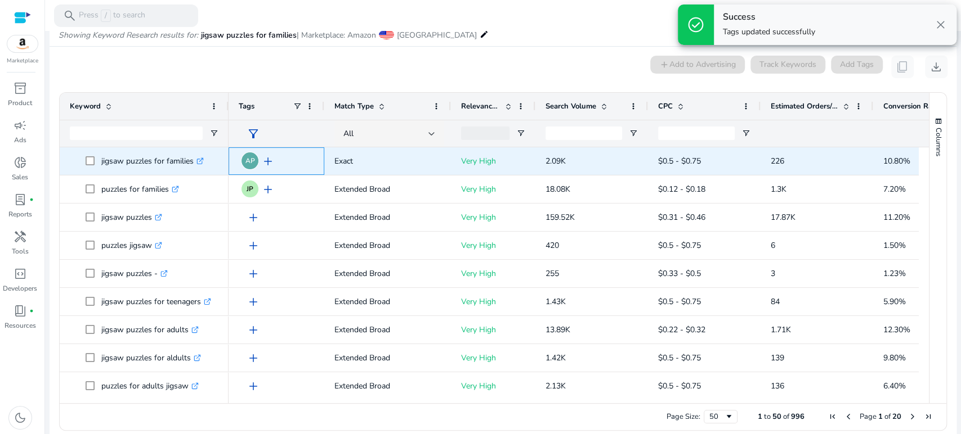
click at [267, 160] on span "add" at bounding box center [268, 162] width 14 height 14
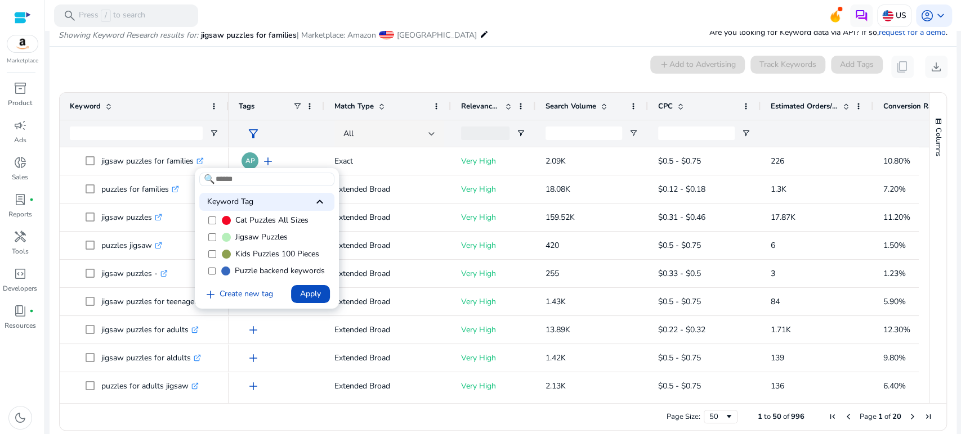
click at [257, 249] on span "Kids Puzzles 100 Pieces" at bounding box center [277, 254] width 84 height 11
click at [305, 295] on span "Apply" at bounding box center [310, 294] width 21 height 12
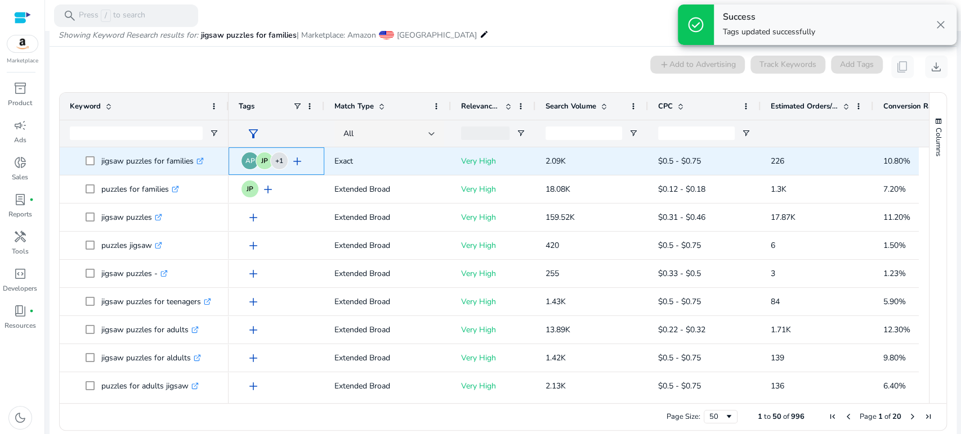
click at [298, 161] on span "add" at bounding box center [297, 162] width 14 height 14
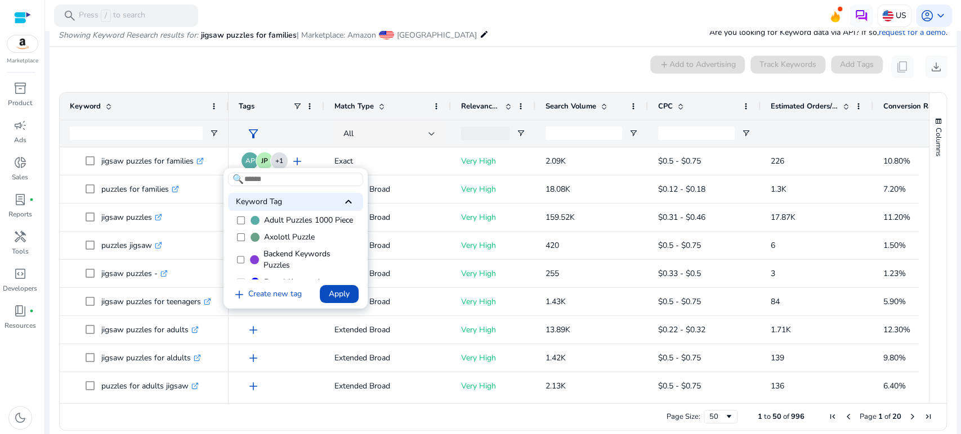
click at [269, 265] on span "Backend Keywords Puzzles" at bounding box center [309, 260] width 93 height 23
click at [343, 291] on span "Apply" at bounding box center [339, 294] width 21 height 12
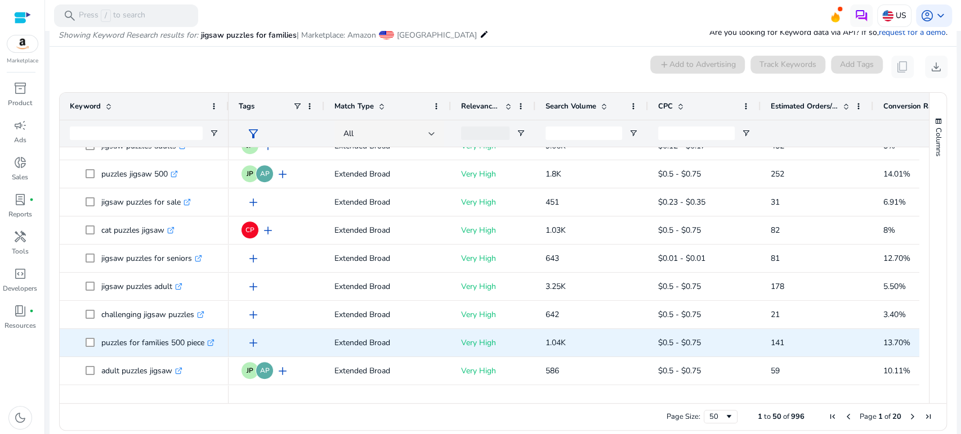
scroll to position [540, 0]
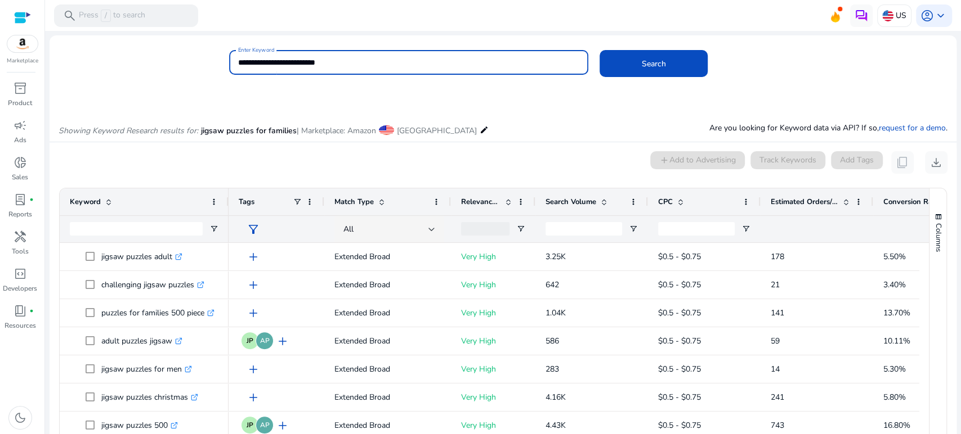
drag, startPoint x: 337, startPoint y: 62, endPoint x: 232, endPoint y: 62, distance: 104.7
click at [232, 62] on div "**********" at bounding box center [408, 62] width 359 height 25
type input "**********"
click at [599, 50] on button "Search" at bounding box center [653, 63] width 108 height 27
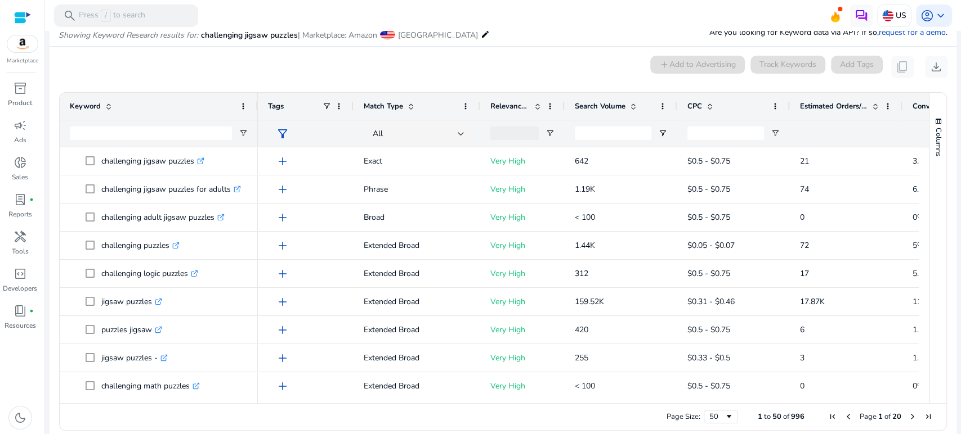
drag, startPoint x: 226, startPoint y: 104, endPoint x: 255, endPoint y: 110, distance: 29.9
click at [255, 110] on div at bounding box center [257, 106] width 5 height 27
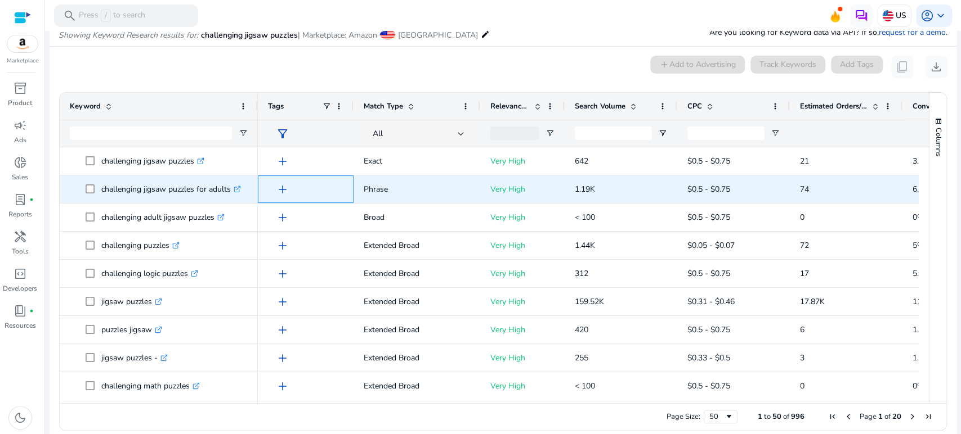
click at [281, 190] on span "add" at bounding box center [283, 190] width 14 height 14
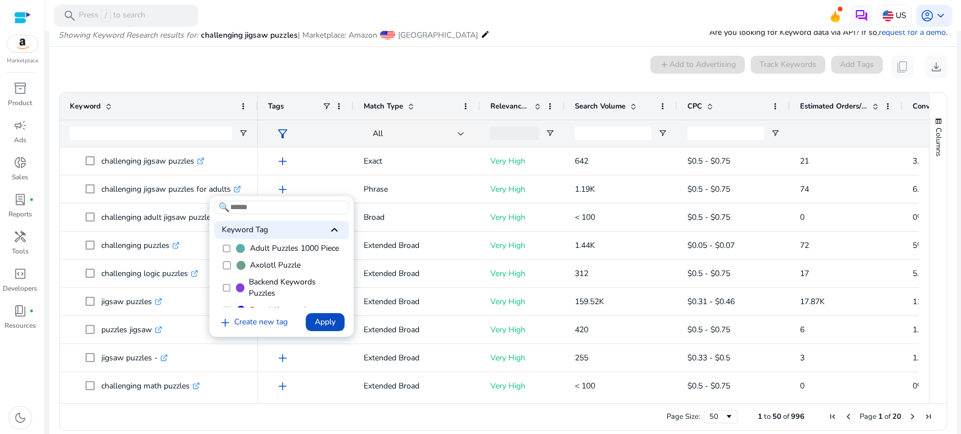
click at [256, 249] on span "Adult Puzzles 1000 Piece" at bounding box center [293, 248] width 89 height 11
click at [261, 260] on span "Jigsaw Puzzles" at bounding box center [276, 265] width 52 height 11
click at [268, 294] on span "Puzzle backend keywords" at bounding box center [294, 299] width 90 height 11
click at [333, 322] on span "Apply" at bounding box center [325, 322] width 21 height 12
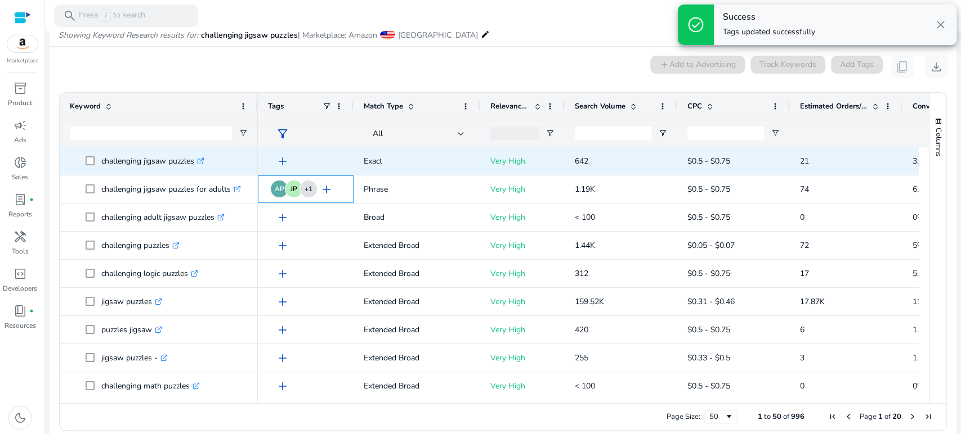
drag, startPoint x: 101, startPoint y: 159, endPoint x: 191, endPoint y: 158, distance: 90.0
drag, startPoint x: 194, startPoint y: 161, endPoint x: 102, endPoint y: 155, distance: 91.9
click at [102, 155] on p "challenging jigsaw puzzles .st0{fill:#2c8af8}" at bounding box center [152, 161] width 103 height 23
copy p "challenging jigsaw puzzles"
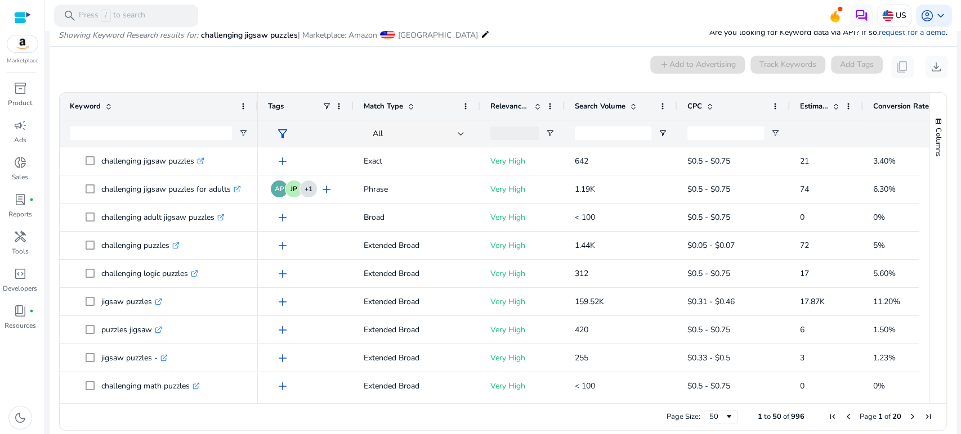
drag, startPoint x: 900, startPoint y: 103, endPoint x: 860, endPoint y: 111, distance: 40.2
click at [860, 111] on div at bounding box center [862, 106] width 5 height 27
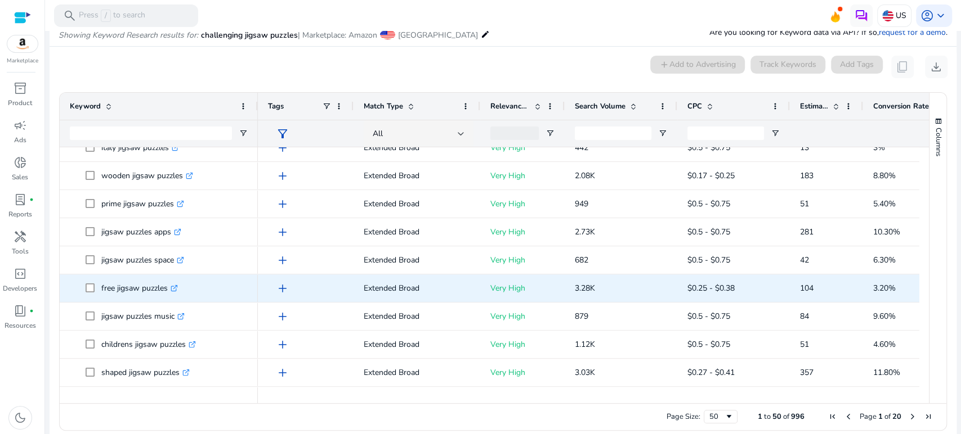
scroll to position [851, 0]
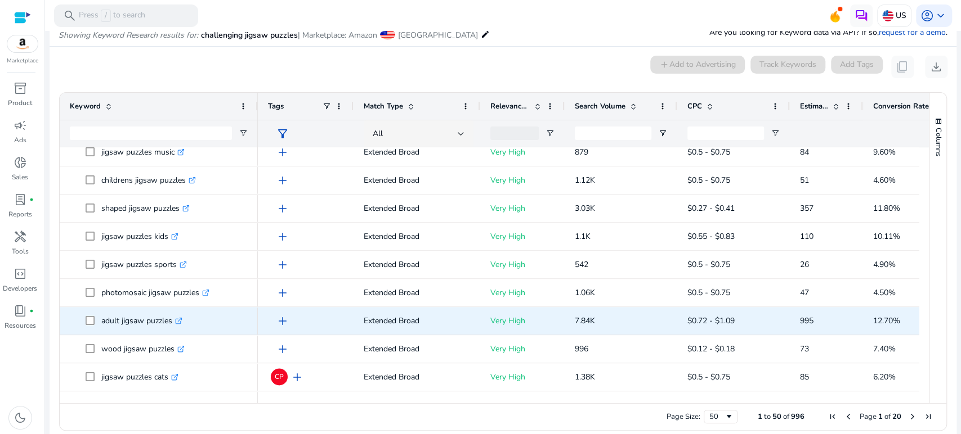
click at [281, 320] on span "add" at bounding box center [283, 322] width 14 height 14
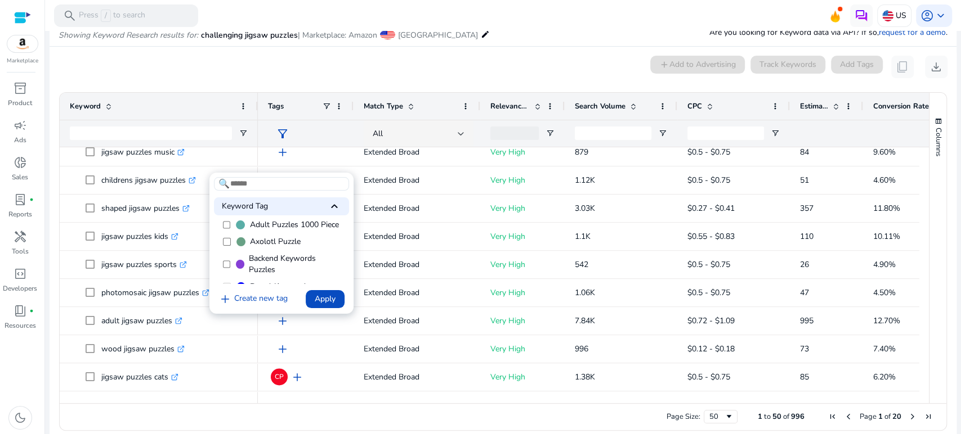
click at [253, 226] on span "Adult Puzzles 1000 Piece" at bounding box center [293, 224] width 89 height 11
click at [259, 276] on span "Backend Keywords Puzzles" at bounding box center [295, 264] width 93 height 23
click at [263, 270] on span "Puzzle backend keywords" at bounding box center [294, 275] width 90 height 11
click at [264, 236] on span "Jigsaw Puzzles" at bounding box center [276, 241] width 52 height 11
click at [324, 296] on span "Apply" at bounding box center [325, 299] width 21 height 12
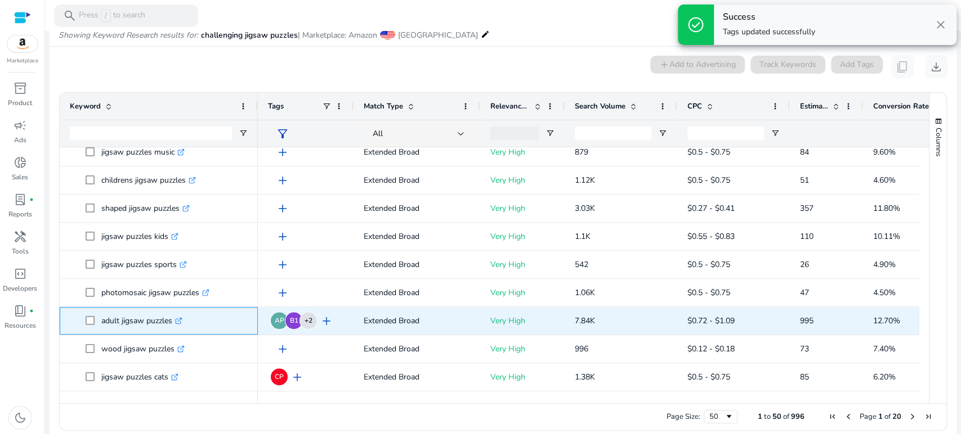
drag, startPoint x: 100, startPoint y: 320, endPoint x: 172, endPoint y: 314, distance: 71.7
click at [172, 314] on span "adult jigsaw puzzles .st0{fill:#2c8af8}" at bounding box center [167, 320] width 162 height 23
copy span "adult jigsaw puzzles"
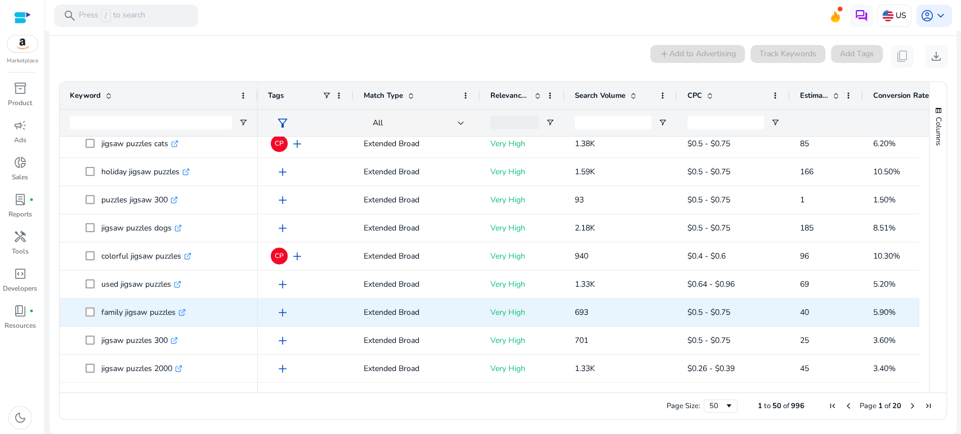
click at [279, 312] on span "add" at bounding box center [283, 313] width 14 height 14
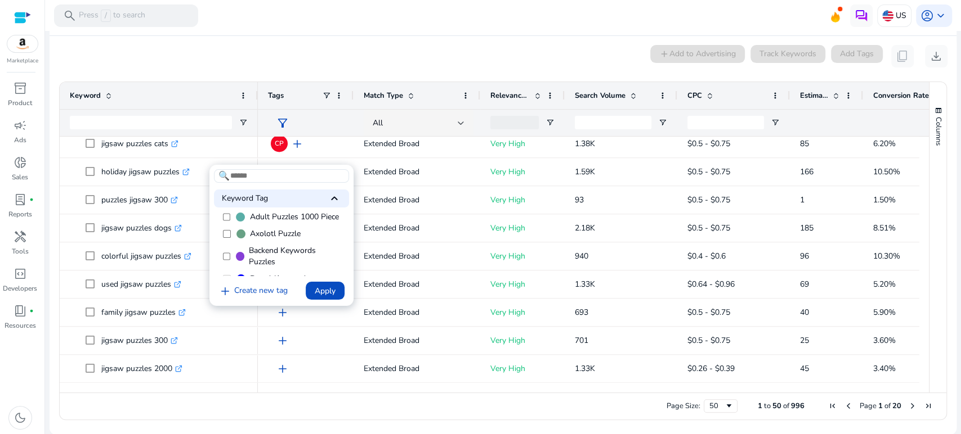
click at [239, 219] on span at bounding box center [240, 217] width 9 height 9
click at [249, 205] on span "Backend Keywords Puzzles" at bounding box center [295, 194] width 93 height 23
click at [254, 264] on span "Jigsaw Puzzles" at bounding box center [276, 258] width 52 height 11
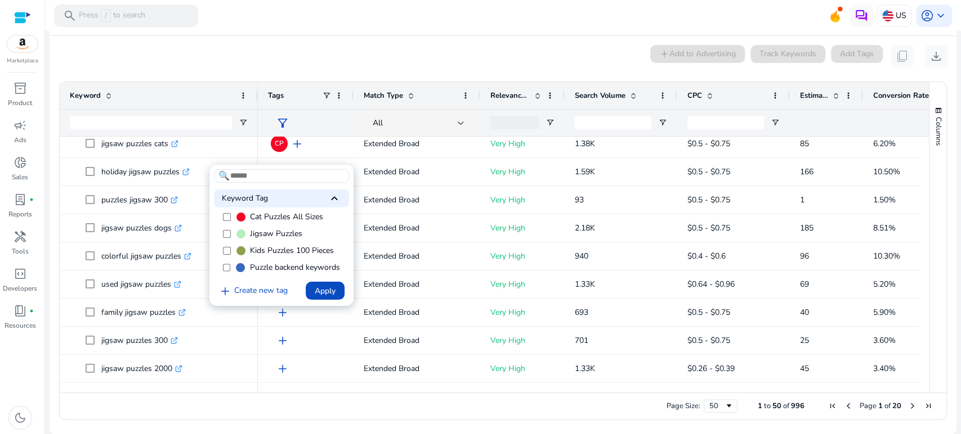
click at [260, 262] on span "Puzzle backend keywords" at bounding box center [294, 267] width 90 height 11
click at [322, 290] on span "Apply" at bounding box center [325, 291] width 21 height 12
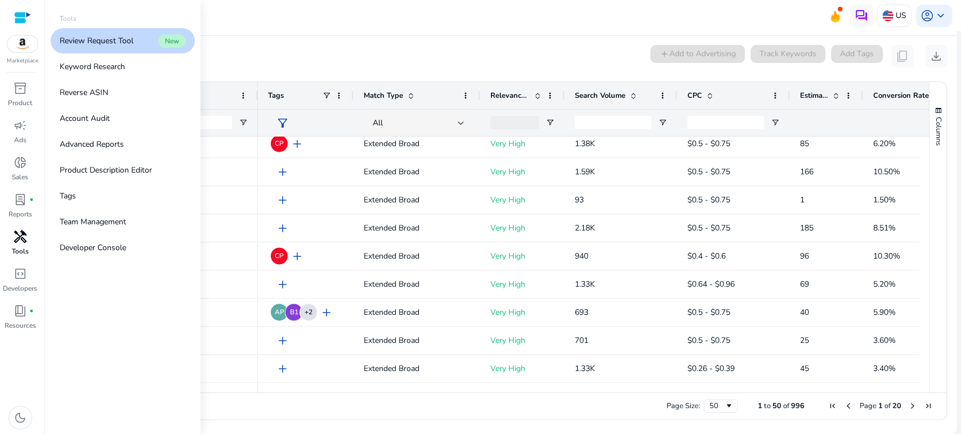
click at [19, 237] on span "handyman" at bounding box center [21, 237] width 14 height 14
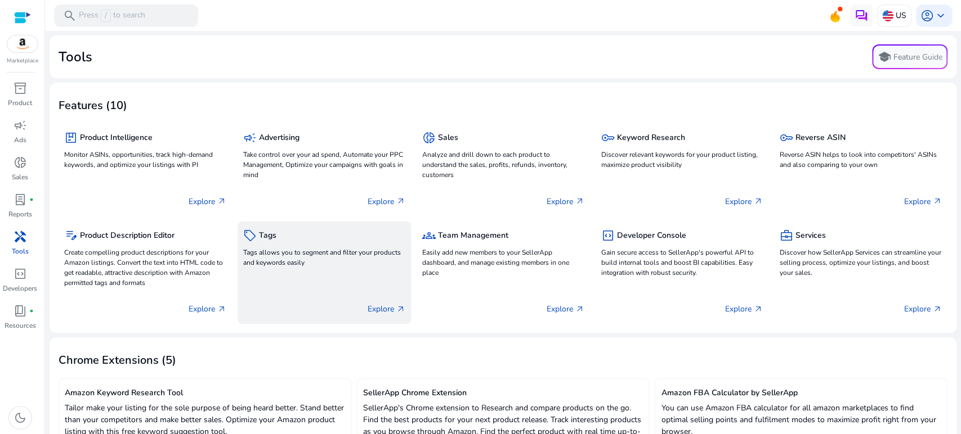
click at [291, 262] on p "Tags allows you to segment and filter your products and keywords easily" at bounding box center [324, 258] width 162 height 20
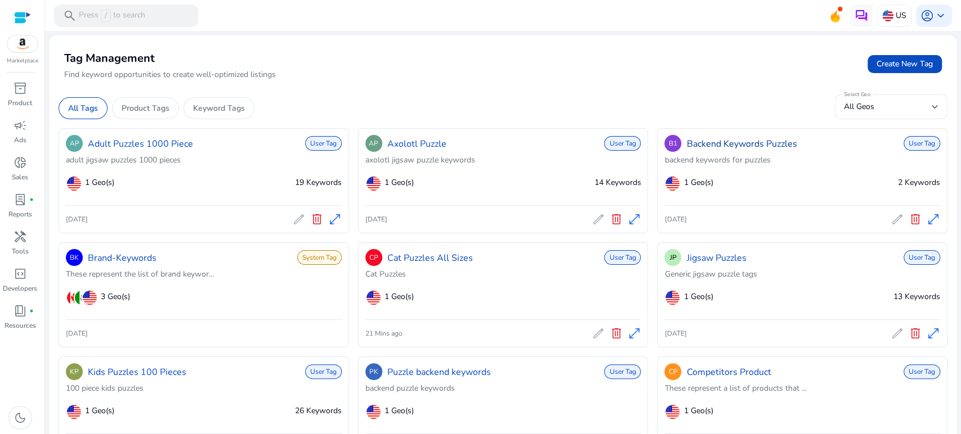
click at [719, 143] on link "Backend Keywords Puzzles" at bounding box center [741, 144] width 110 height 14
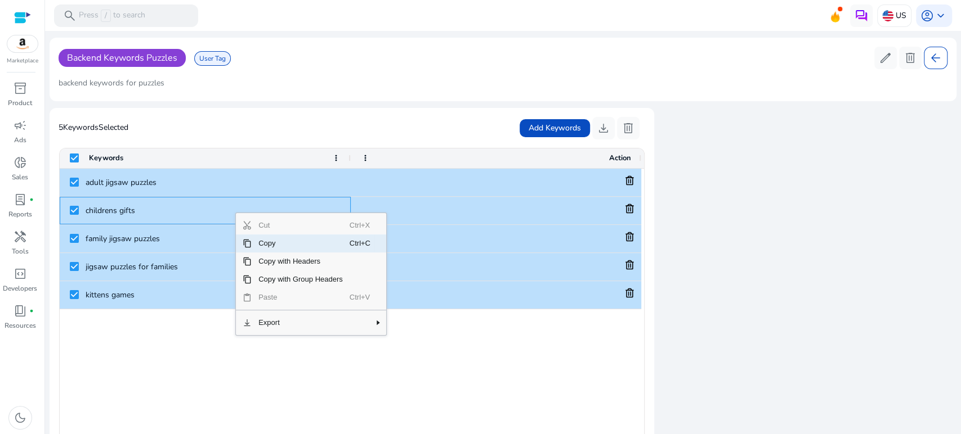
click at [277, 241] on span "Copy" at bounding box center [301, 244] width 98 height 18
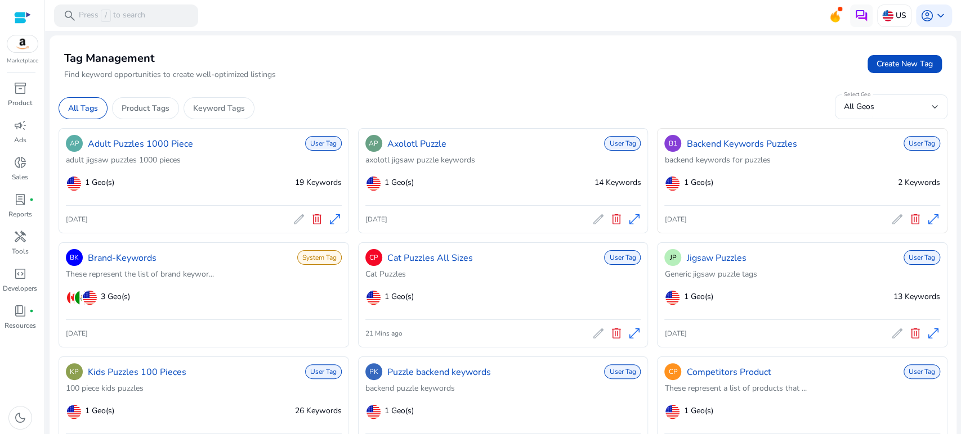
click at [910, 219] on span "delete" at bounding box center [915, 220] width 14 height 14
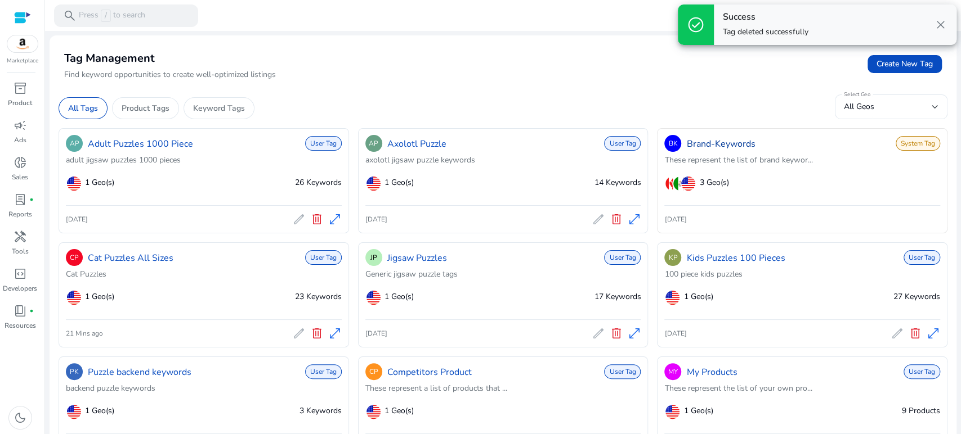
click at [719, 145] on link "Brand-Keywords" at bounding box center [720, 144] width 69 height 14
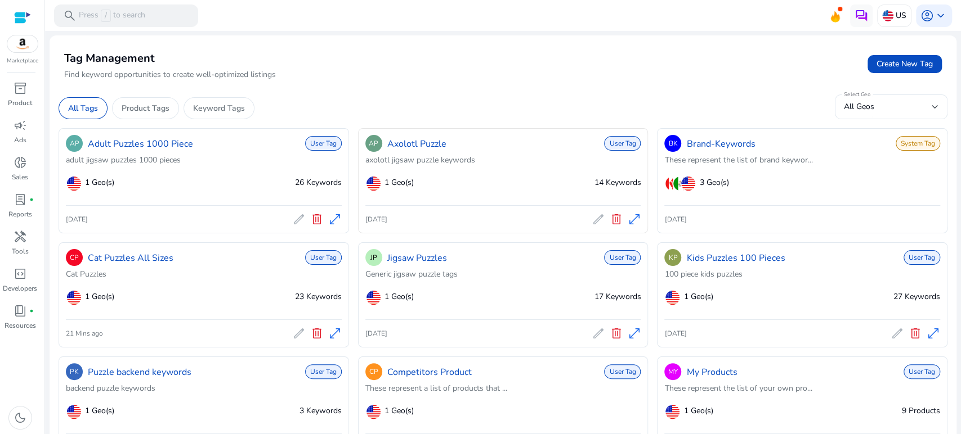
click at [437, 152] on div "AP Axolotl Puzzle" at bounding box center [405, 143] width 81 height 21
click at [432, 144] on link "Axolotl Puzzle" at bounding box center [416, 144] width 59 height 14
click at [591, 221] on span "edit" at bounding box center [598, 220] width 14 height 14
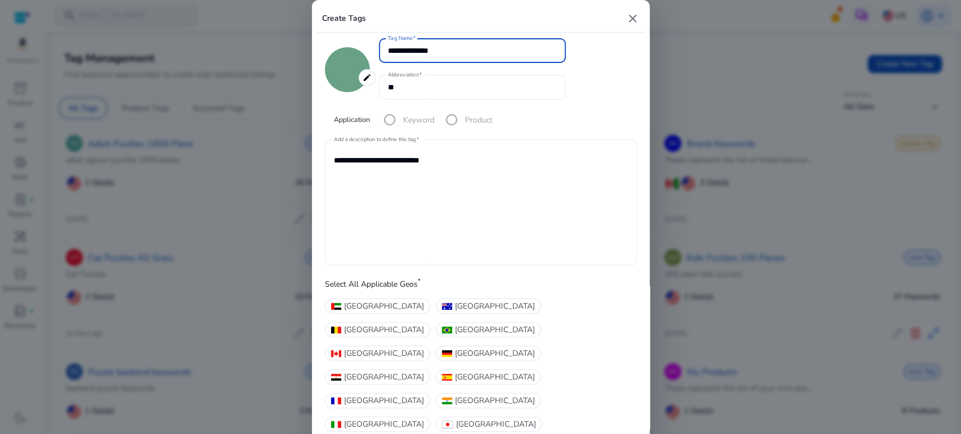
click at [460, 53] on input "**********" at bounding box center [472, 50] width 169 height 12
type input "**********"
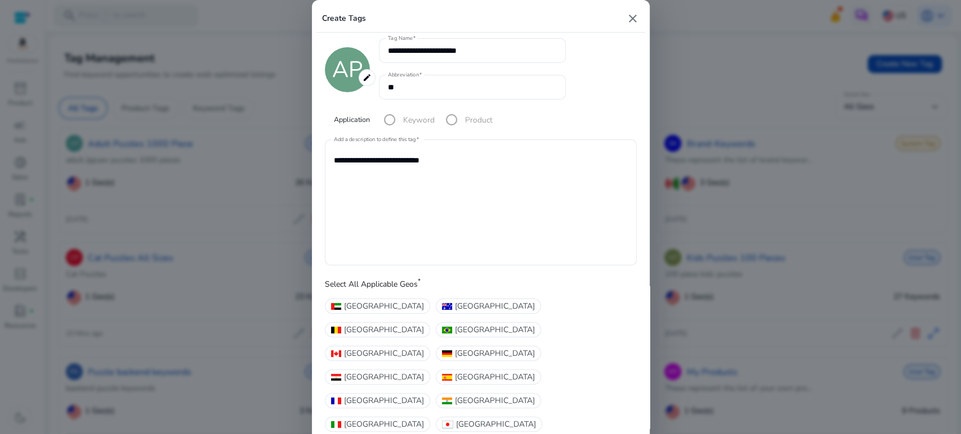
type input "*******"
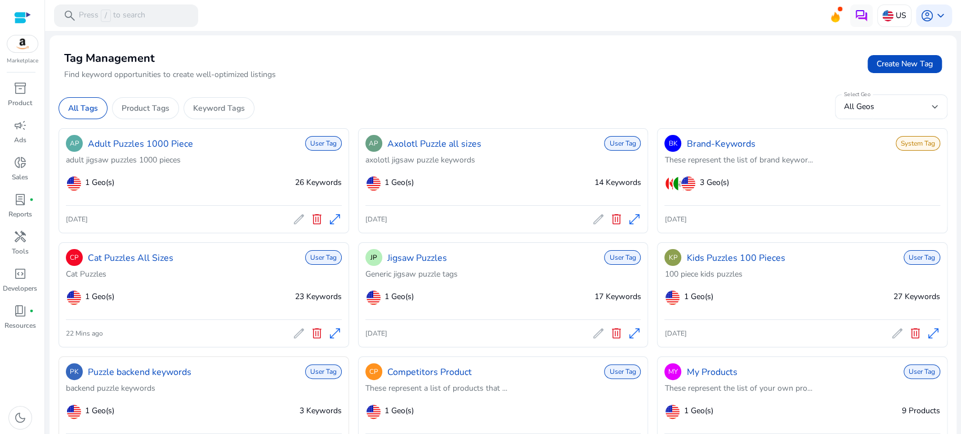
click at [223, 365] on div "PK Puzzle backend keywords User Tag" at bounding box center [204, 372] width 276 height 21
click at [151, 367] on link "Puzzle backend keywords" at bounding box center [140, 373] width 104 height 14
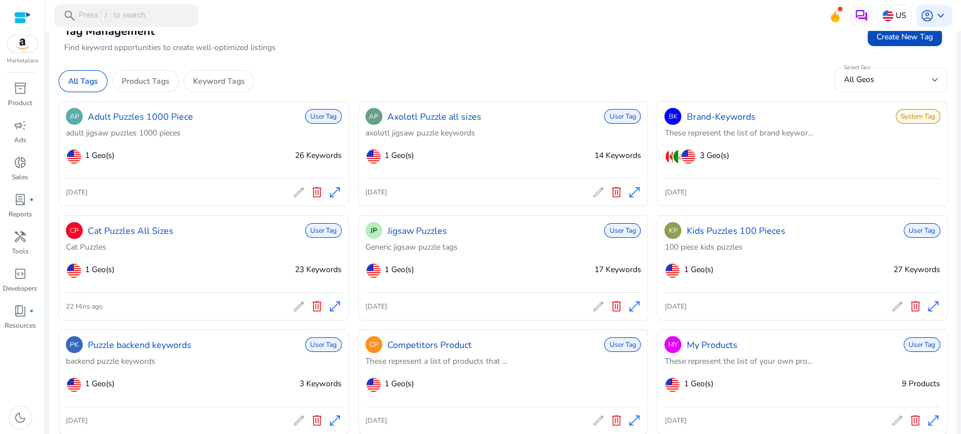
scroll to position [35, 0]
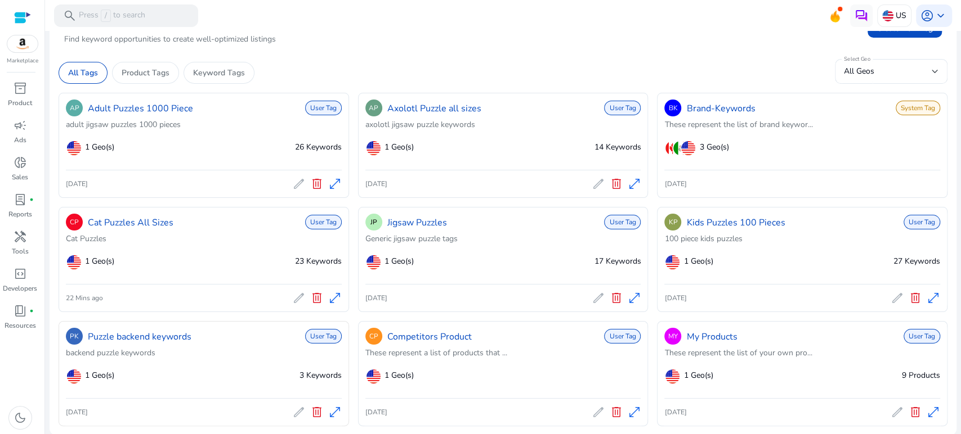
click at [311, 414] on span "delete" at bounding box center [317, 413] width 14 height 14
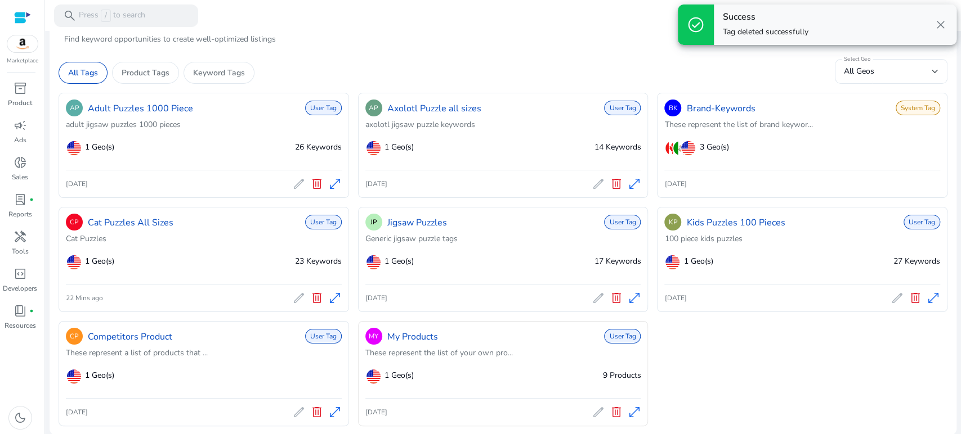
click at [451, 344] on div "MY My Products User Tag" at bounding box center [503, 336] width 276 height 21
click at [409, 337] on link "My Products" at bounding box center [412, 337] width 51 height 14
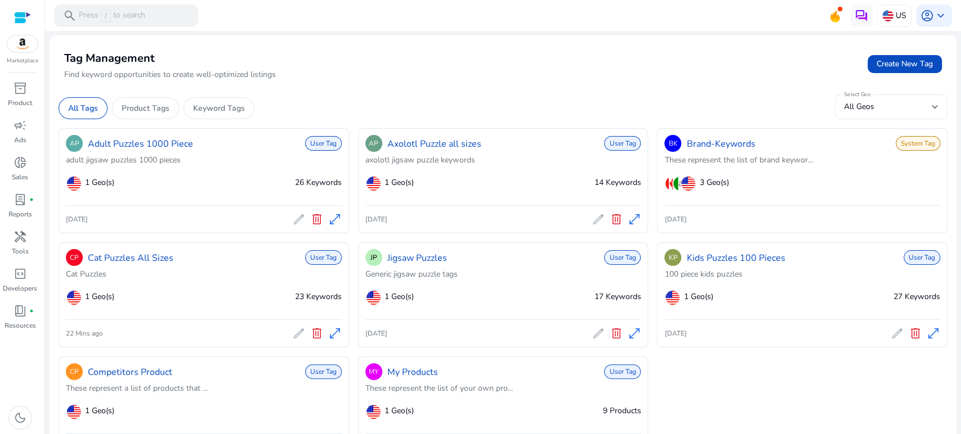
click at [437, 255] on link "Jigsaw Puzzles" at bounding box center [417, 259] width 60 height 14
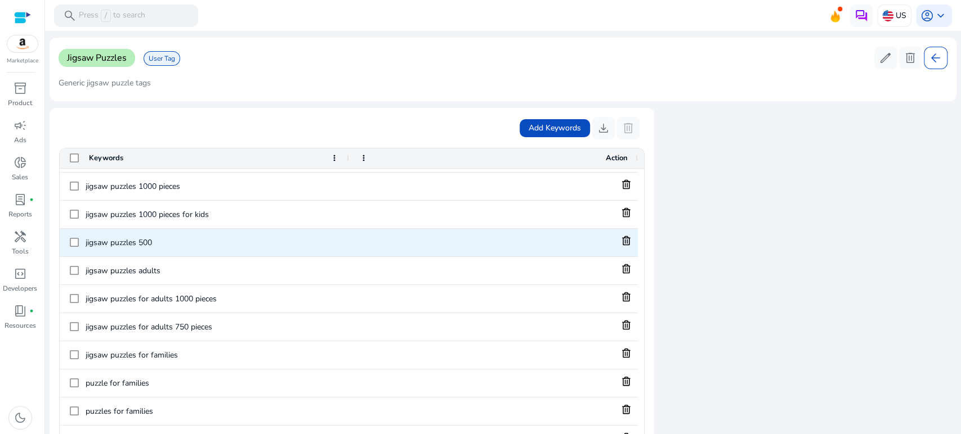
scroll to position [201, 0]
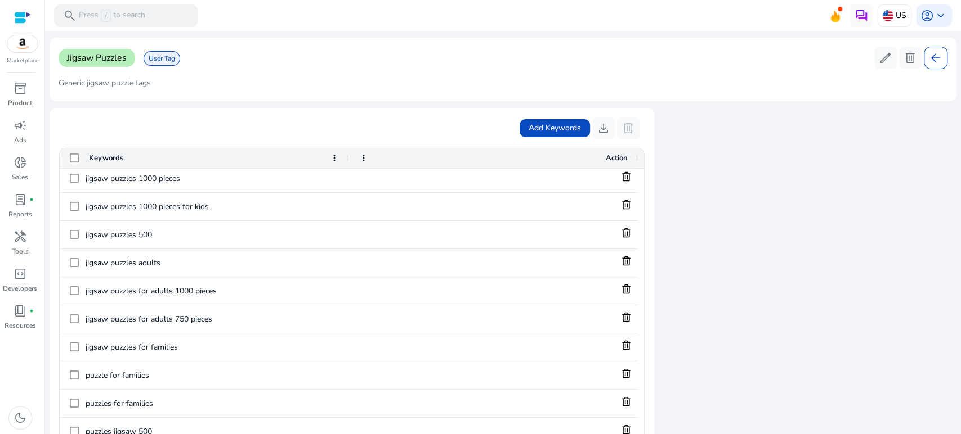
drag, startPoint x: 599, startPoint y: 129, endPoint x: 380, endPoint y: 96, distance: 221.5
click at [381, 96] on div "Jigsaw Puzzles User Tag edit delete arrow_back Generic jigsaw puzzle tags Add K…" at bounding box center [503, 249] width 907 height 423
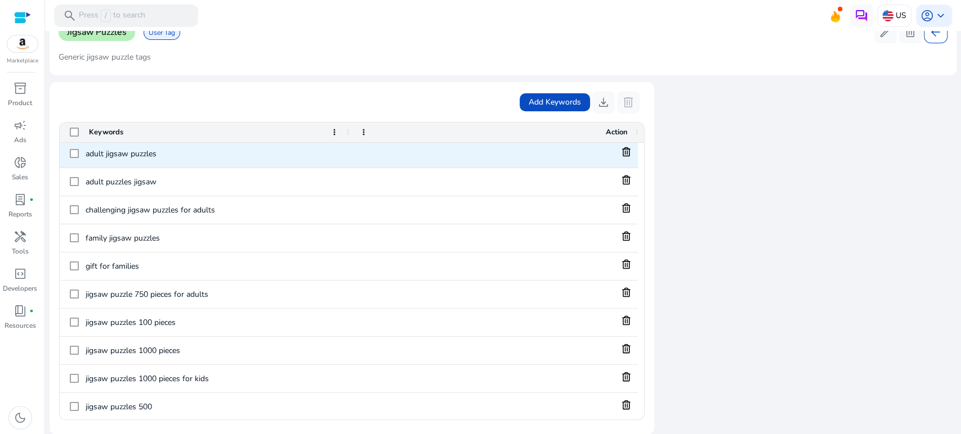
scroll to position [0, 0]
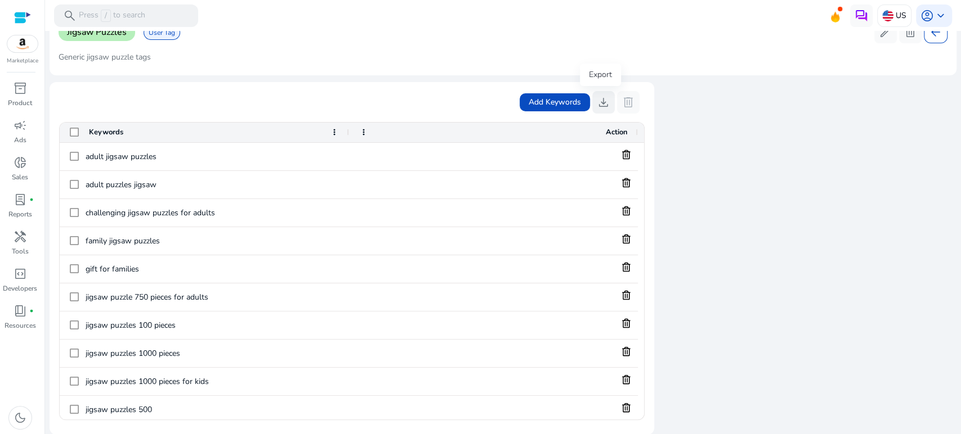
click at [599, 101] on span "download" at bounding box center [603, 103] width 14 height 14
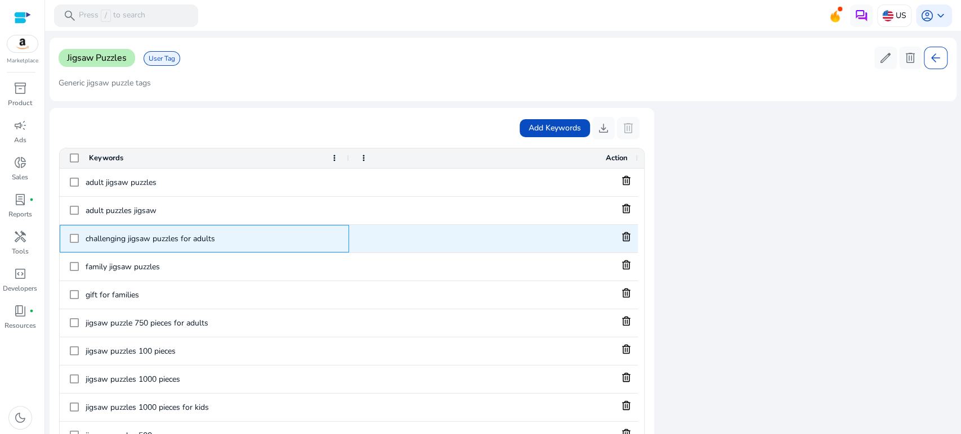
drag, startPoint x: 162, startPoint y: 240, endPoint x: 171, endPoint y: 239, distance: 8.5
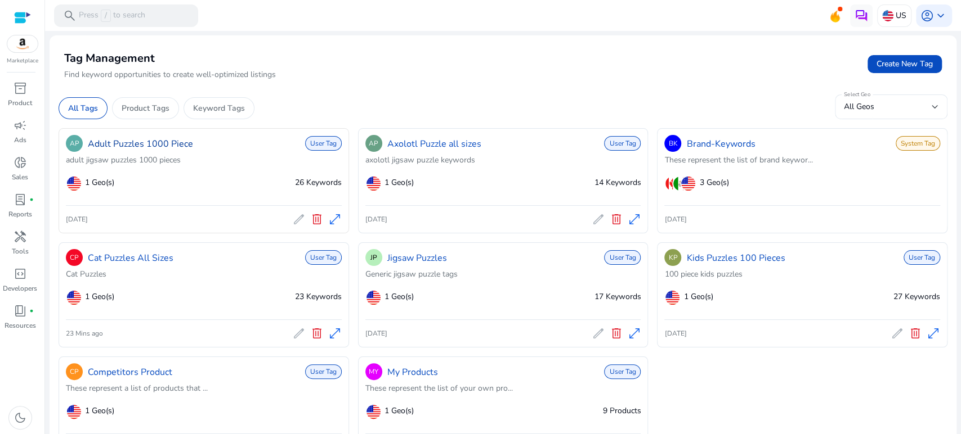
click at [141, 143] on link "Adult Puzzles 1000 Piece" at bounding box center [140, 144] width 105 height 14
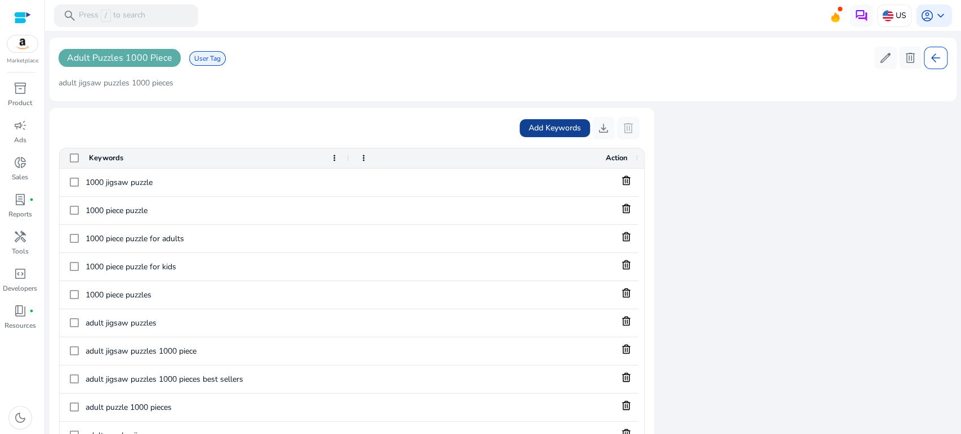
click at [551, 133] on span "Add Keywords" at bounding box center [554, 128] width 52 height 12
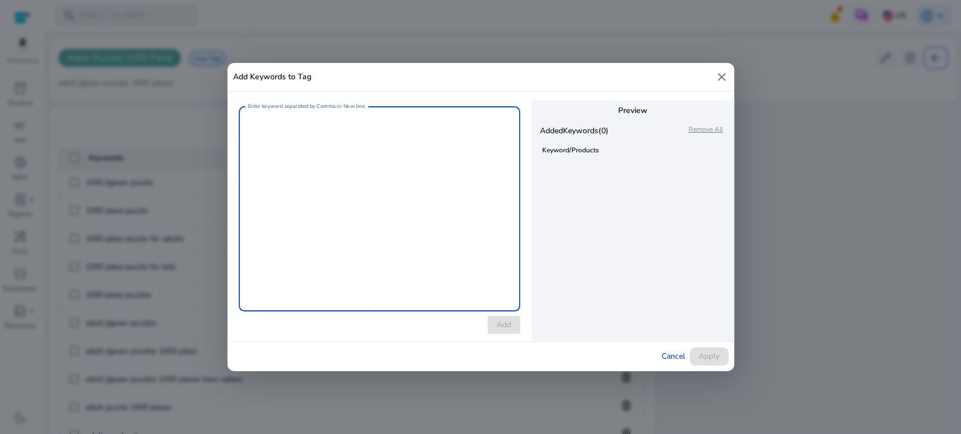
paste textarea "**********"
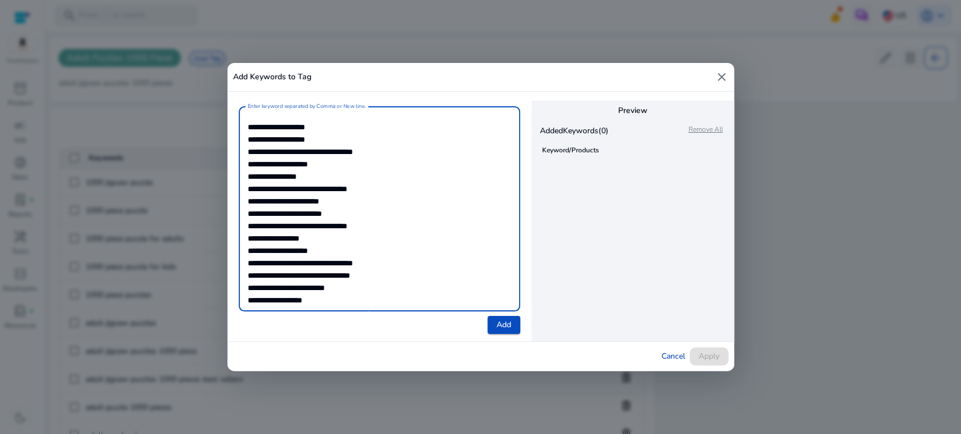
scroll to position [37, 0]
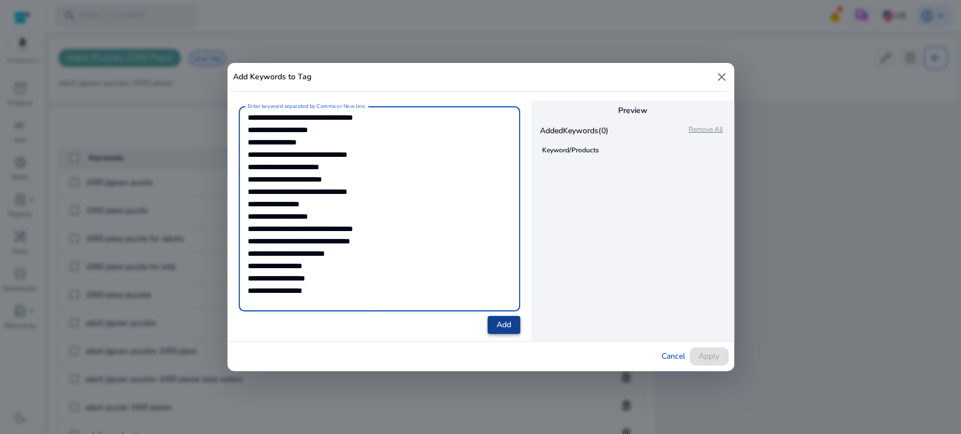
type textarea "**********"
click at [504, 325] on span "Add" at bounding box center [503, 325] width 15 height 12
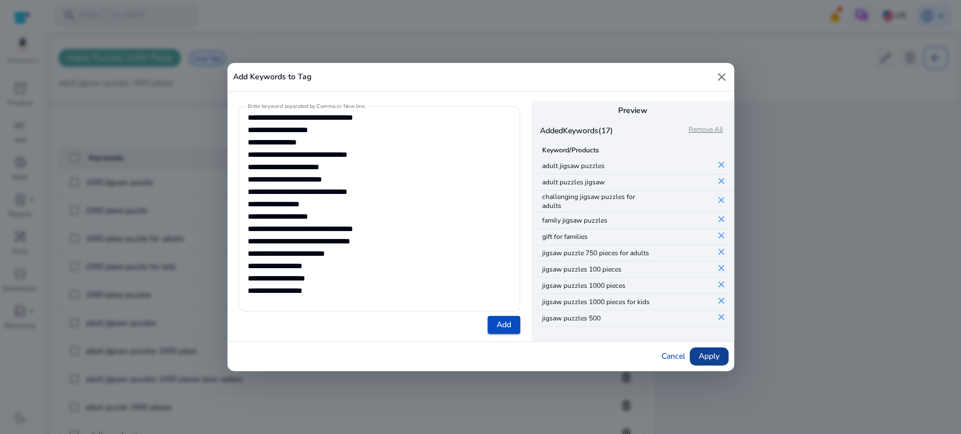
click at [712, 355] on span "Apply" at bounding box center [708, 357] width 21 height 12
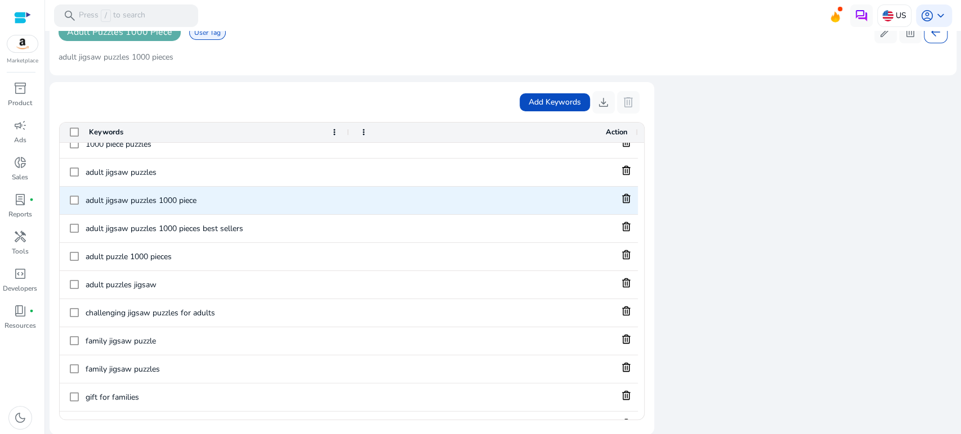
scroll to position [0, 0]
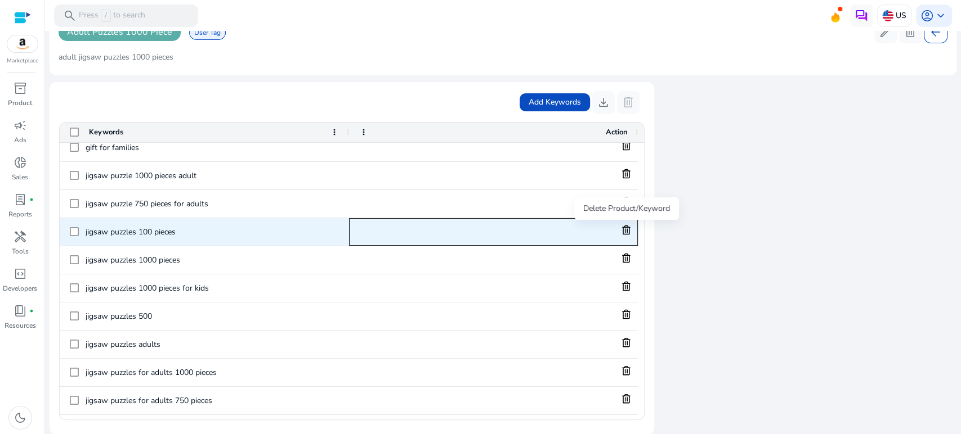
click at [626, 228] on icon at bounding box center [626, 230] width 8 height 10
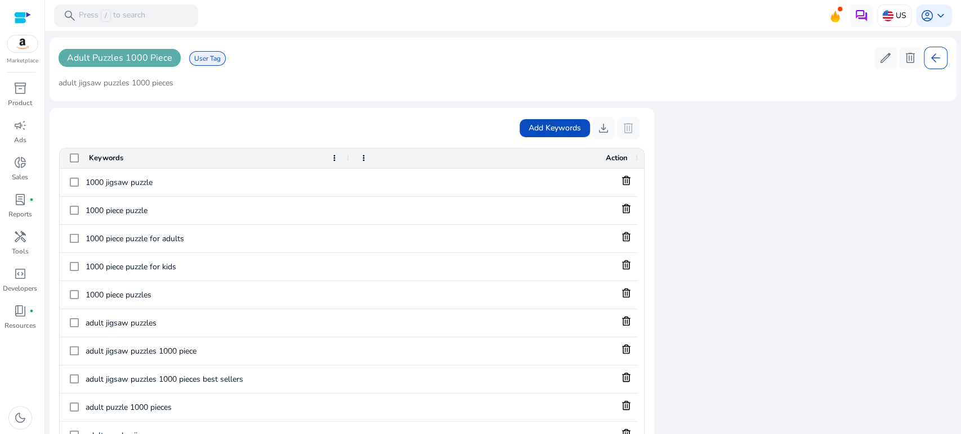
click at [396, 110] on mat-card "Add Keywords download delete Drag here to set row groups Drag here to set colum…" at bounding box center [352, 284] width 604 height 353
click at [545, 123] on span "Add Keywords" at bounding box center [554, 128] width 52 height 12
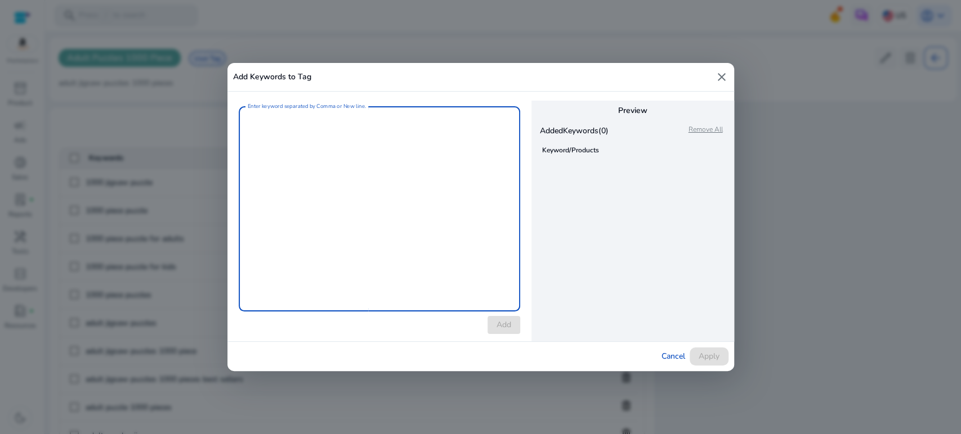
paste textarea "**********"
type textarea "**********"
click at [504, 326] on span "Add" at bounding box center [503, 325] width 15 height 12
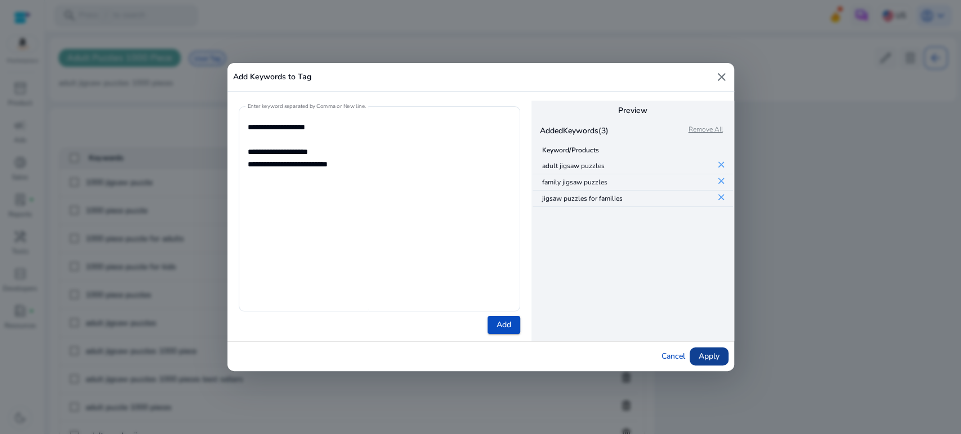
click at [707, 360] on span "Apply" at bounding box center [708, 357] width 21 height 12
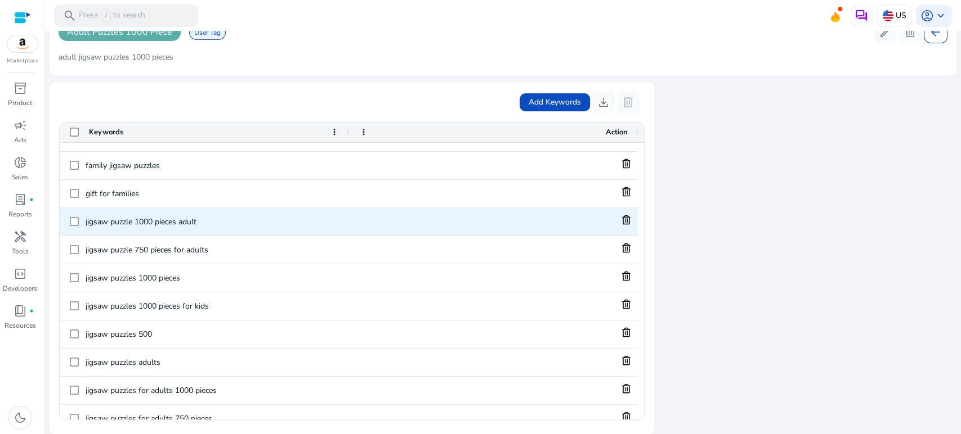
scroll to position [311, 0]
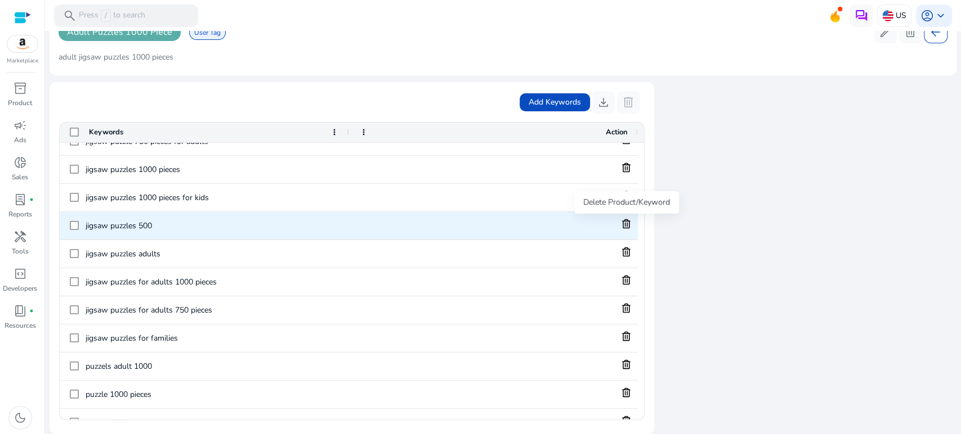
click at [626, 219] on icon at bounding box center [626, 224] width 8 height 10
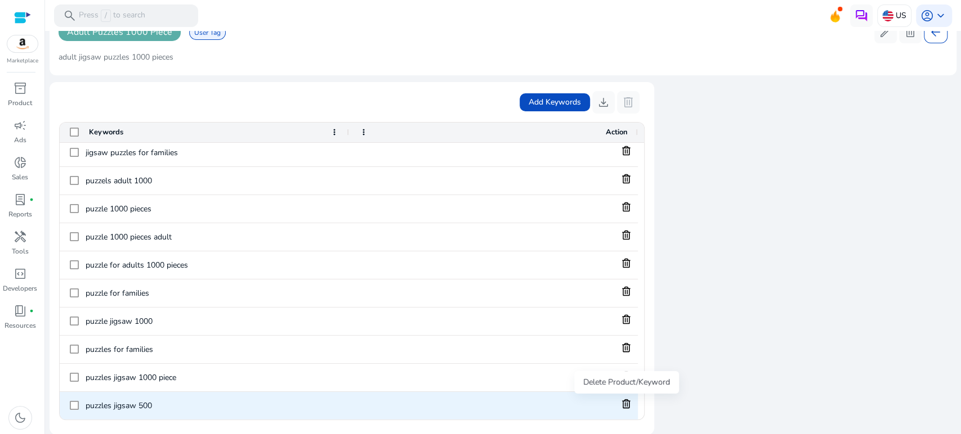
click at [623, 404] on icon at bounding box center [626, 404] width 10 height 10
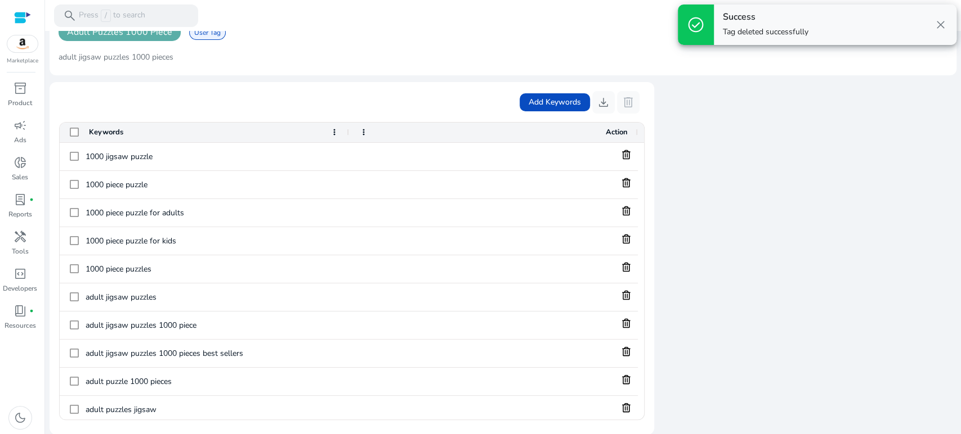
drag, startPoint x: 851, startPoint y: 202, endPoint x: 842, endPoint y: 203, distance: 9.0
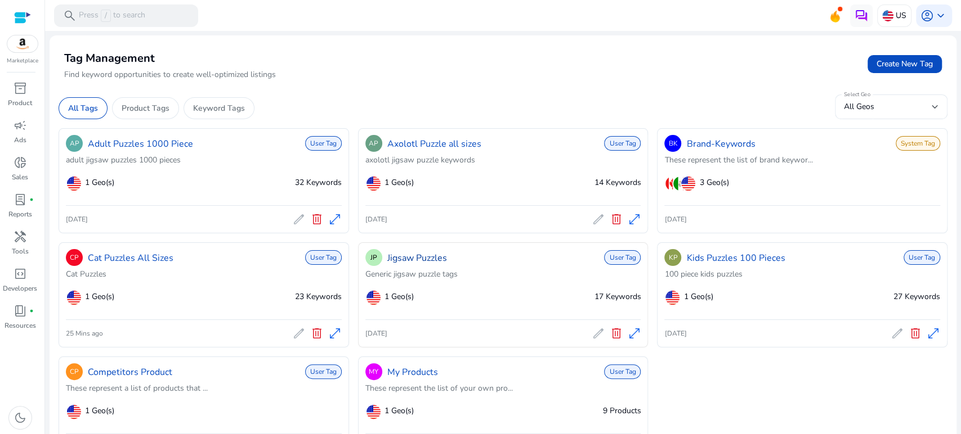
click at [414, 261] on link "Jigsaw Puzzles" at bounding box center [417, 259] width 60 height 14
click at [612, 335] on span "delete" at bounding box center [616, 334] width 14 height 14
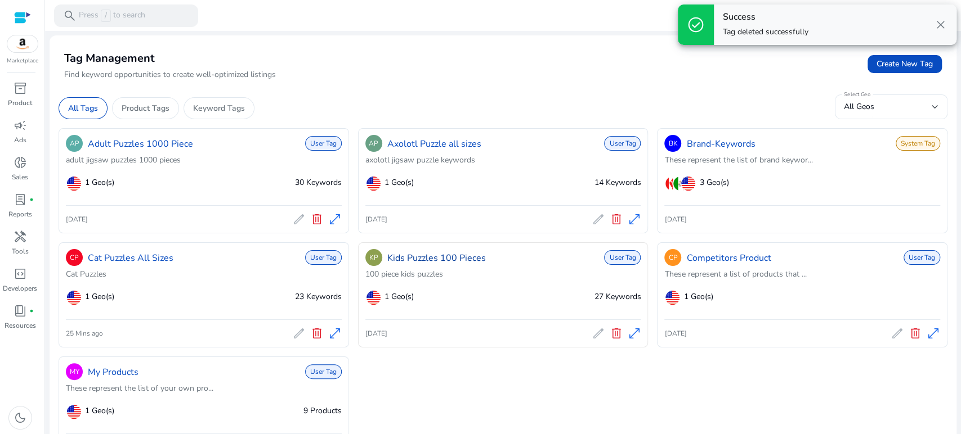
click at [445, 259] on link "Kids Puzzles 100 Pieces" at bounding box center [436, 259] width 98 height 14
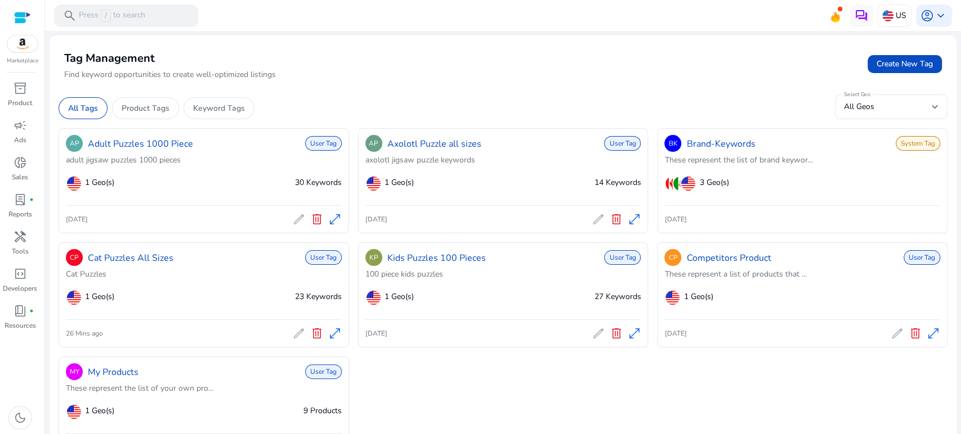
click at [593, 81] on div "Tag Management Find keyword opportunities to create well-optimized listings Cre…" at bounding box center [503, 63] width 889 height 39
click at [411, 151] on div "AP Axolotl Puzzle all sizes" at bounding box center [423, 143] width 116 height 21
click at [410, 147] on link "Axolotl Puzzle all sizes" at bounding box center [434, 144] width 94 height 14
click at [161, 261] on link "Cat Puzzles All Sizes" at bounding box center [131, 259] width 86 height 14
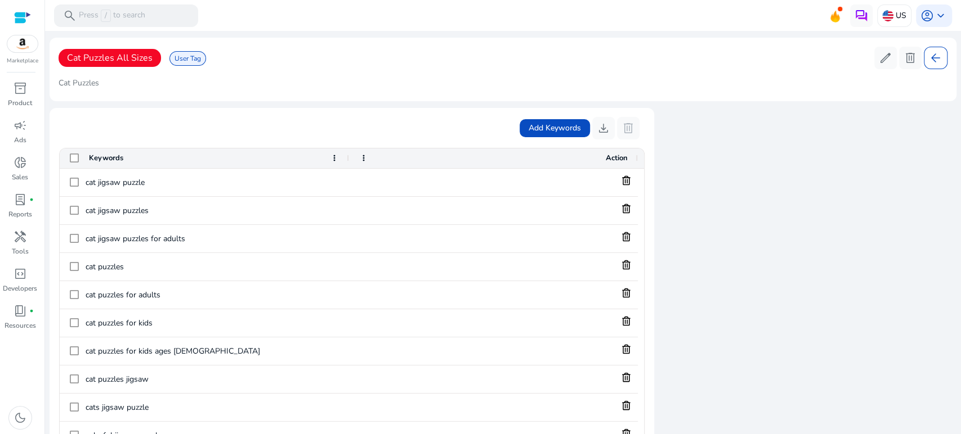
drag, startPoint x: 750, startPoint y: 215, endPoint x: 738, endPoint y: 213, distance: 12.5
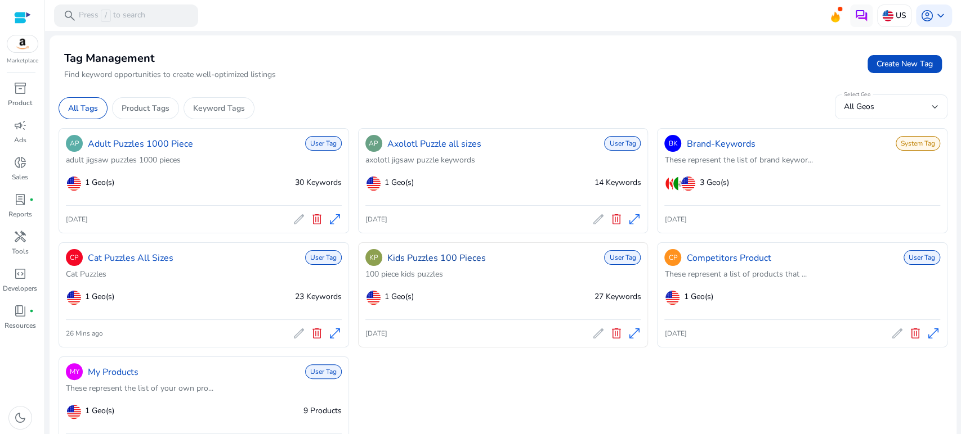
click at [424, 263] on link "Kids Puzzles 100 Pieces" at bounding box center [436, 259] width 98 height 14
click at [593, 334] on span "edit" at bounding box center [598, 334] width 14 height 14
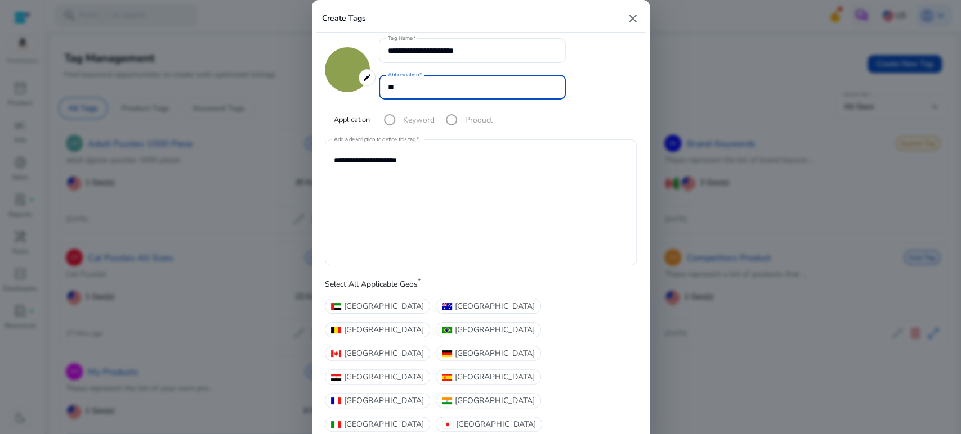
drag, startPoint x: 396, startPoint y: 87, endPoint x: 373, endPoint y: 83, distance: 23.9
click at [373, 83] on div "**********" at bounding box center [481, 86] width 312 height 96
type input "**"
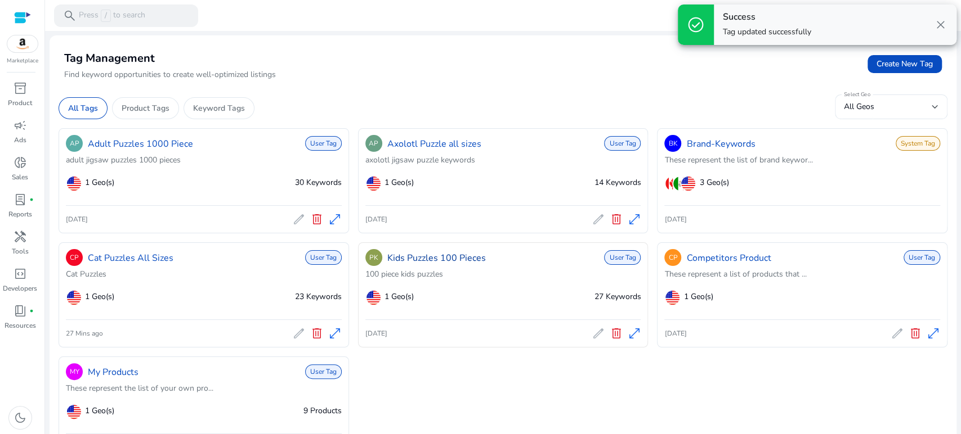
click at [424, 261] on link "Kids Puzzles 100 Pieces" at bounding box center [436, 259] width 98 height 14
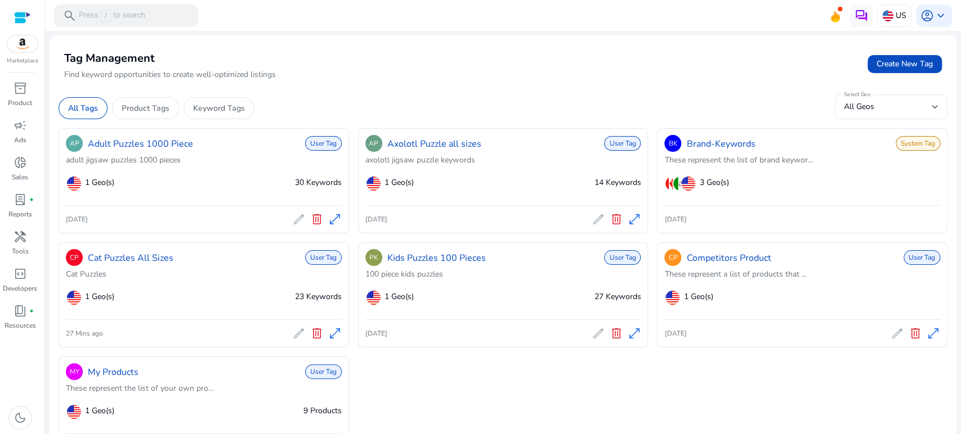
click at [591, 337] on span "edit" at bounding box center [598, 334] width 14 height 14
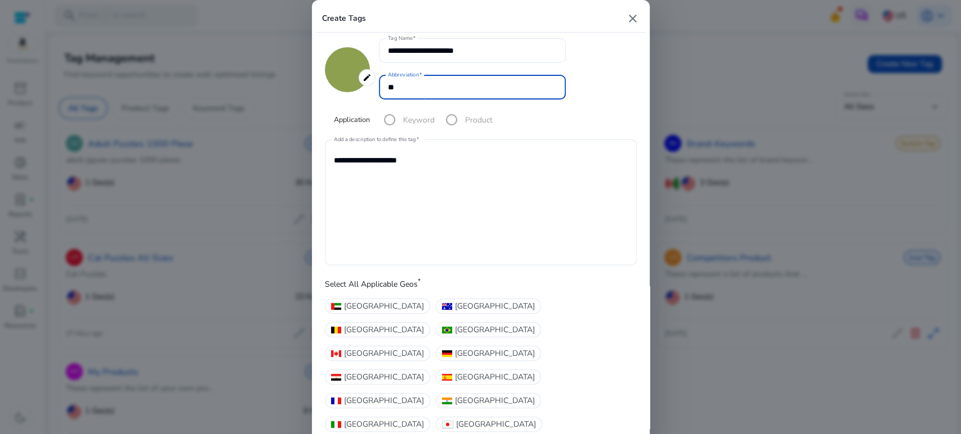
drag, startPoint x: 389, startPoint y: 87, endPoint x: 375, endPoint y: 84, distance: 13.7
click at [375, 84] on div "**********" at bounding box center [481, 86] width 312 height 96
type input "**"
type input "*******"
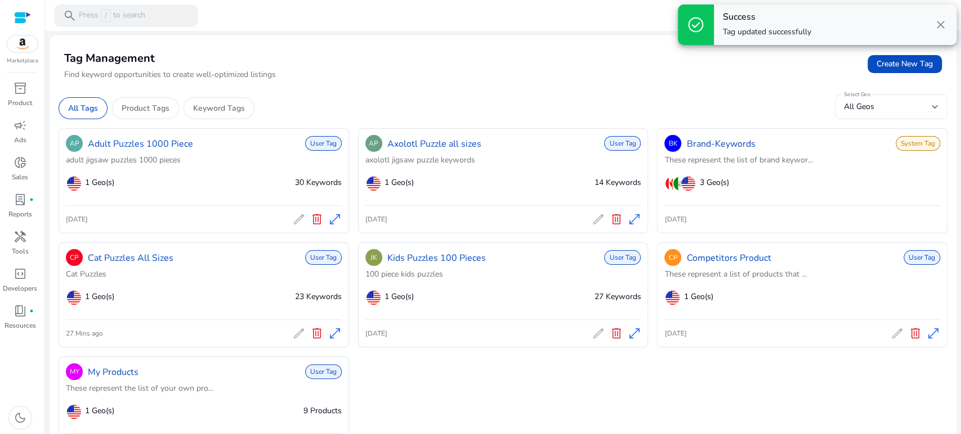
click at [591, 218] on span "edit" at bounding box center [598, 220] width 14 height 14
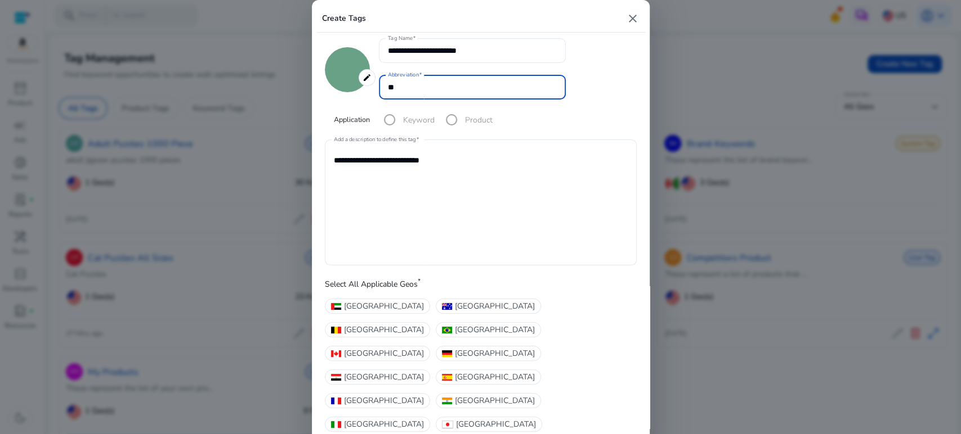
drag, startPoint x: 412, startPoint y: 84, endPoint x: 353, endPoint y: 86, distance: 58.5
click at [357, 87] on div "**********" at bounding box center [481, 86] width 312 height 96
type input "**"
type input "*******"
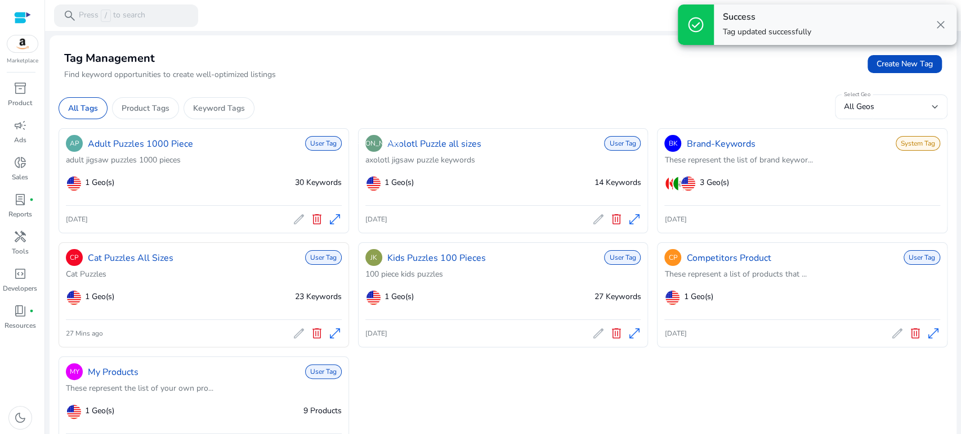
click at [295, 336] on span "edit" at bounding box center [299, 334] width 14 height 14
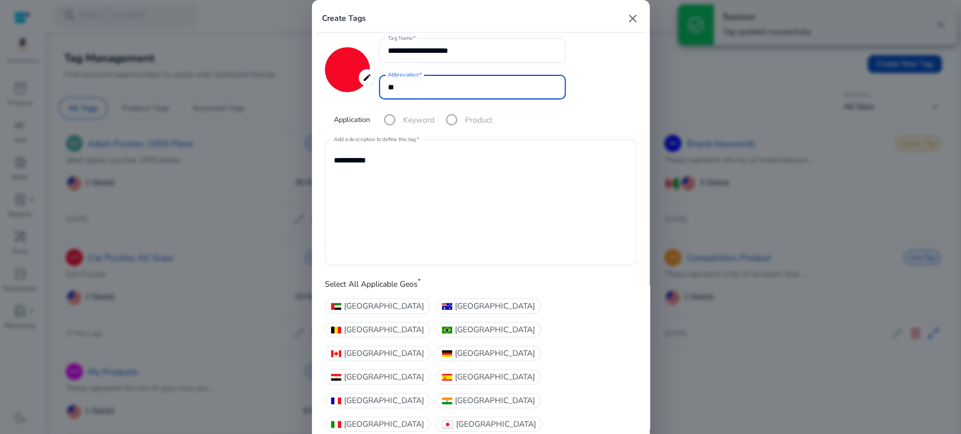
drag, startPoint x: 409, startPoint y: 89, endPoint x: 356, endPoint y: 85, distance: 53.0
click at [356, 85] on div "**********" at bounding box center [481, 86] width 312 height 96
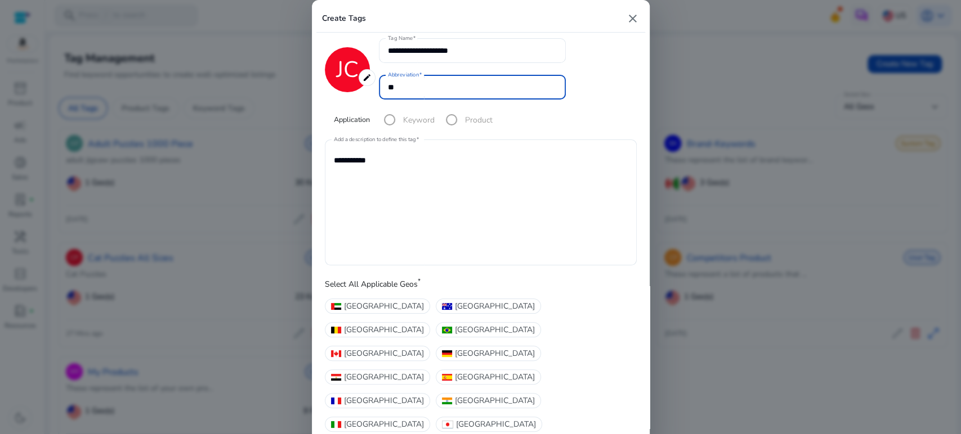
type input "**"
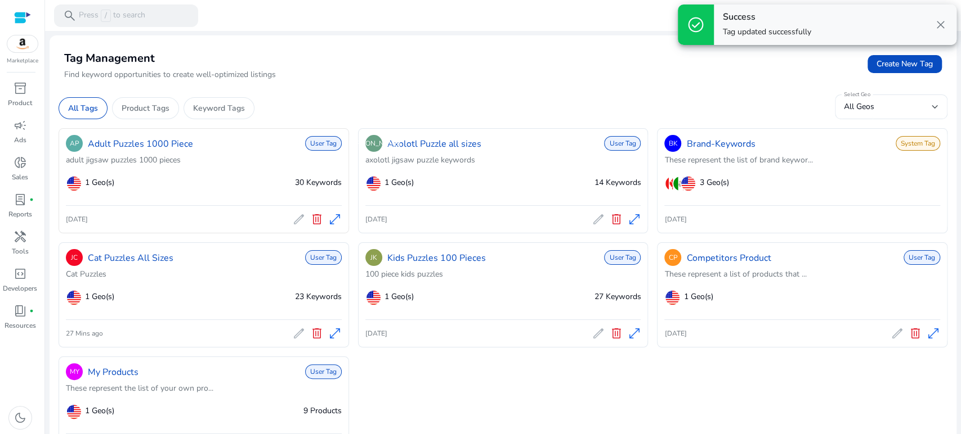
click at [293, 220] on span "edit" at bounding box center [299, 220] width 14 height 14
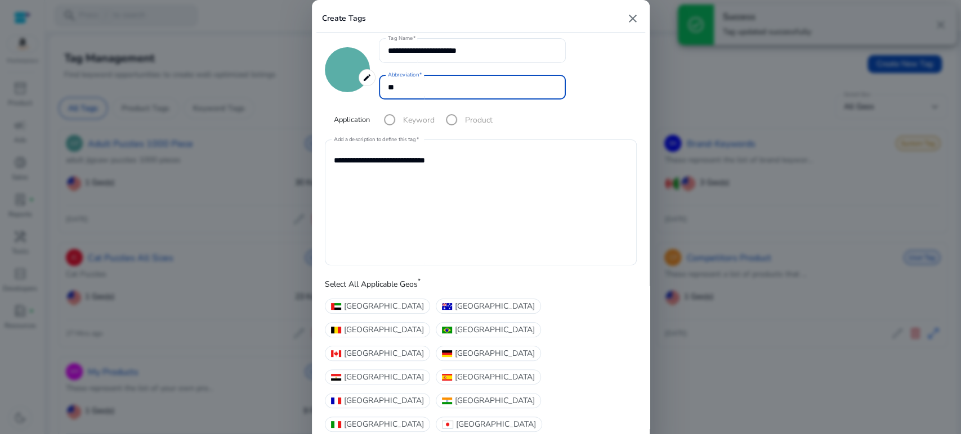
drag, startPoint x: 406, startPoint y: 89, endPoint x: 368, endPoint y: 81, distance: 39.2
click at [368, 81] on div "**********" at bounding box center [481, 86] width 312 height 96
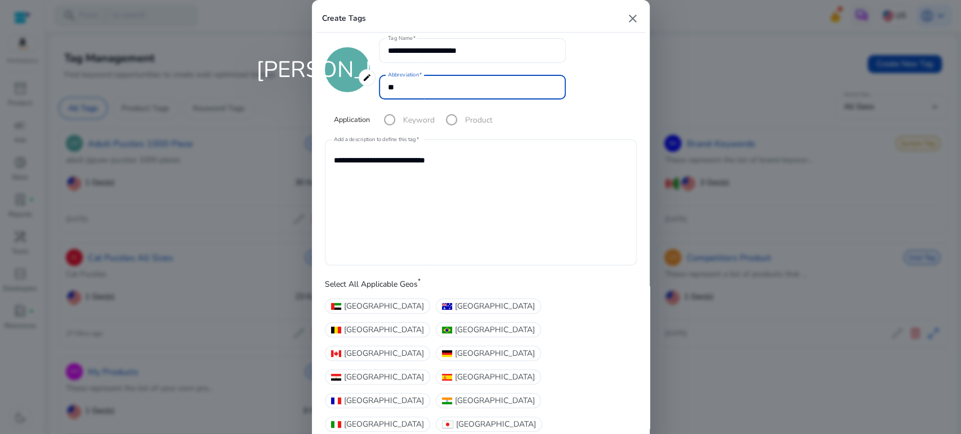
type input "**"
type input "*******"
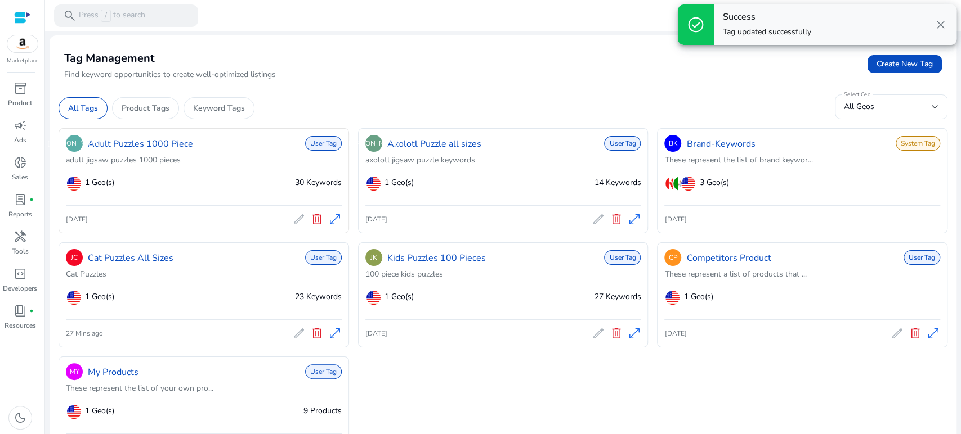
click at [294, 222] on span "edit" at bounding box center [299, 220] width 14 height 14
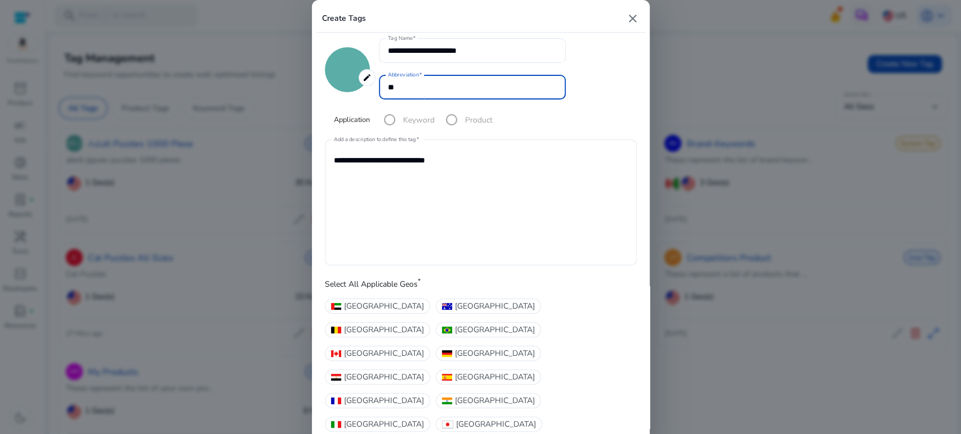
drag, startPoint x: 395, startPoint y: 87, endPoint x: 383, endPoint y: 83, distance: 13.0
click at [383, 83] on div "Abbreviation **" at bounding box center [472, 87] width 187 height 25
drag, startPoint x: 396, startPoint y: 84, endPoint x: 370, endPoint y: 89, distance: 26.3
click at [370, 88] on div "**********" at bounding box center [481, 86] width 312 height 96
type input "**"
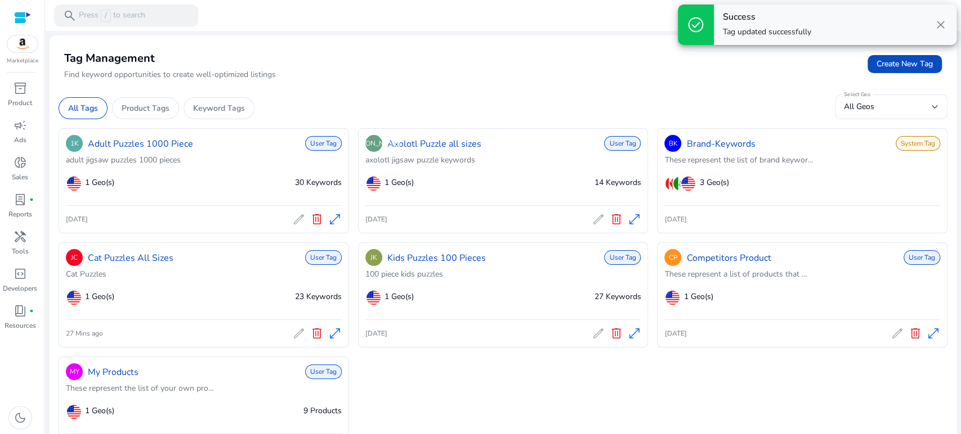
drag, startPoint x: 593, startPoint y: 332, endPoint x: 506, endPoint y: 403, distance: 111.9
click at [506, 403] on div "1K Adult Puzzles 1000 Piece User Tag adult jigsaw puzzles 1000 pieces 1 Geo(s) …" at bounding box center [503, 295] width 889 height 334
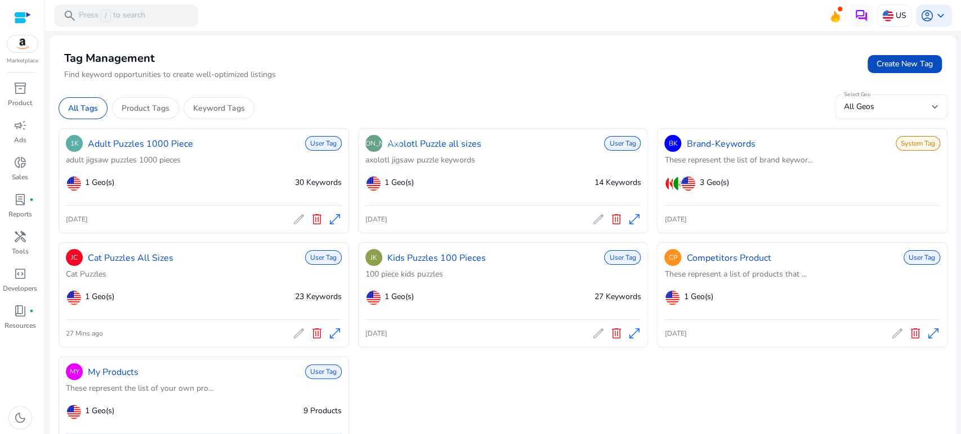
click at [448, 382] on div "1K Adult Puzzles 1000 Piece User Tag adult jigsaw puzzles 1000 pieces 1 Geo(s) …" at bounding box center [503, 295] width 889 height 334
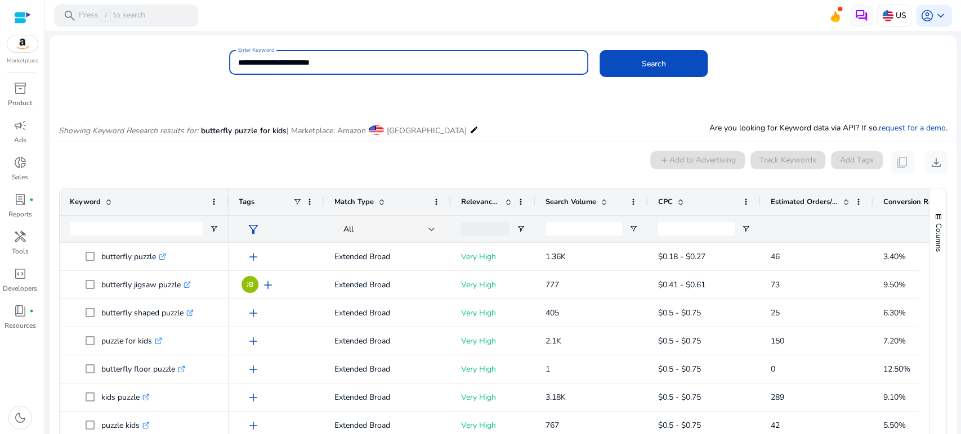
drag, startPoint x: 268, startPoint y: 58, endPoint x: 230, endPoint y: 56, distance: 38.3
click at [230, 56] on div "**********" at bounding box center [408, 62] width 359 height 25
click at [599, 50] on button "Search" at bounding box center [653, 63] width 108 height 27
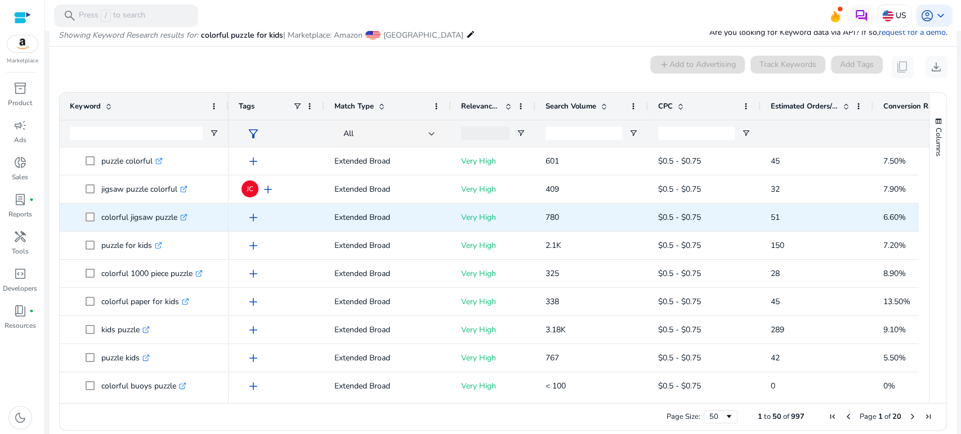
click at [254, 219] on span "add" at bounding box center [253, 218] width 14 height 14
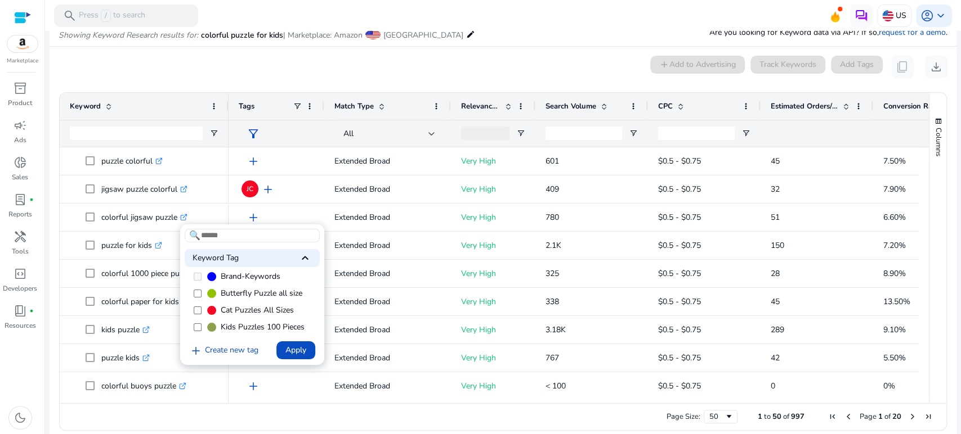
click at [223, 290] on span "Butterfly Puzzle all size" at bounding box center [262, 293] width 82 height 11
click at [289, 352] on span "Apply" at bounding box center [295, 350] width 21 height 12
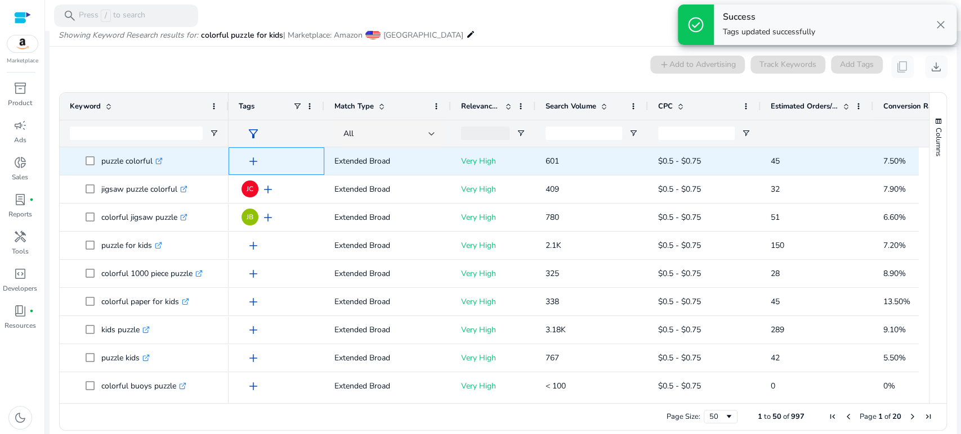
click at [253, 159] on span "add" at bounding box center [253, 162] width 14 height 14
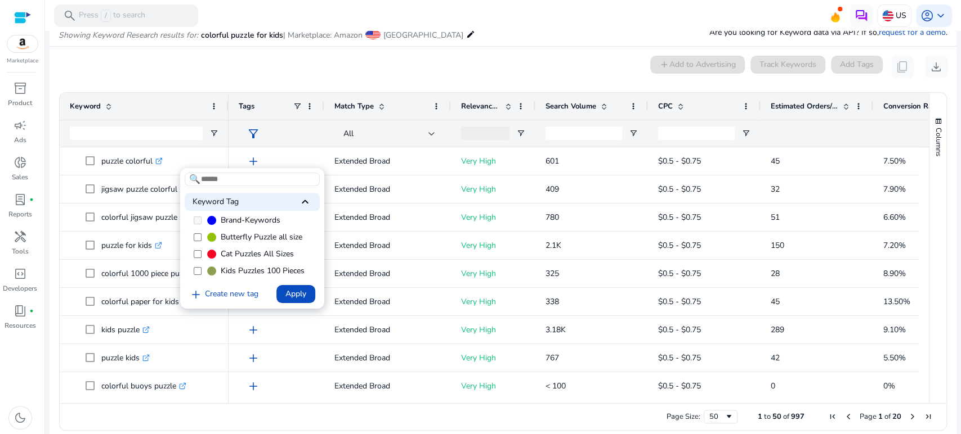
click at [242, 233] on span "Butterfly Puzzle all size" at bounding box center [262, 237] width 82 height 11
click at [297, 297] on span "Apply" at bounding box center [295, 294] width 21 height 12
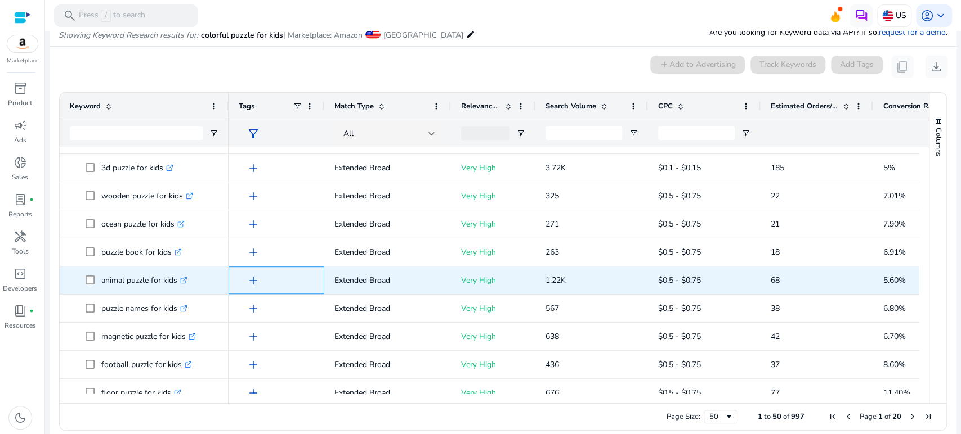
click at [255, 279] on span "add" at bounding box center [253, 281] width 14 height 14
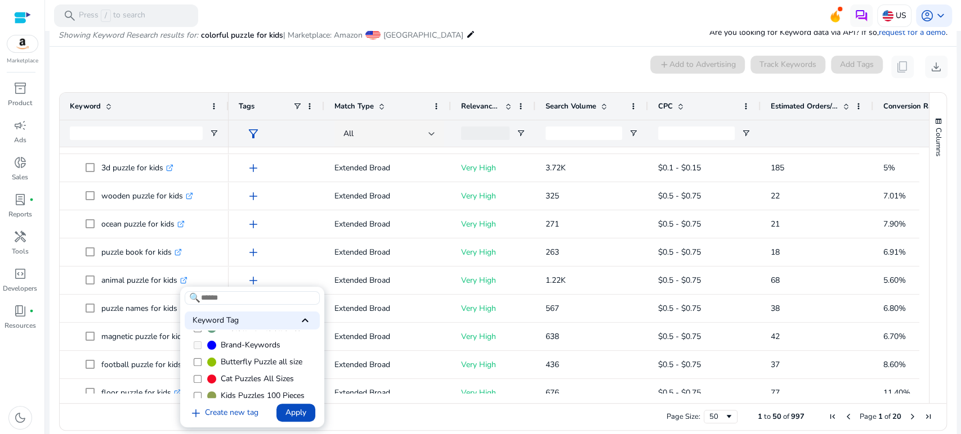
scroll to position [45, 0]
click at [231, 356] on span "Butterfly Puzzle all size" at bounding box center [262, 356] width 82 height 11
click at [298, 413] on span "Apply" at bounding box center [295, 413] width 21 height 12
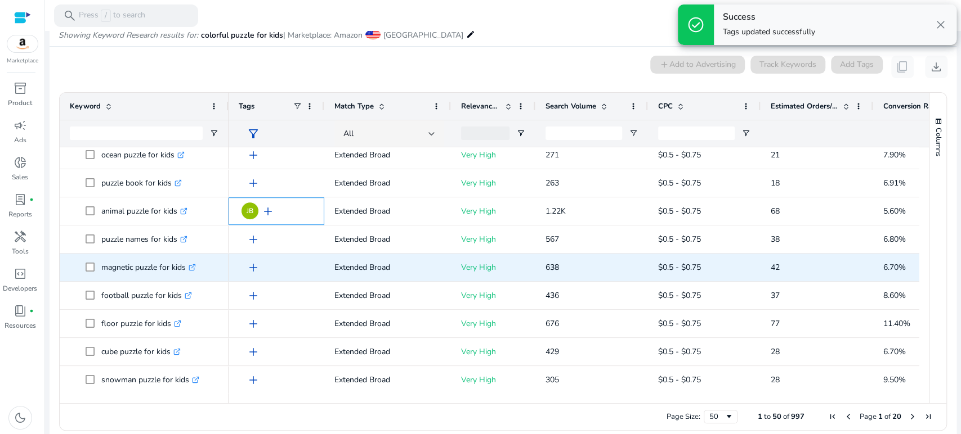
scroll to position [621, 0]
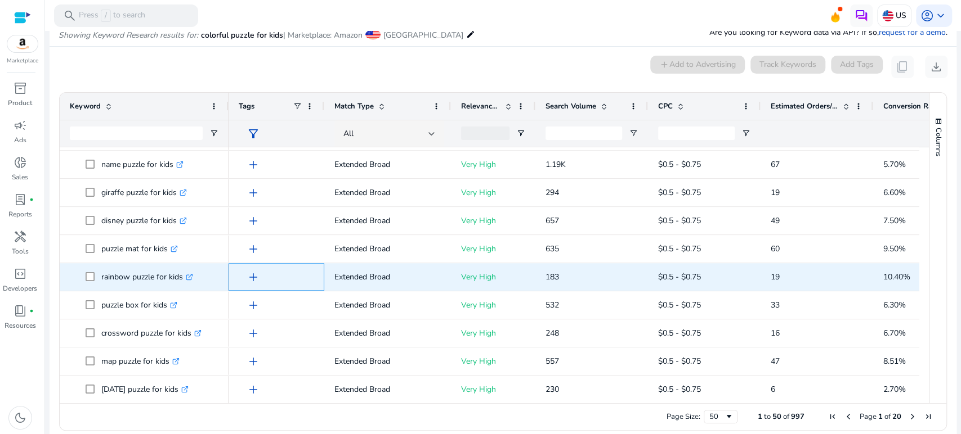
click at [253, 276] on span "add" at bounding box center [253, 278] width 14 height 14
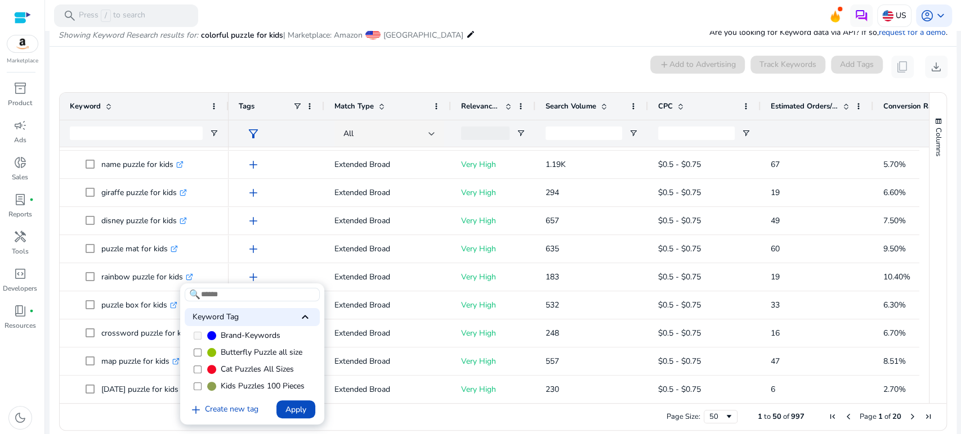
click at [233, 350] on span "Butterfly Puzzle all size" at bounding box center [262, 352] width 82 height 11
click at [294, 414] on span "Apply" at bounding box center [295, 410] width 21 height 12
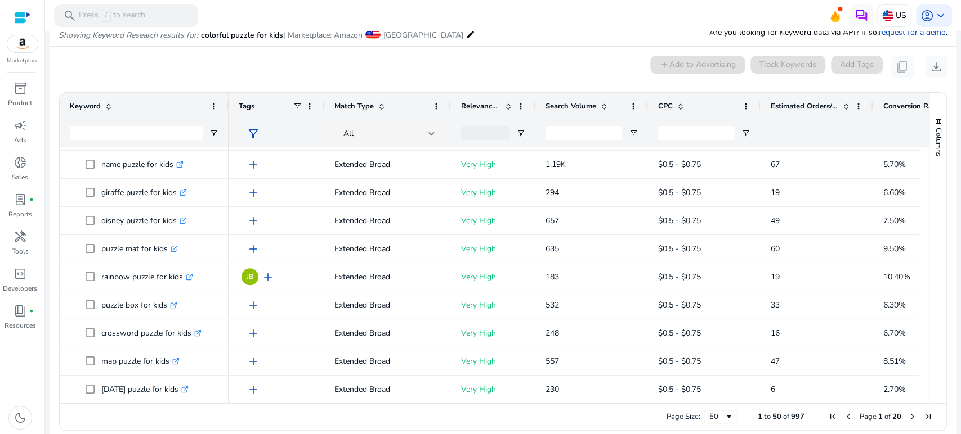
click at [806, 104] on span "Estimated Orders/Month" at bounding box center [804, 106] width 68 height 10
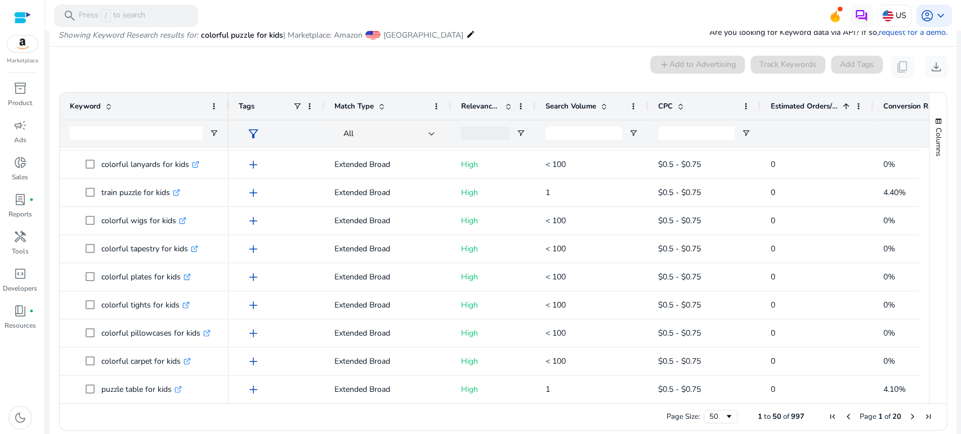
click at [805, 105] on span "Estimated Orders/Month" at bounding box center [804, 106] width 68 height 10
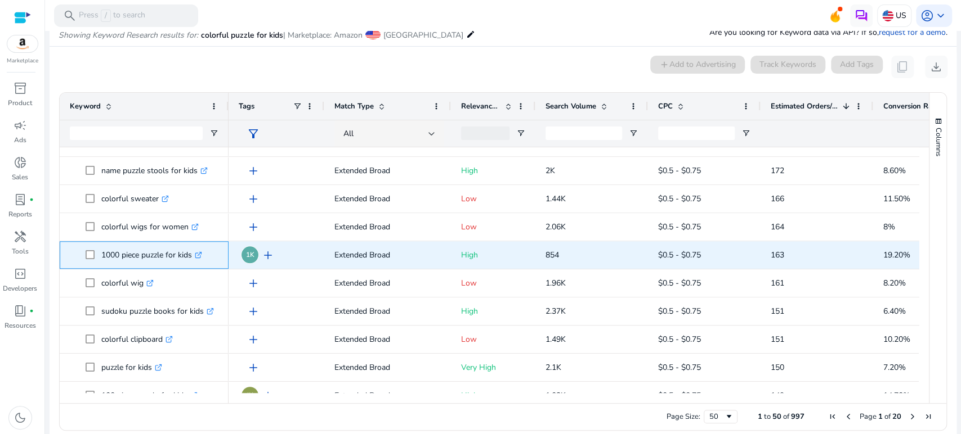
drag, startPoint x: 102, startPoint y: 253, endPoint x: 192, endPoint y: 257, distance: 90.1
click at [192, 257] on p "1000 piece puzzle for kids .st0{fill:#2c8af8}" at bounding box center [151, 255] width 101 height 23
copy p "1000 piece puzzle for kids"
click at [266, 255] on span "add" at bounding box center [268, 256] width 14 height 14
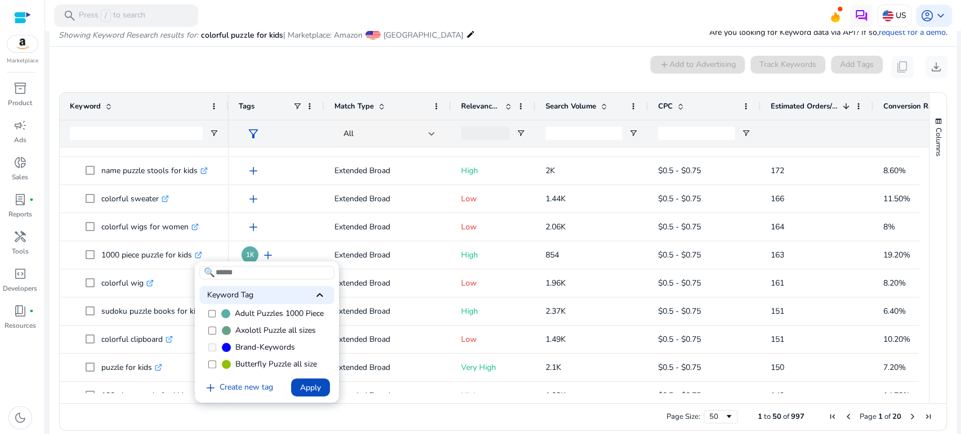
click at [280, 69] on div at bounding box center [480, 217] width 961 height 434
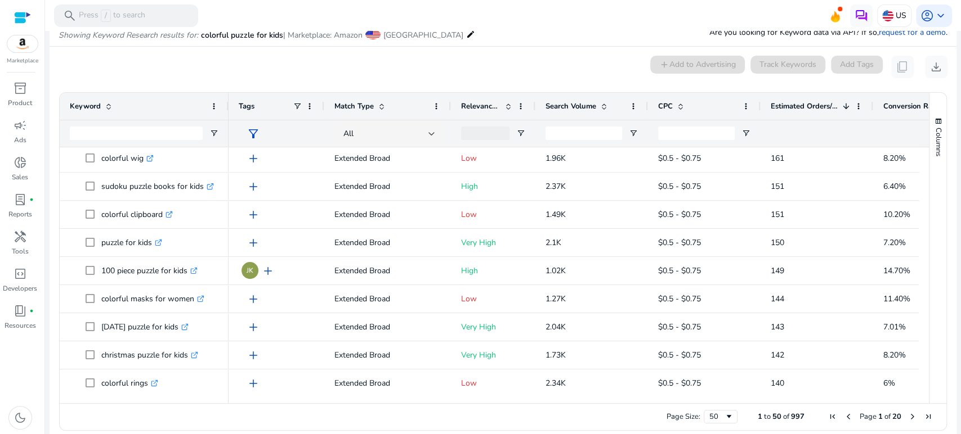
click at [890, 107] on span "Conversion Rate" at bounding box center [911, 106] width 56 height 10
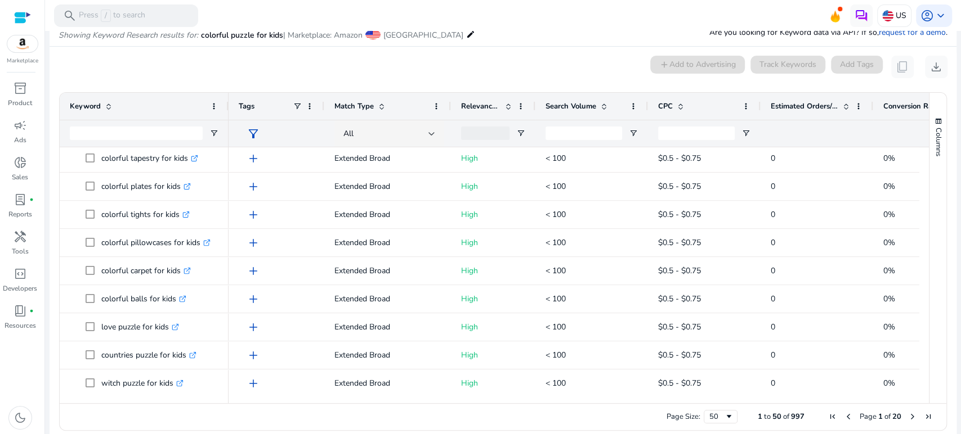
click at [892, 105] on span "Conversion Rate" at bounding box center [911, 106] width 56 height 10
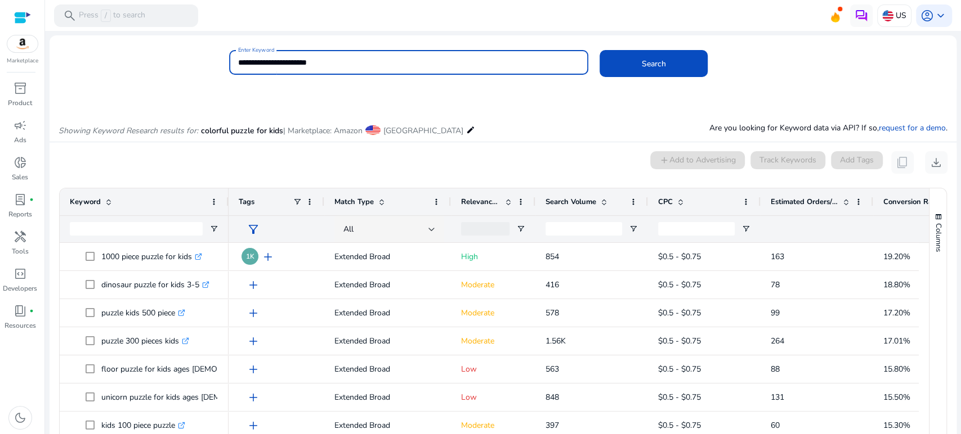
drag, startPoint x: 264, startPoint y: 59, endPoint x: 213, endPoint y: 56, distance: 50.7
click at [221, 57] on div "**********" at bounding box center [499, 68] width 898 height 37
click at [599, 50] on button "Search" at bounding box center [653, 63] width 108 height 27
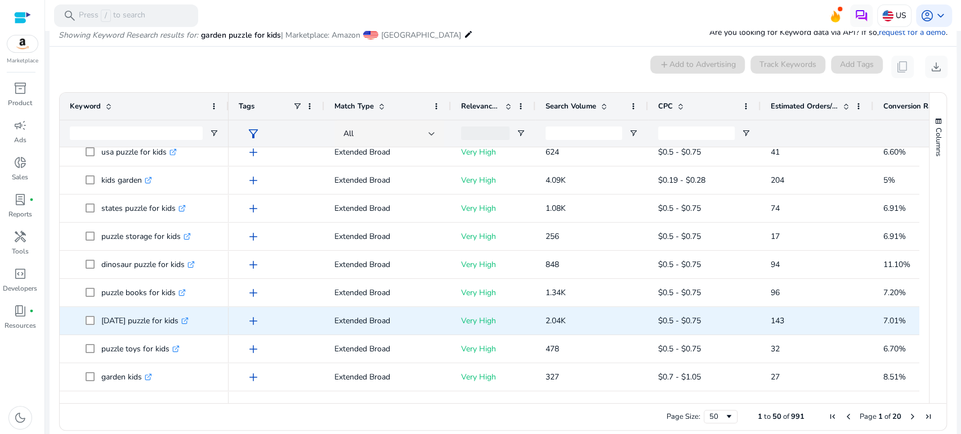
scroll to position [436, 0]
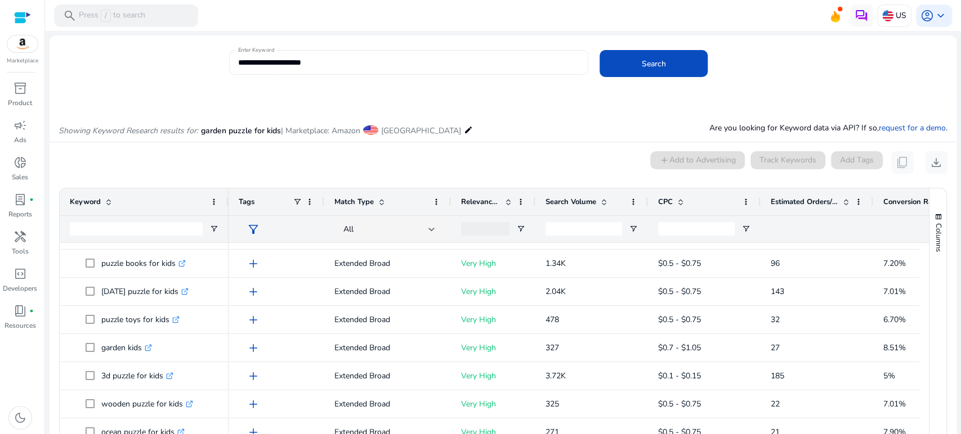
drag, startPoint x: 325, startPoint y: 53, endPoint x: 299, endPoint y: 69, distance: 30.6
click at [293, 65] on div "**********" at bounding box center [408, 62] width 341 height 25
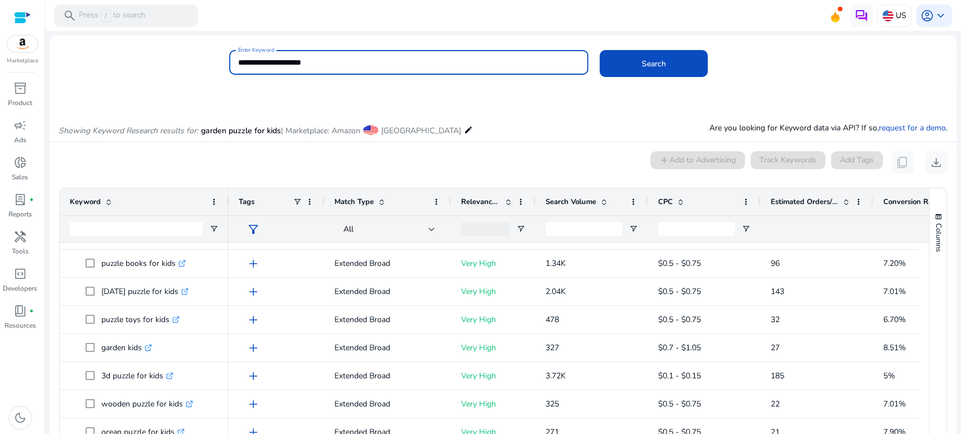
drag, startPoint x: 322, startPoint y: 68, endPoint x: 232, endPoint y: 63, distance: 90.1
click at [232, 64] on div "**********" at bounding box center [408, 62] width 359 height 25
type input "**********"
click at [599, 50] on button "Search" at bounding box center [653, 63] width 108 height 27
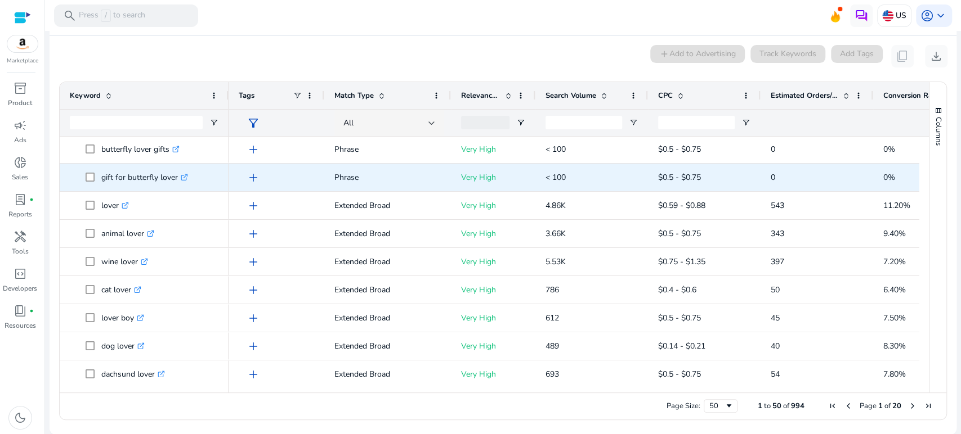
scroll to position [62, 0]
